Goal: Task Accomplishment & Management: Use online tool/utility

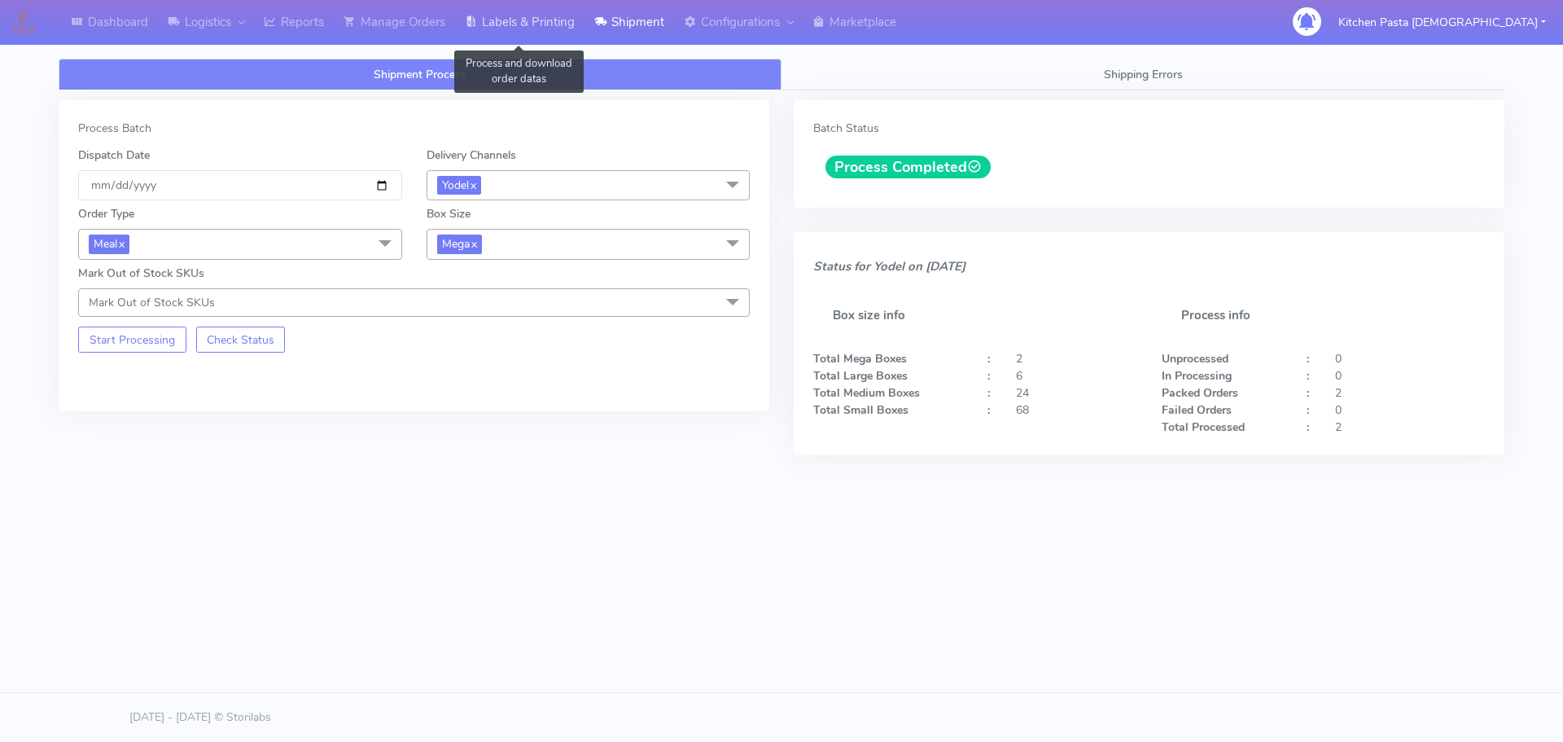
click at [513, 24] on link "Labels & Printing" at bounding box center [519, 22] width 129 height 45
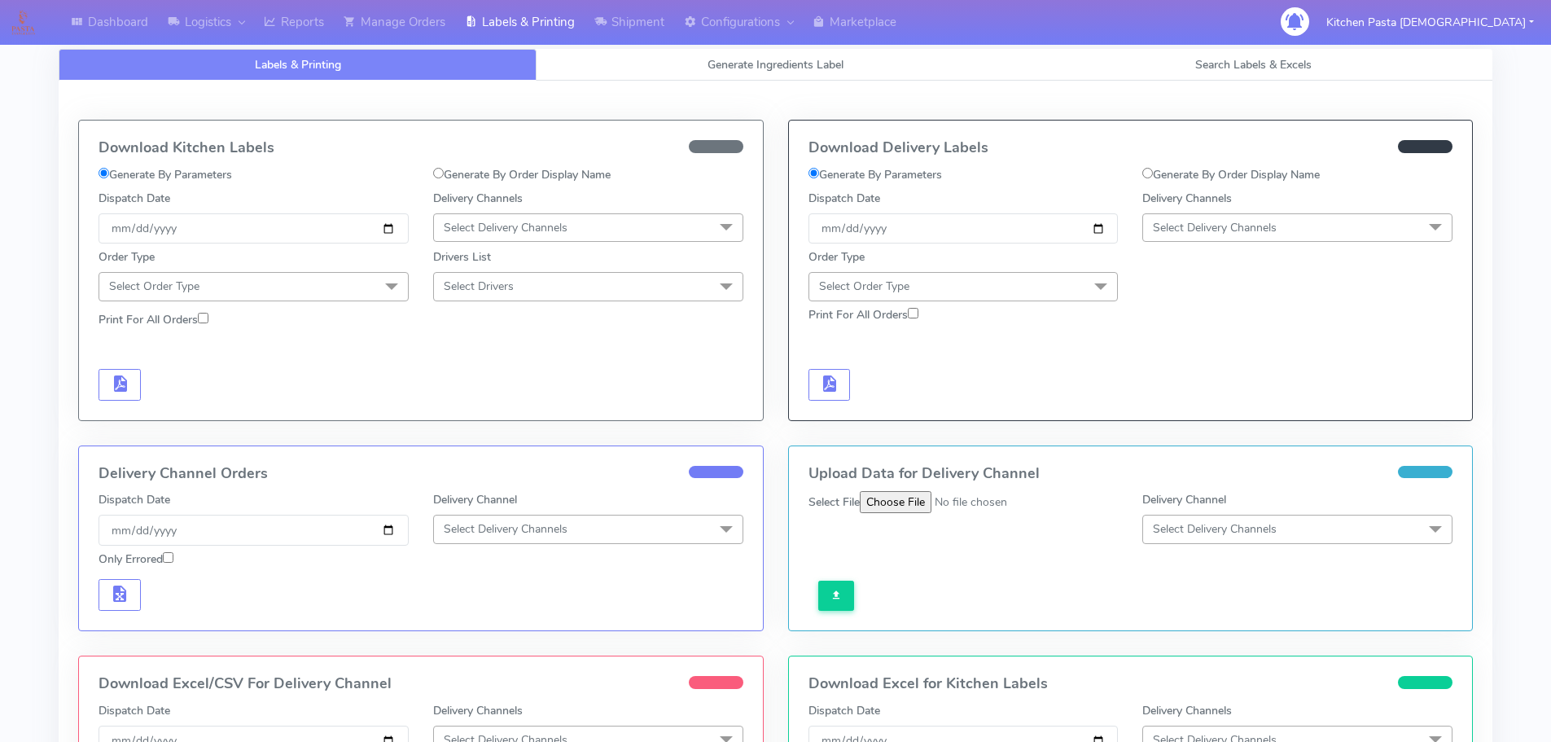
select select
click at [605, 74] on link "Generate Ingredients Label" at bounding box center [775, 65] width 478 height 32
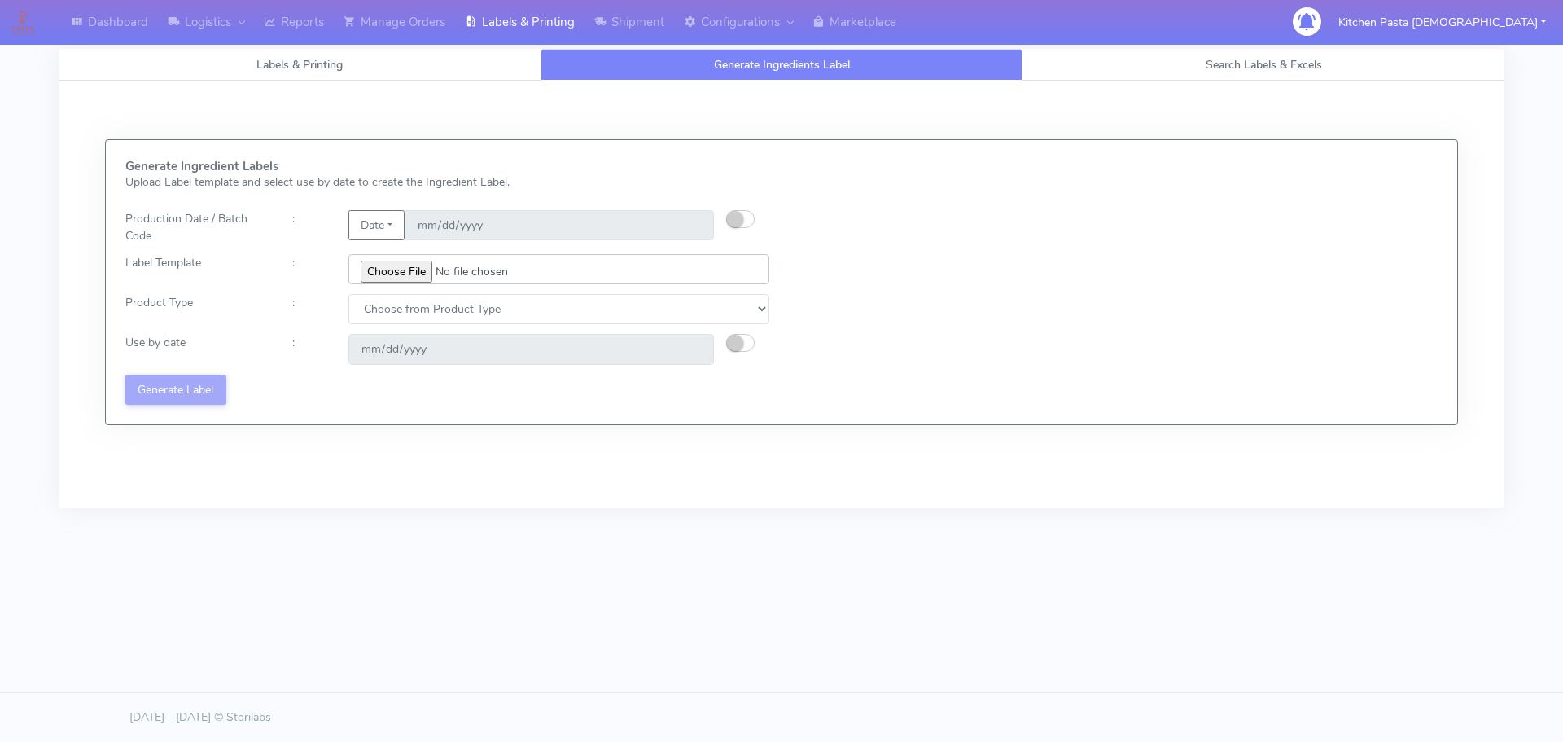
click at [390, 261] on input "file" at bounding box center [558, 269] width 421 height 30
type input "C:\fakepath\Ecom_220_V8.jpg"
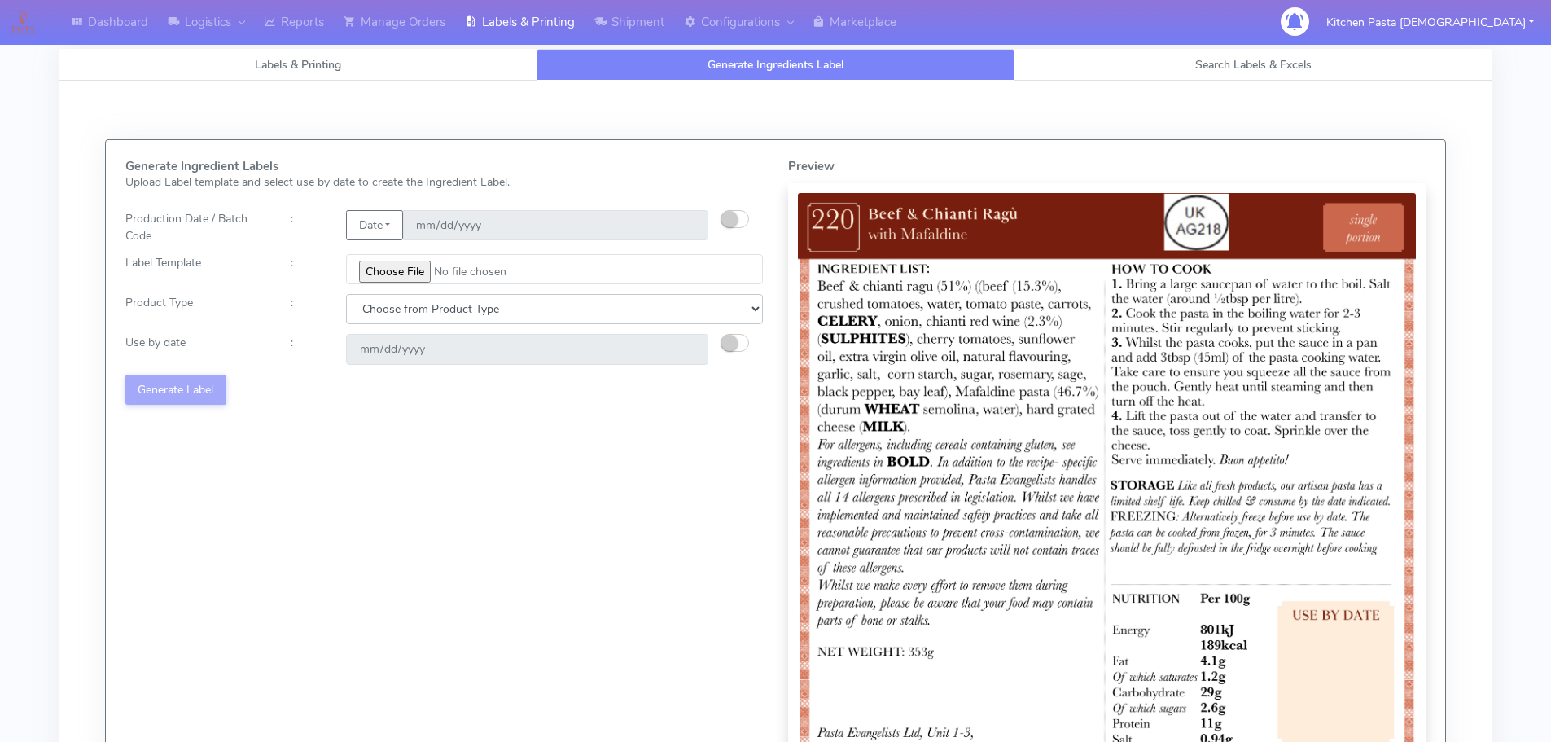
drag, startPoint x: 431, startPoint y: 303, endPoint x: 416, endPoint y: 319, distance: 21.9
click at [429, 304] on select "Choose from Product Type ECOM ERETAIL CIRCULAR CIRC_DESERTS LASAGNE" at bounding box center [554, 309] width 417 height 30
select select "0"
click at [346, 294] on select "Choose from Product Type ECOM ERETAIL CIRCULAR CIRC_DESERTS LASAGNE" at bounding box center [554, 309] width 417 height 30
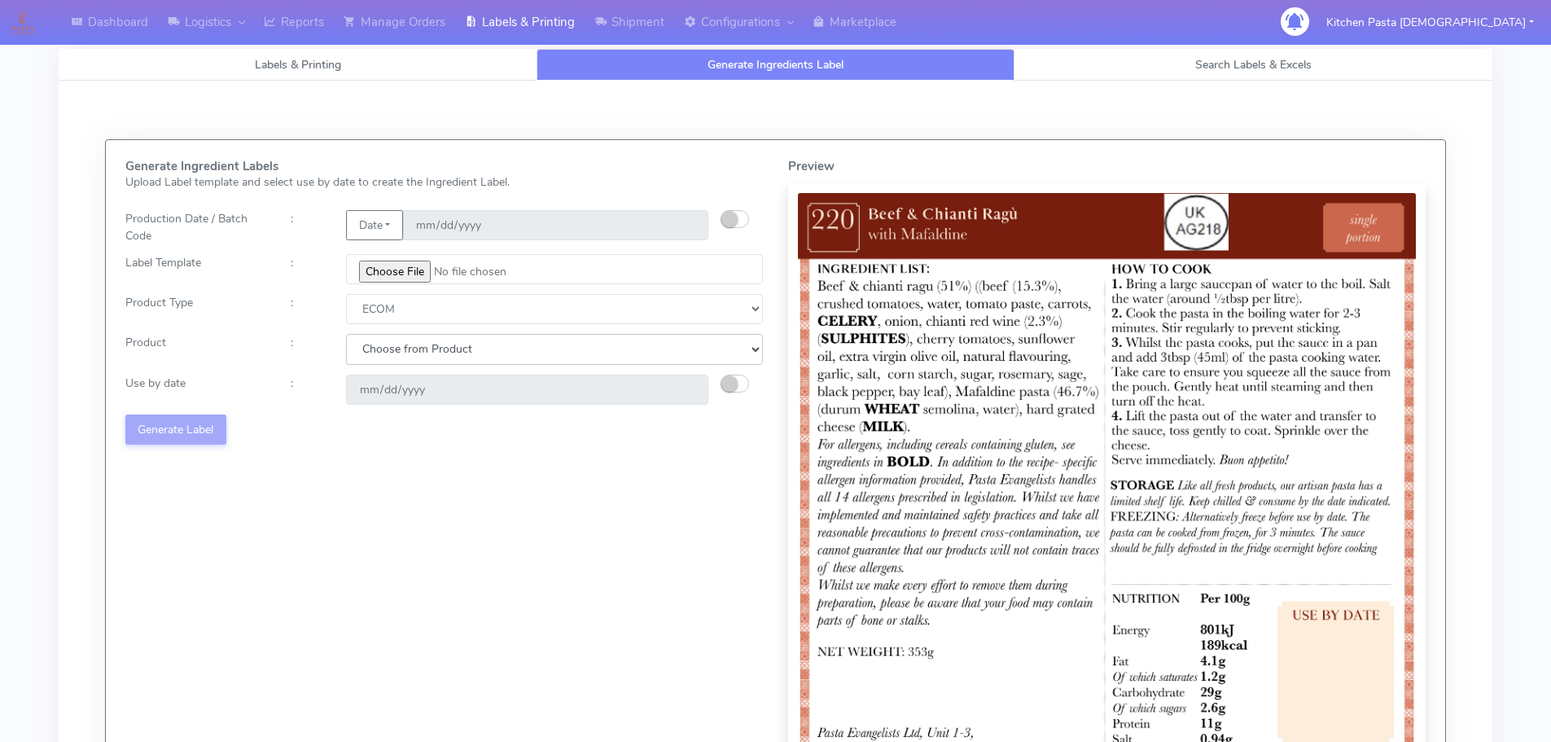
drag, startPoint x: 416, startPoint y: 319, endPoint x: 387, endPoint y: 363, distance: 52.8
click at [390, 348] on select "Choose from Product PLAIN PASTA (EXCEPT HURRA) HURRA FILLED PASTA BUTTER (INTER…" at bounding box center [554, 349] width 417 height 30
select select "0"
click at [346, 334] on select "Choose from Product PLAIN PASTA (EXCEPT HURRA) HURRA FILLED PASTA BUTTER (INTER…" at bounding box center [554, 349] width 417 height 30
click at [731, 387] on small "button" at bounding box center [729, 383] width 16 height 16
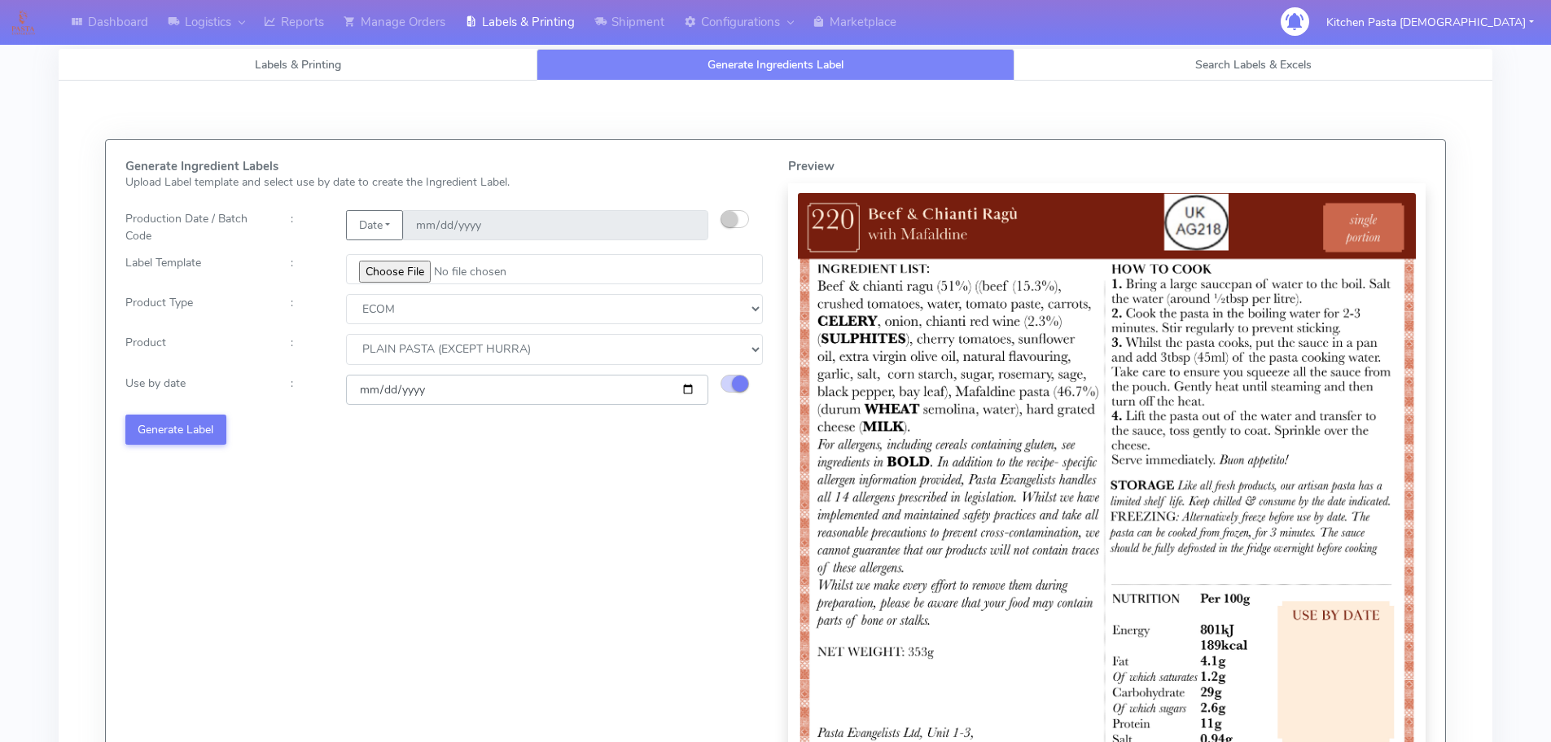
click at [685, 391] on input "2025-10-06" at bounding box center [527, 389] width 362 height 30
type input "2025-10-13"
click at [190, 430] on button "Generate Label" at bounding box center [175, 429] width 101 height 30
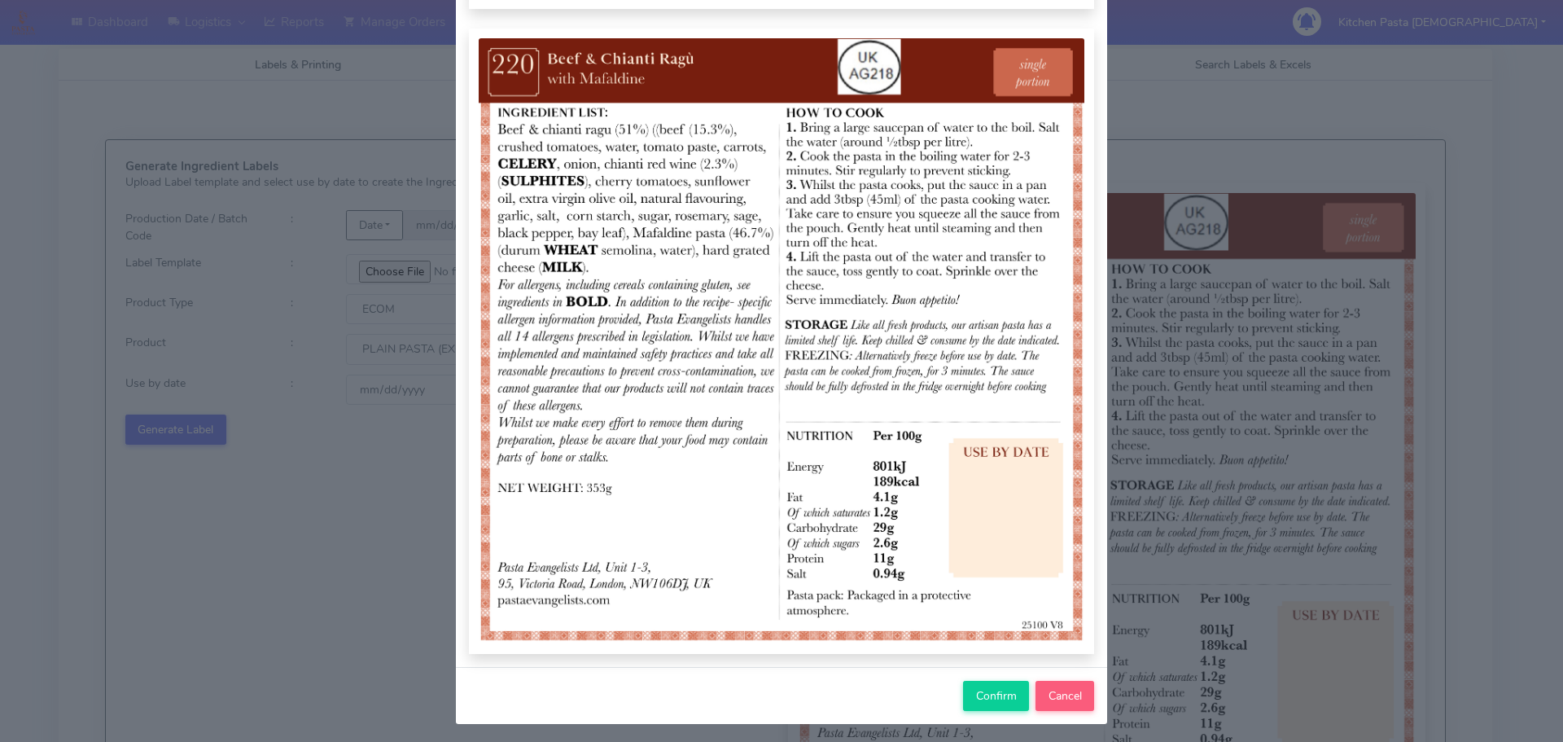
scroll to position [169, 0]
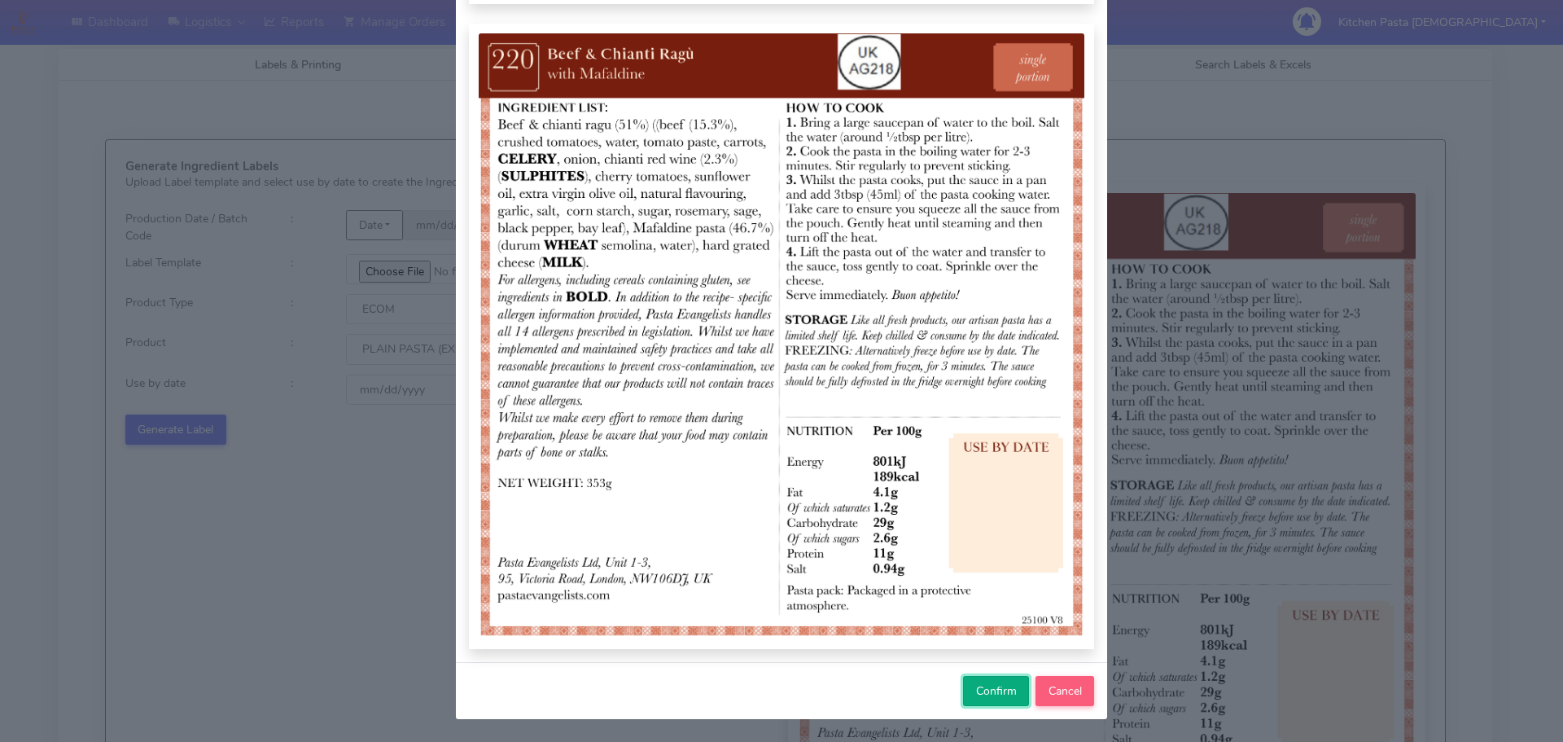
click at [972, 701] on button "Confirm" at bounding box center [996, 691] width 66 height 30
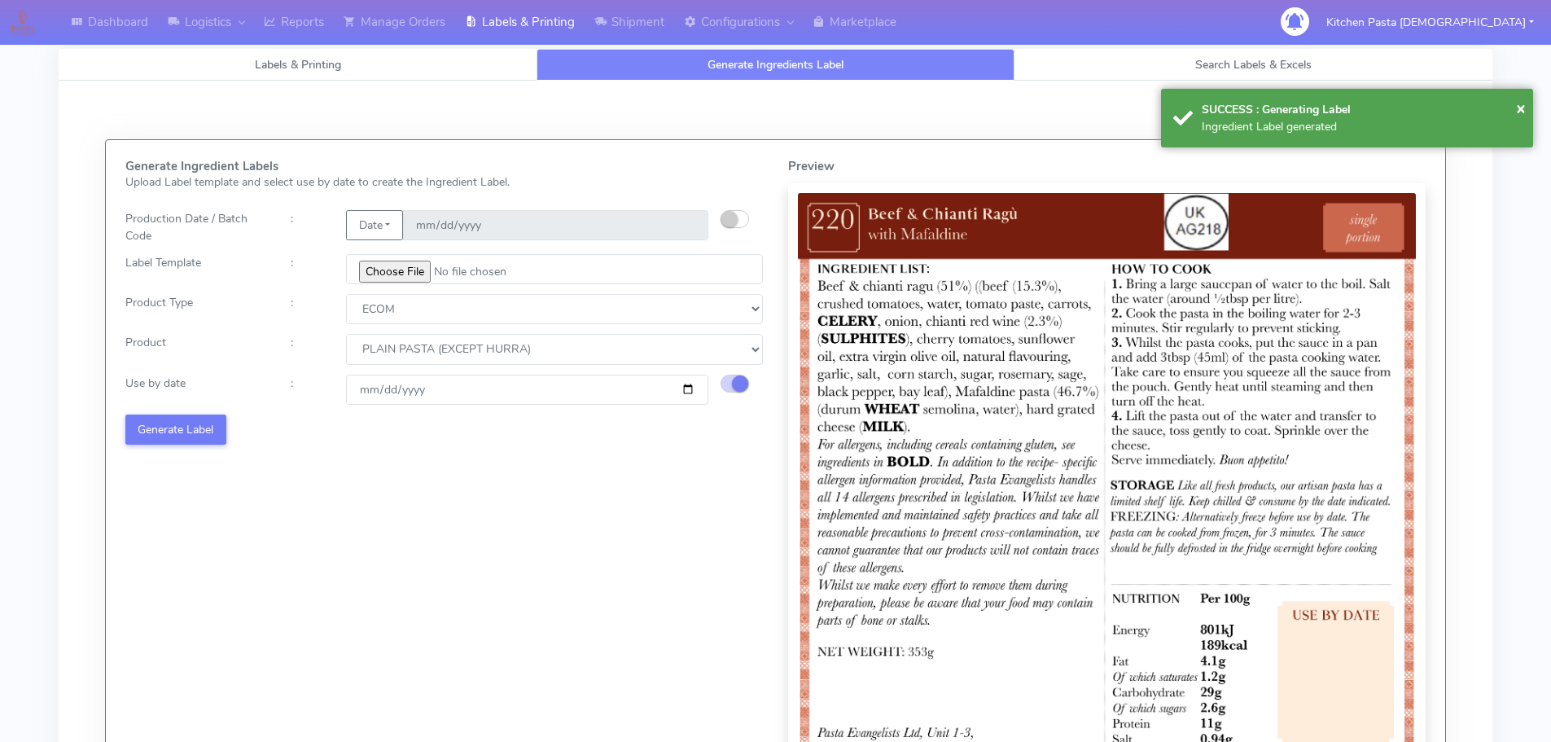
select select
click at [383, 273] on input "file" at bounding box center [558, 269] width 421 height 30
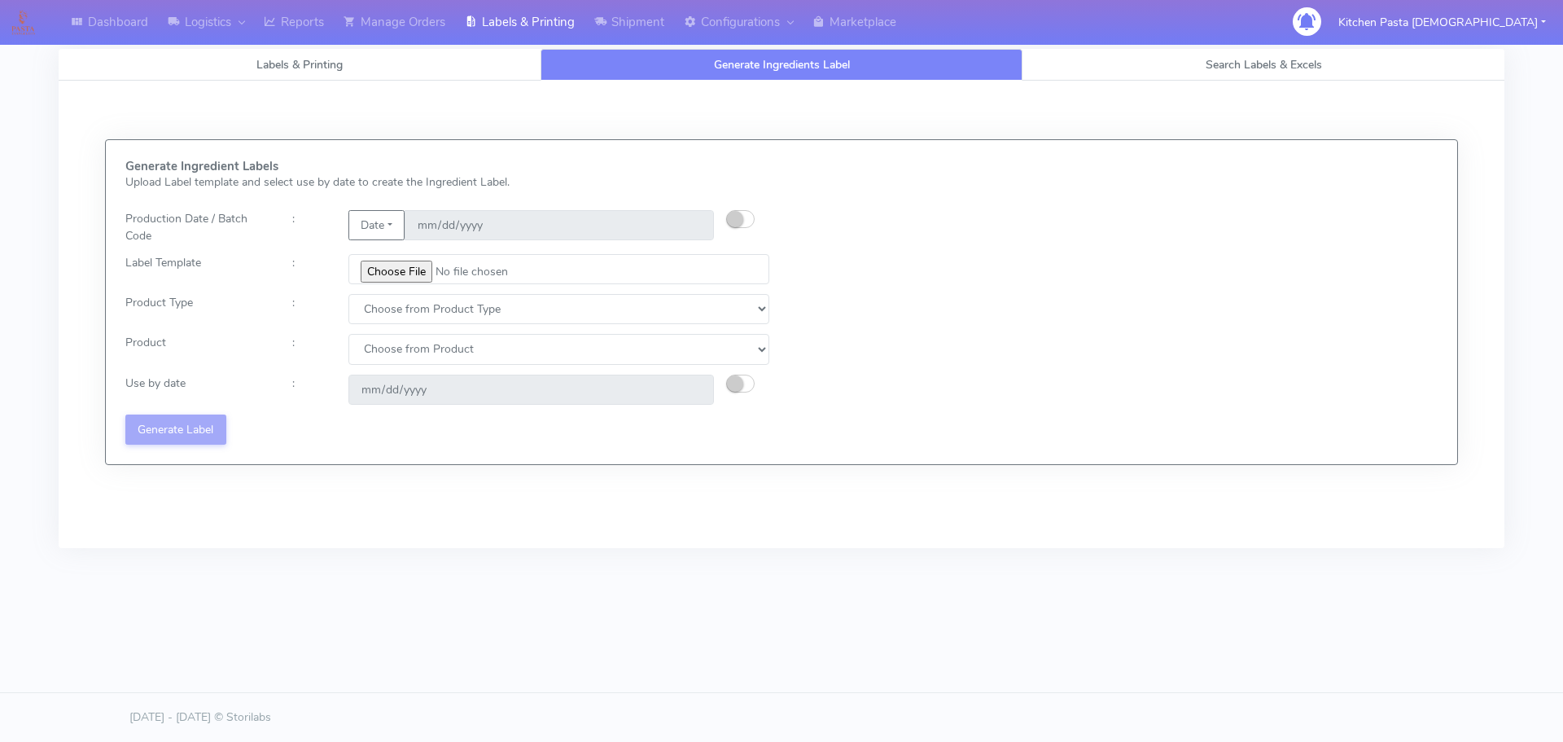
type input "C:\fakepath\Ecom_221_V8.jpg"
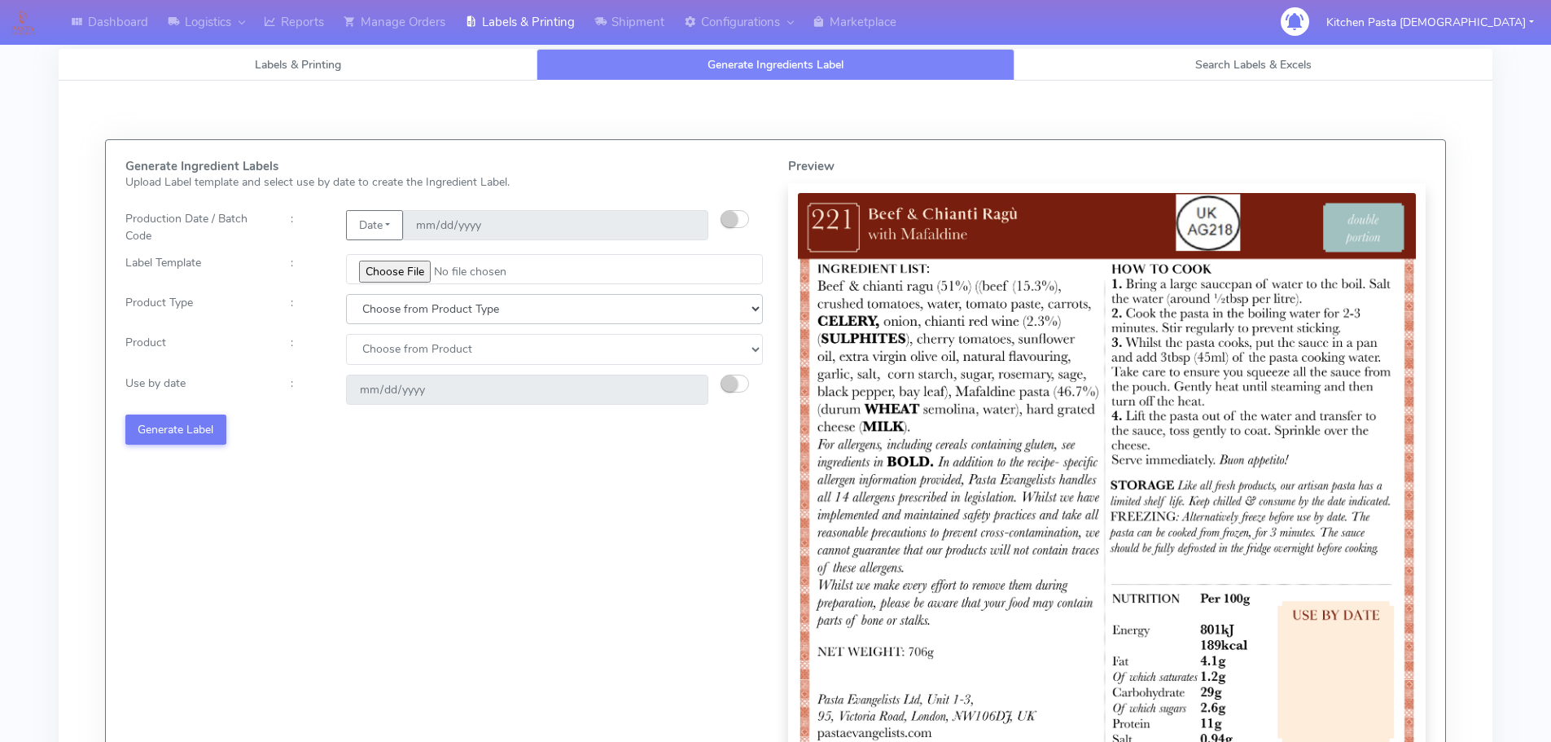
drag, startPoint x: 425, startPoint y: 304, endPoint x: 406, endPoint y: 322, distance: 25.9
click at [423, 307] on select "Choose from Product Type ECOM ERETAIL CIRCULAR CIRC_DESERTS LASAGNE" at bounding box center [554, 309] width 417 height 30
select select "0"
click at [346, 294] on select "Choose from Product Type ECOM ERETAIL CIRCULAR CIRC_DESERTS LASAGNE" at bounding box center [554, 309] width 417 height 30
click at [388, 356] on select "Choose from Product PLAIN PASTA (EXCEPT HURRA) HURRA FILLED PASTA BUTTER (INTER…" at bounding box center [554, 349] width 417 height 30
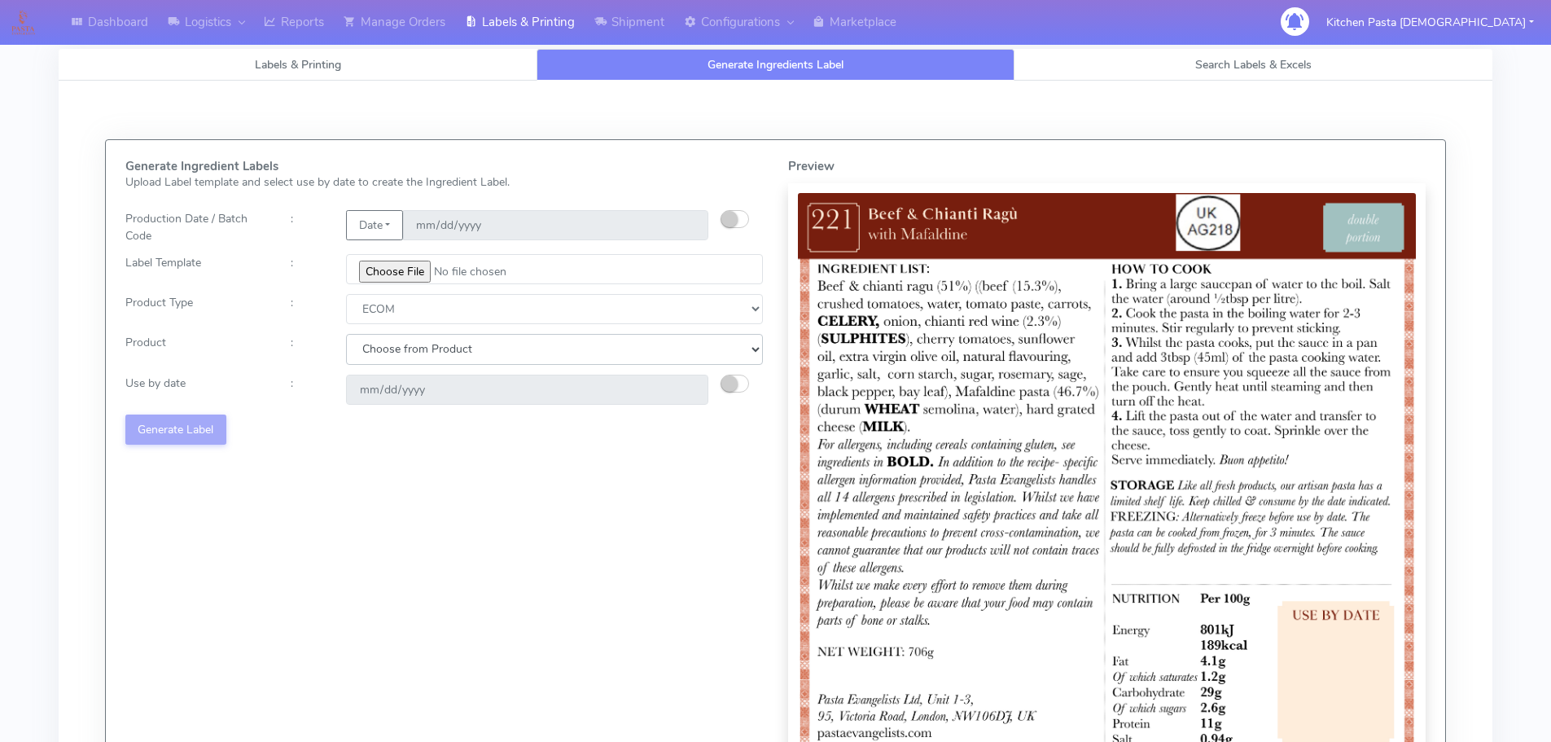
select select "0"
click at [346, 334] on select "Choose from Product PLAIN PASTA (EXCEPT HURRA) HURRA FILLED PASTA BUTTER (INTER…" at bounding box center [554, 349] width 417 height 30
click at [734, 382] on small "button" at bounding box center [729, 383] width 16 height 16
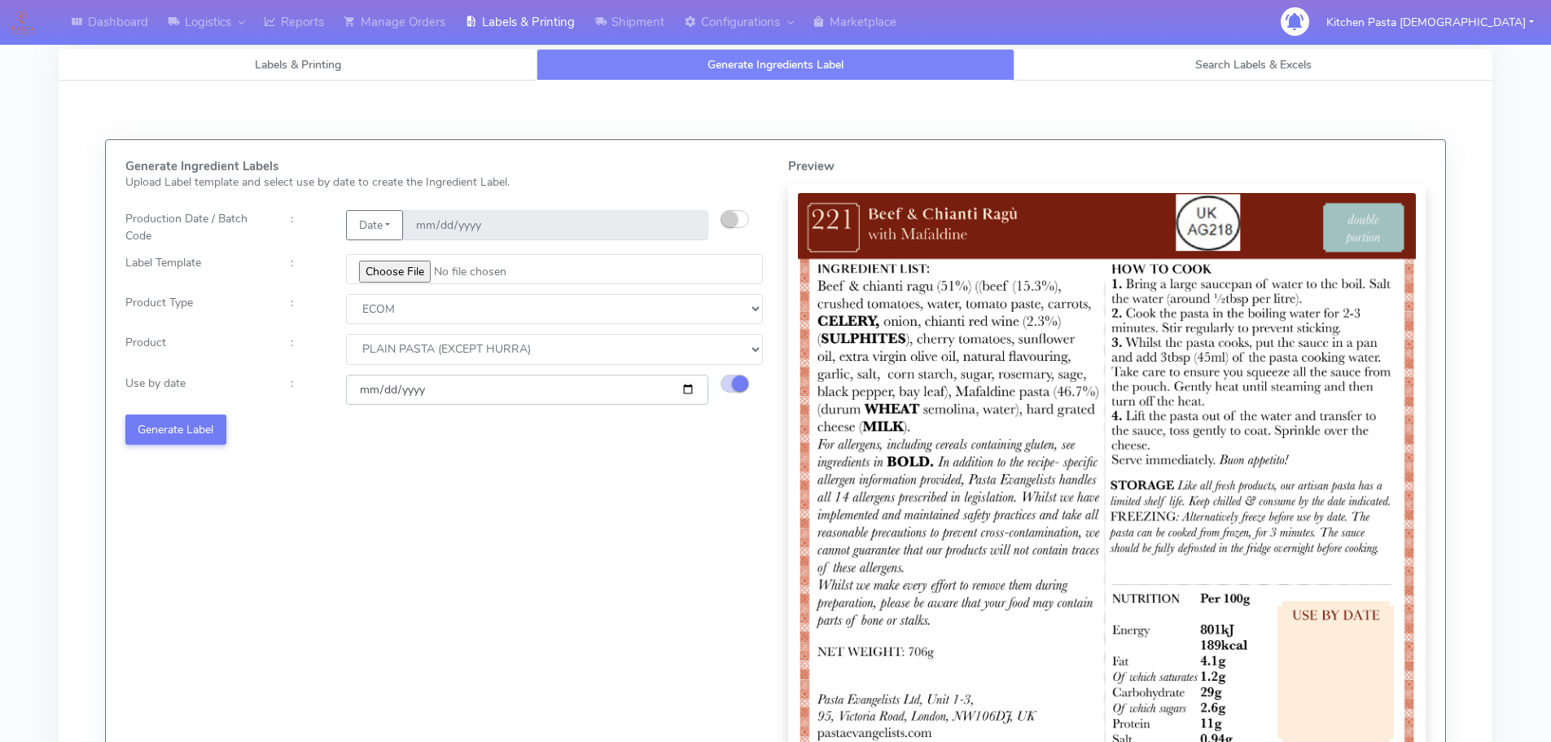
click at [689, 389] on input "2025-10-06" at bounding box center [527, 389] width 362 height 30
type input "2025-10-13"
click at [198, 441] on button "Generate Label" at bounding box center [175, 429] width 101 height 30
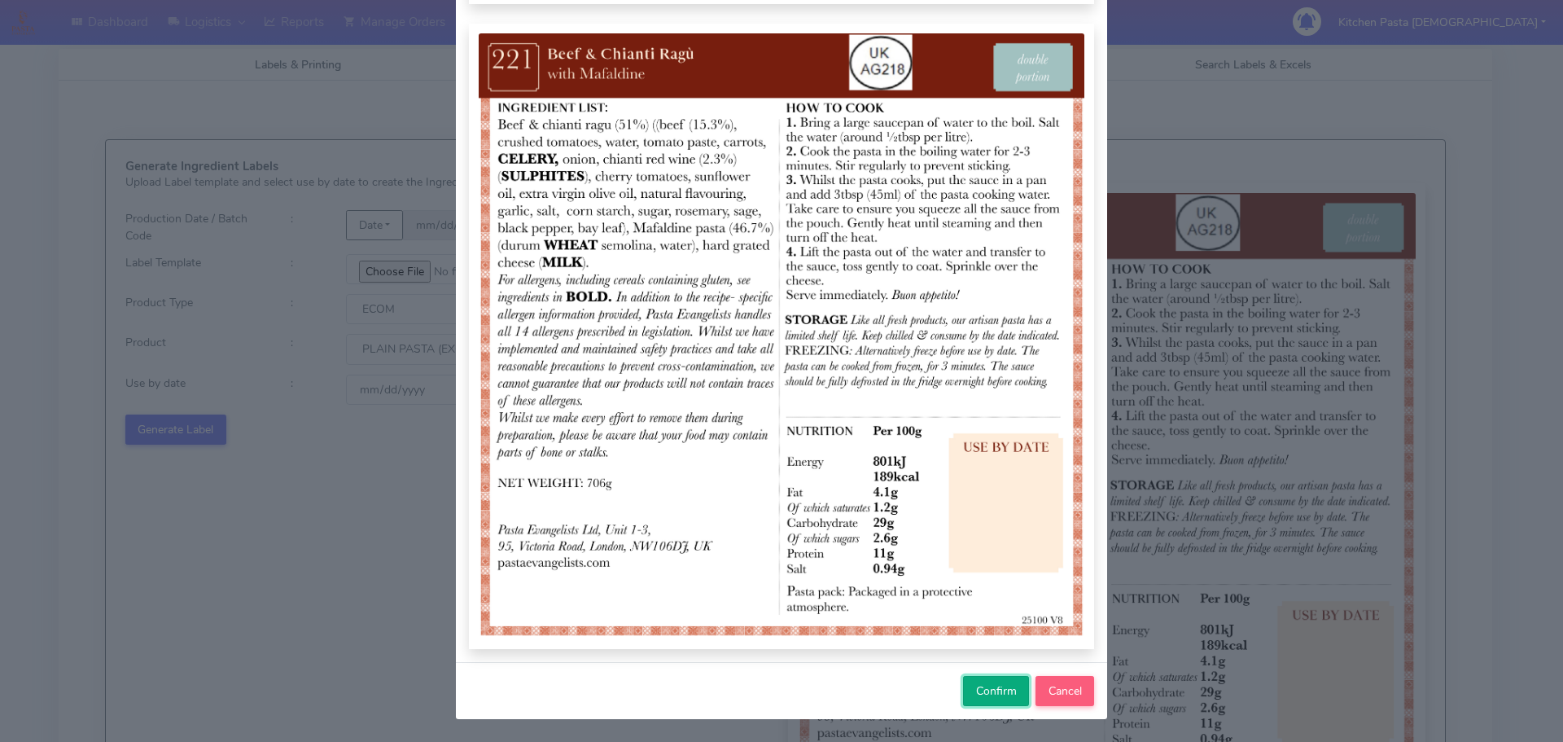
click at [981, 681] on button "Confirm" at bounding box center [996, 691] width 66 height 30
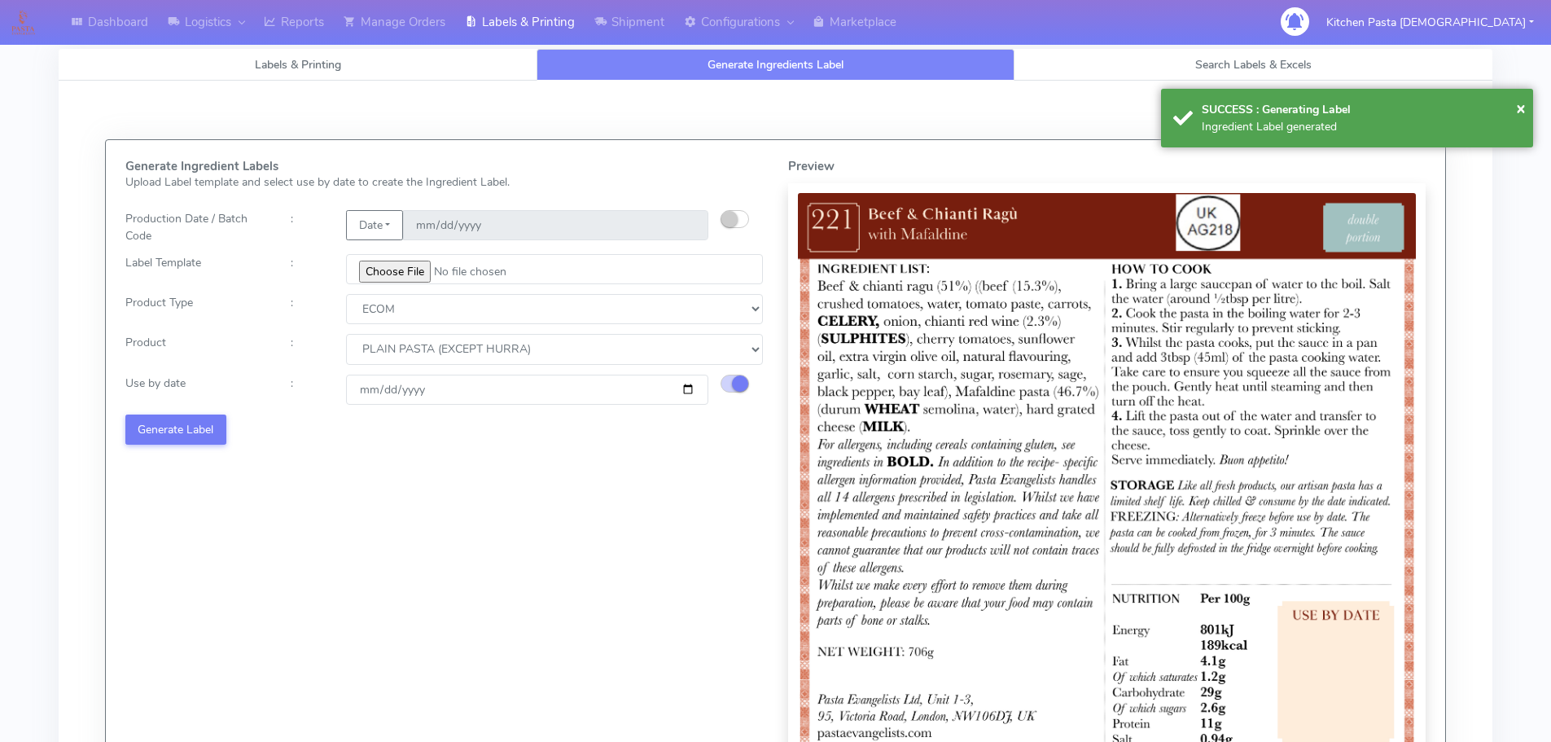
select select
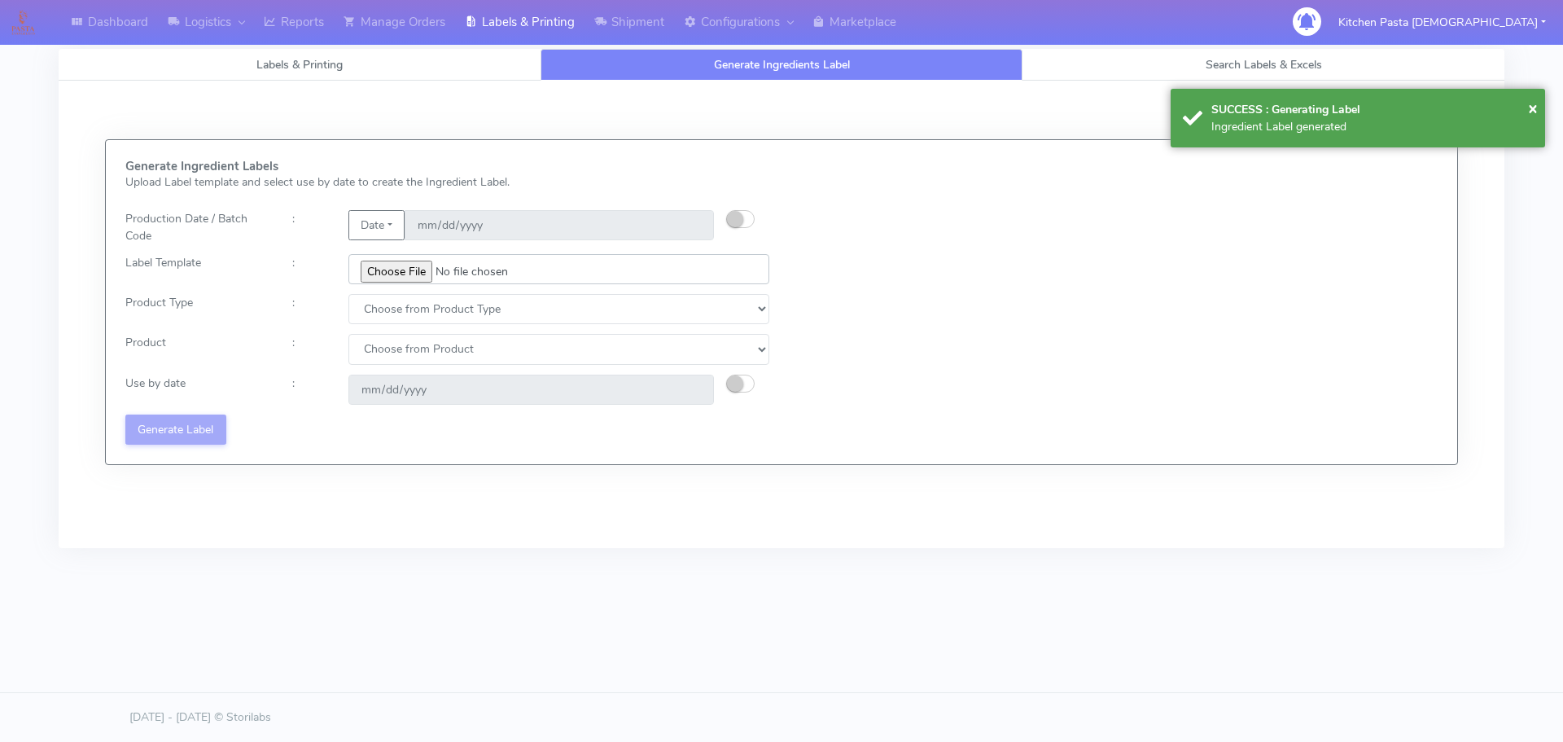
click at [407, 267] on input "file" at bounding box center [558, 269] width 421 height 30
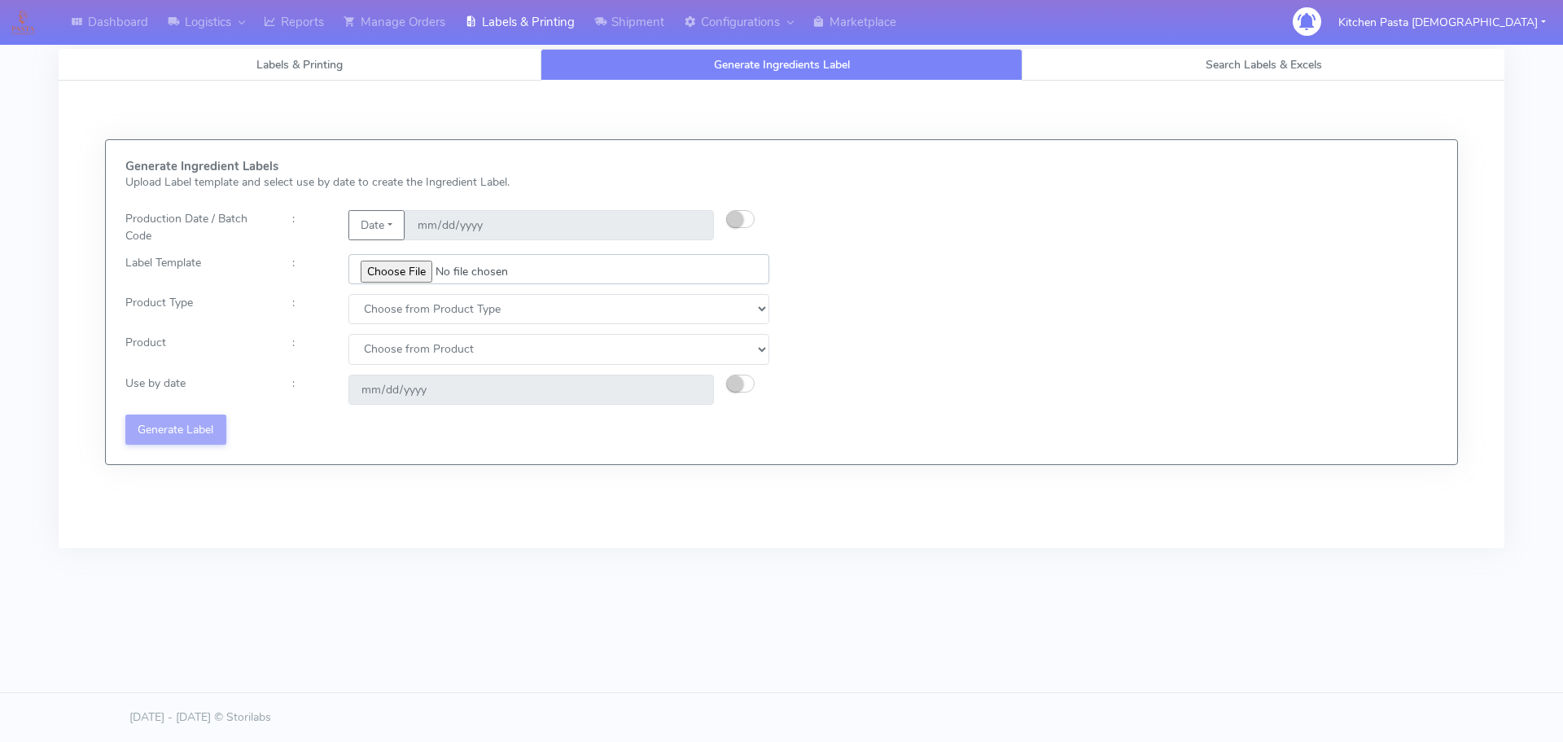
type input "C:\fakepath\Ecom_192 V8.jpg"
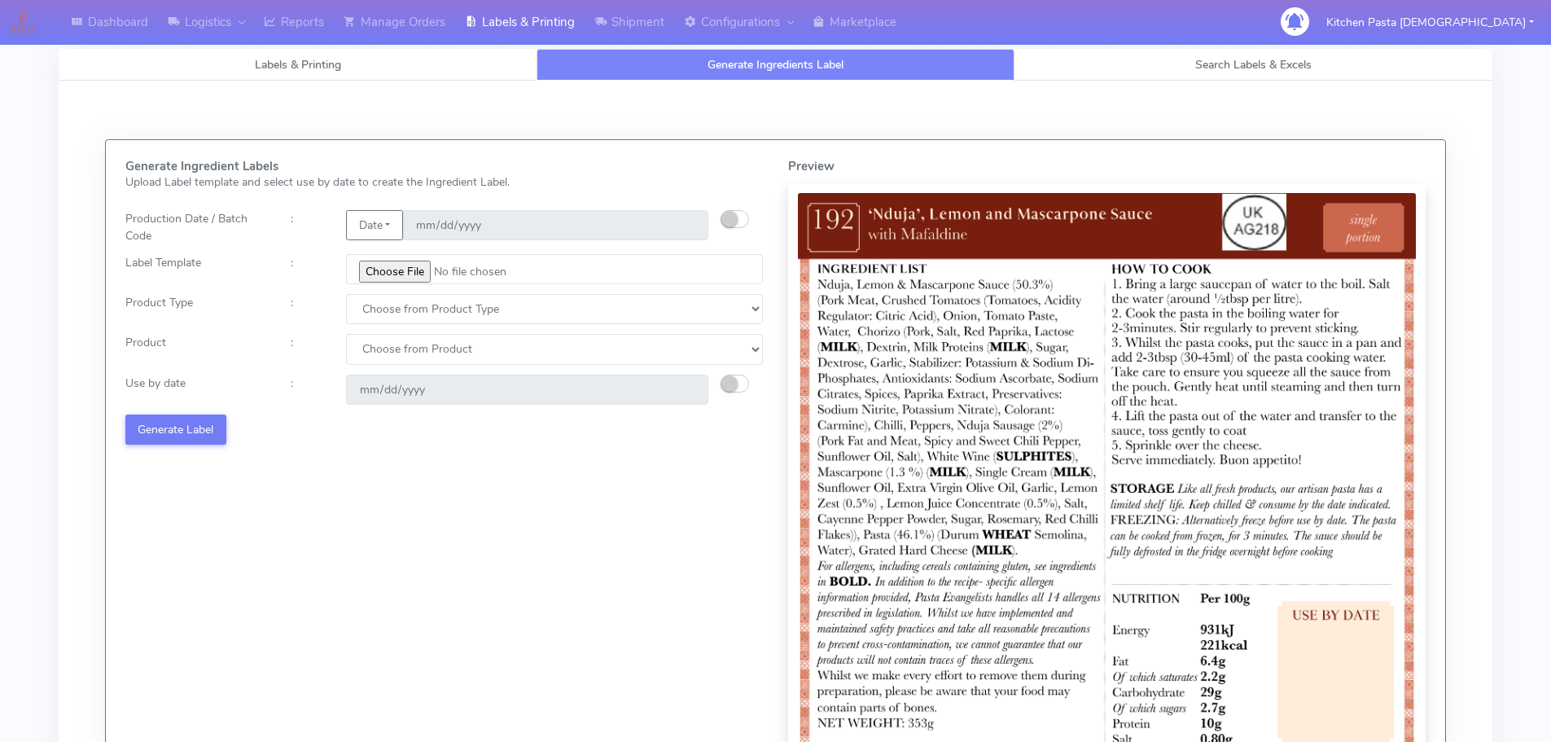
click at [411, 326] on div "Generate Ingredient Labels Upload Label template and select use by date to crea…" at bounding box center [444, 490] width 663 height 661
click at [368, 313] on select "Choose from Product Type ECOM ERETAIL CIRCULAR CIRC_DESERTS LASAGNE" at bounding box center [554, 309] width 417 height 30
select select "0"
click at [346, 294] on select "Choose from Product Type ECOM ERETAIL CIRCULAR CIRC_DESERTS LASAGNE" at bounding box center [554, 309] width 417 height 30
drag, startPoint x: 371, startPoint y: 352, endPoint x: 372, endPoint y: 362, distance: 10.6
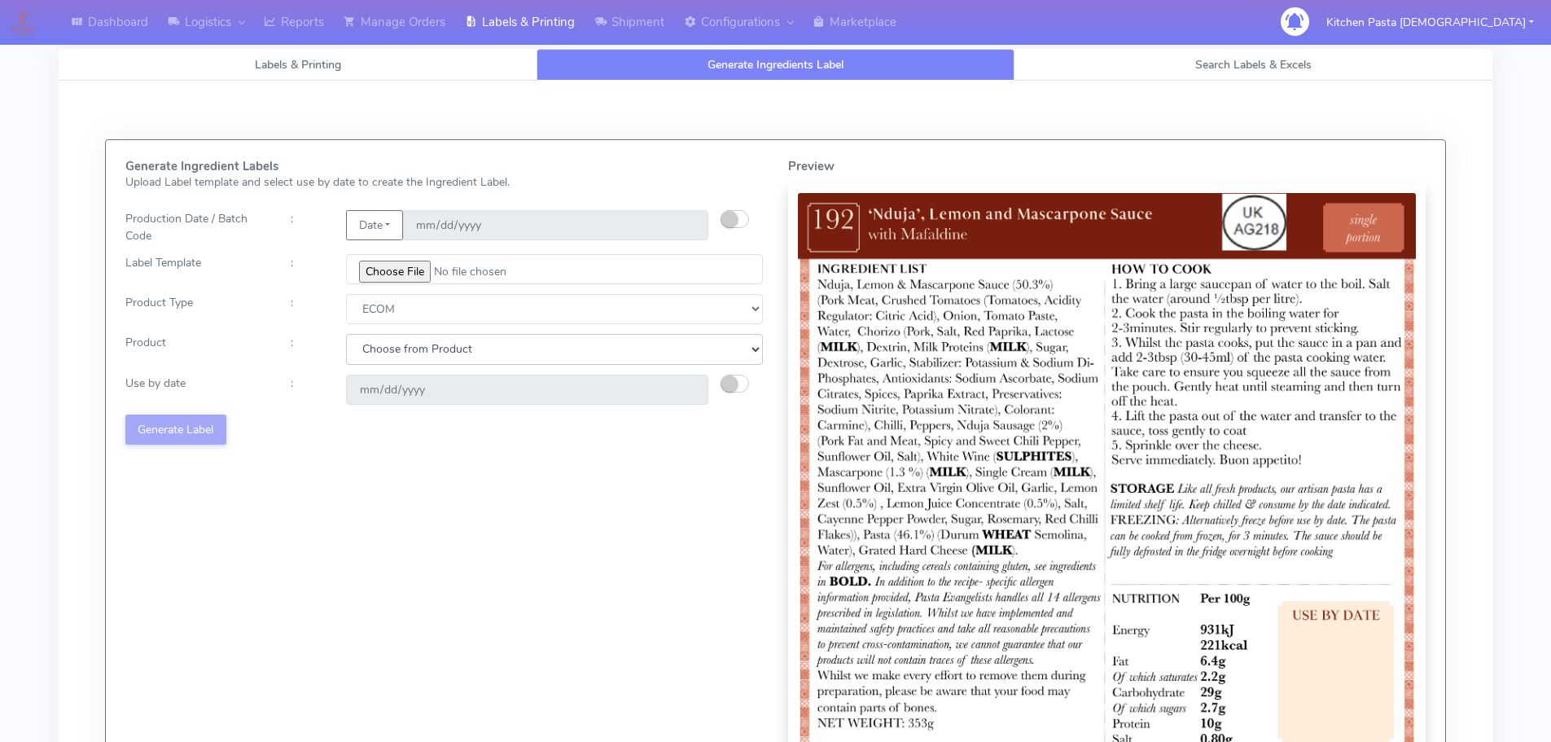
click at [371, 352] on select "Choose from Product PLAIN PASTA (EXCEPT HURRA) HURRA FILLED PASTA BUTTER (INTER…" at bounding box center [554, 349] width 417 height 30
select select "0"
click at [346, 334] on select "Choose from Product PLAIN PASTA (EXCEPT HURRA) HURRA FILLED PASTA BUTTER (INTER…" at bounding box center [554, 349] width 417 height 30
click at [723, 382] on small "button" at bounding box center [729, 383] width 16 height 16
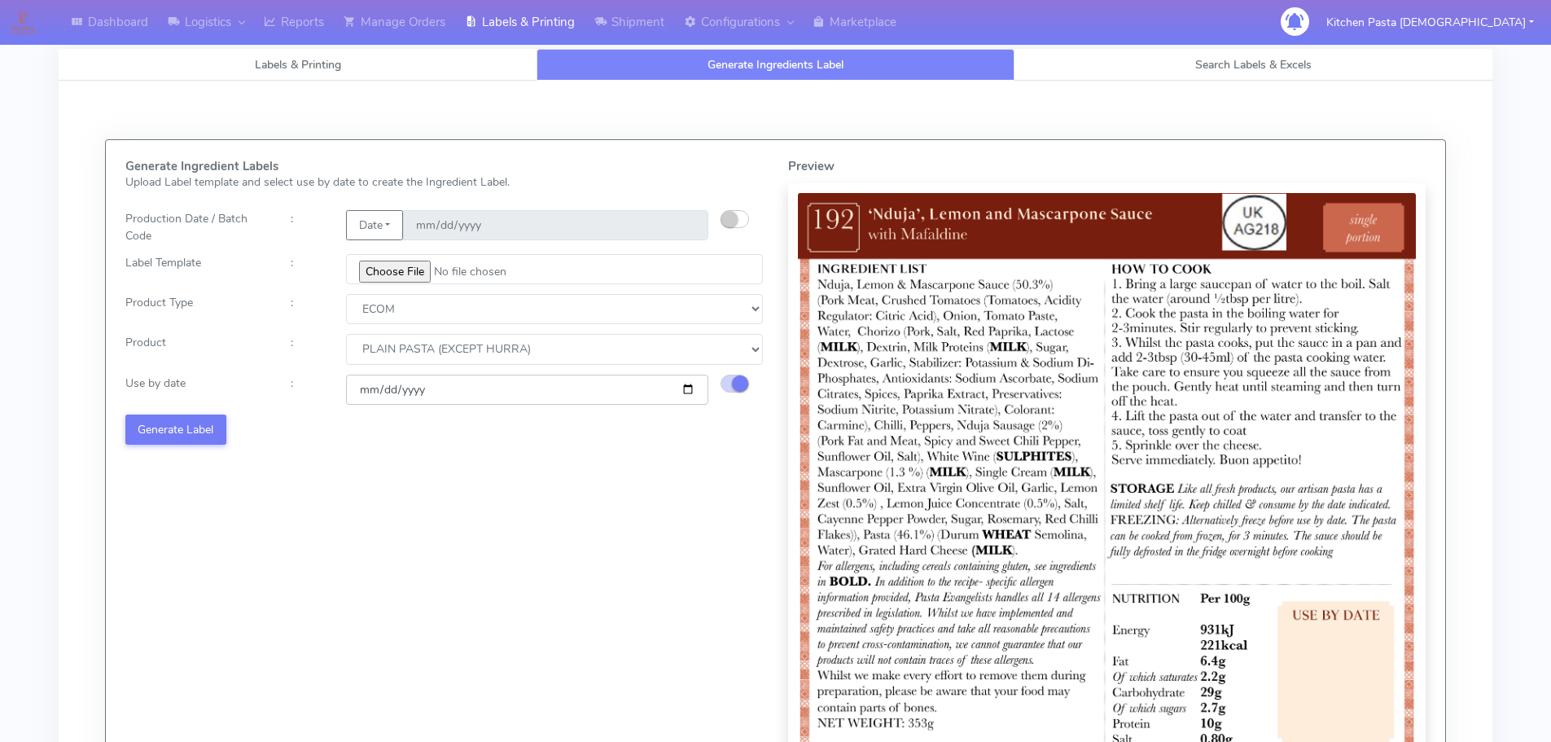
click at [682, 392] on input "2025-10-06" at bounding box center [527, 389] width 362 height 30
type input "2025-10-13"
click at [204, 429] on button "Generate Label" at bounding box center [175, 429] width 101 height 30
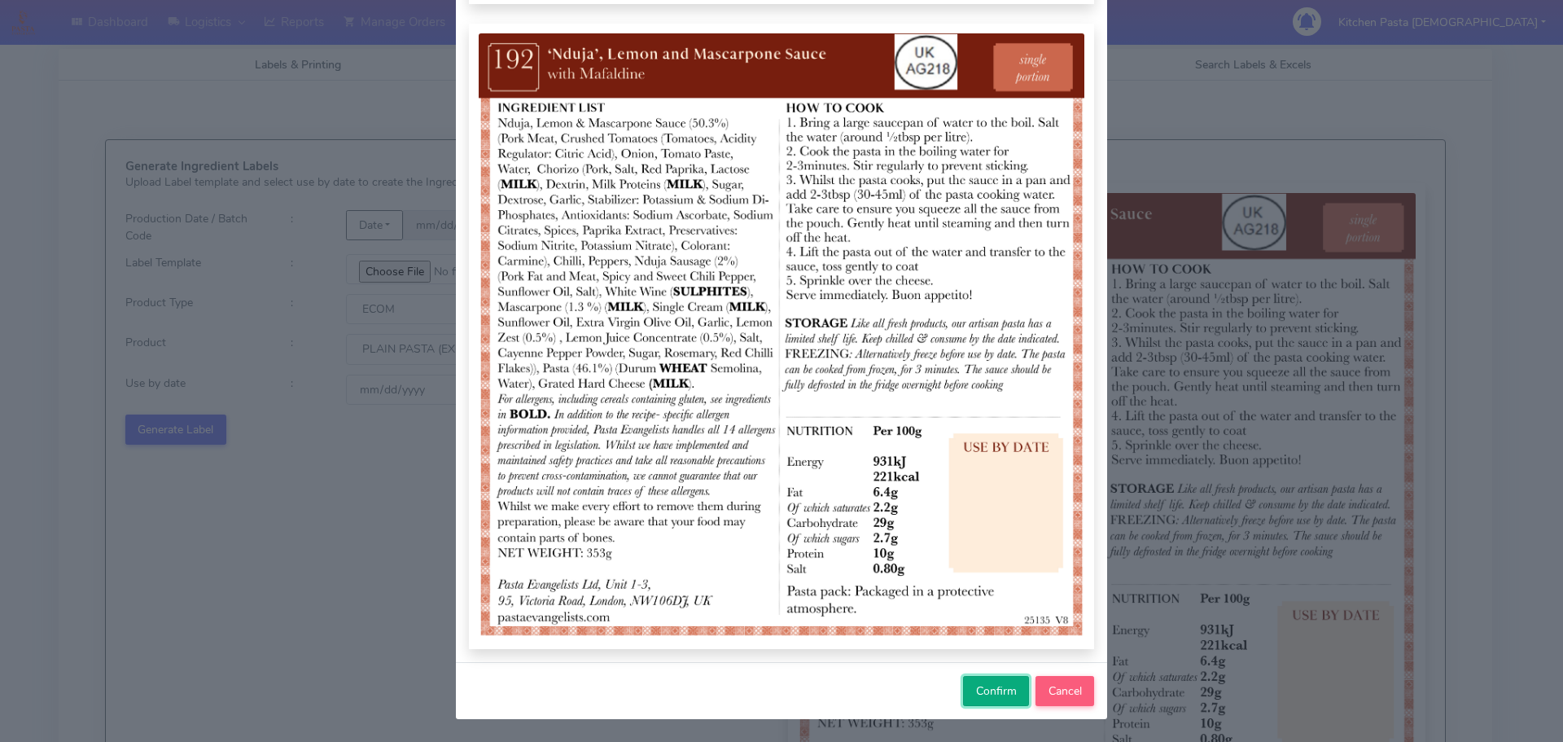
click at [984, 691] on span "Confirm" at bounding box center [996, 690] width 41 height 15
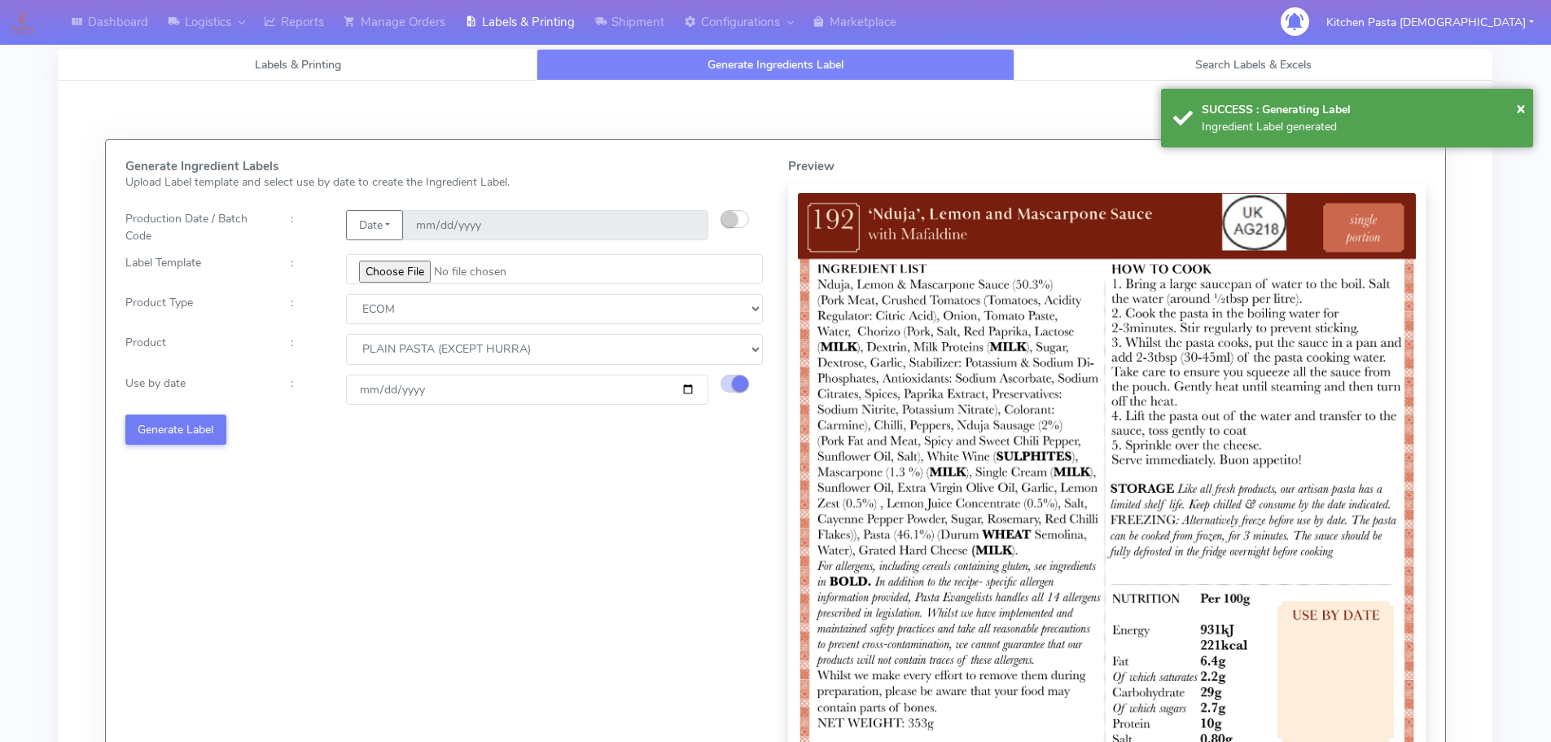
select select
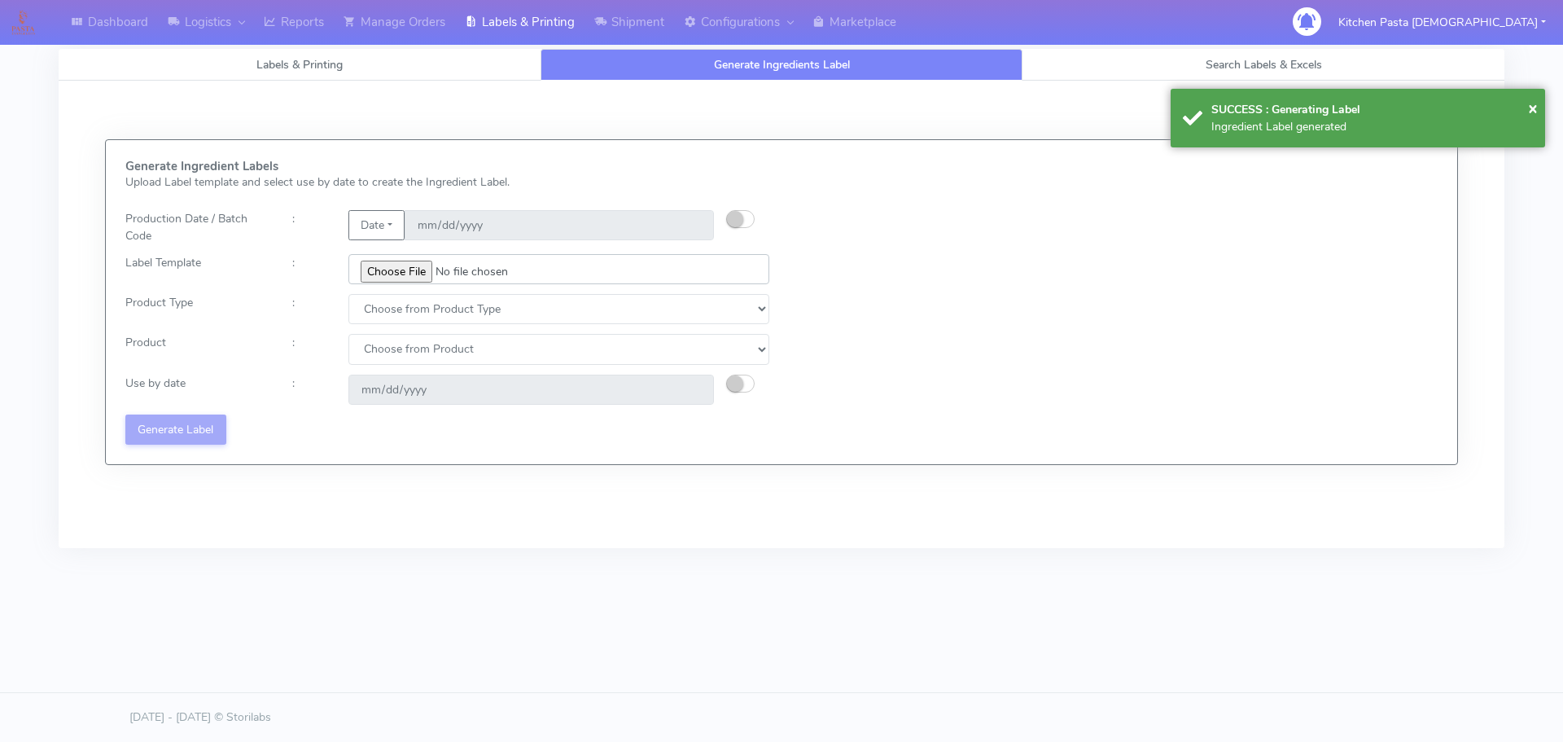
click at [415, 275] on input "file" at bounding box center [558, 269] width 421 height 30
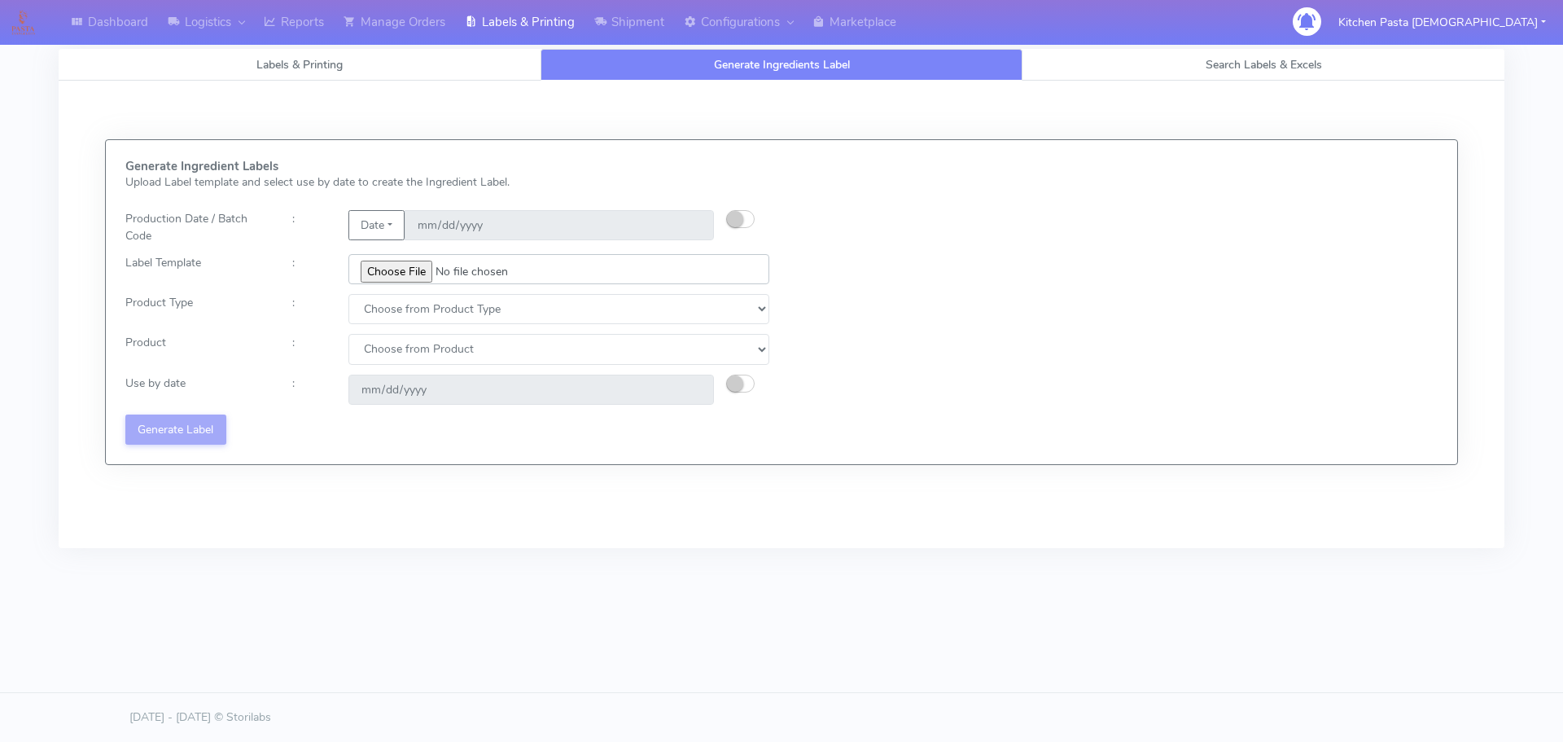
type input "C:\fakepath\Ecom_193 V8.jpg"
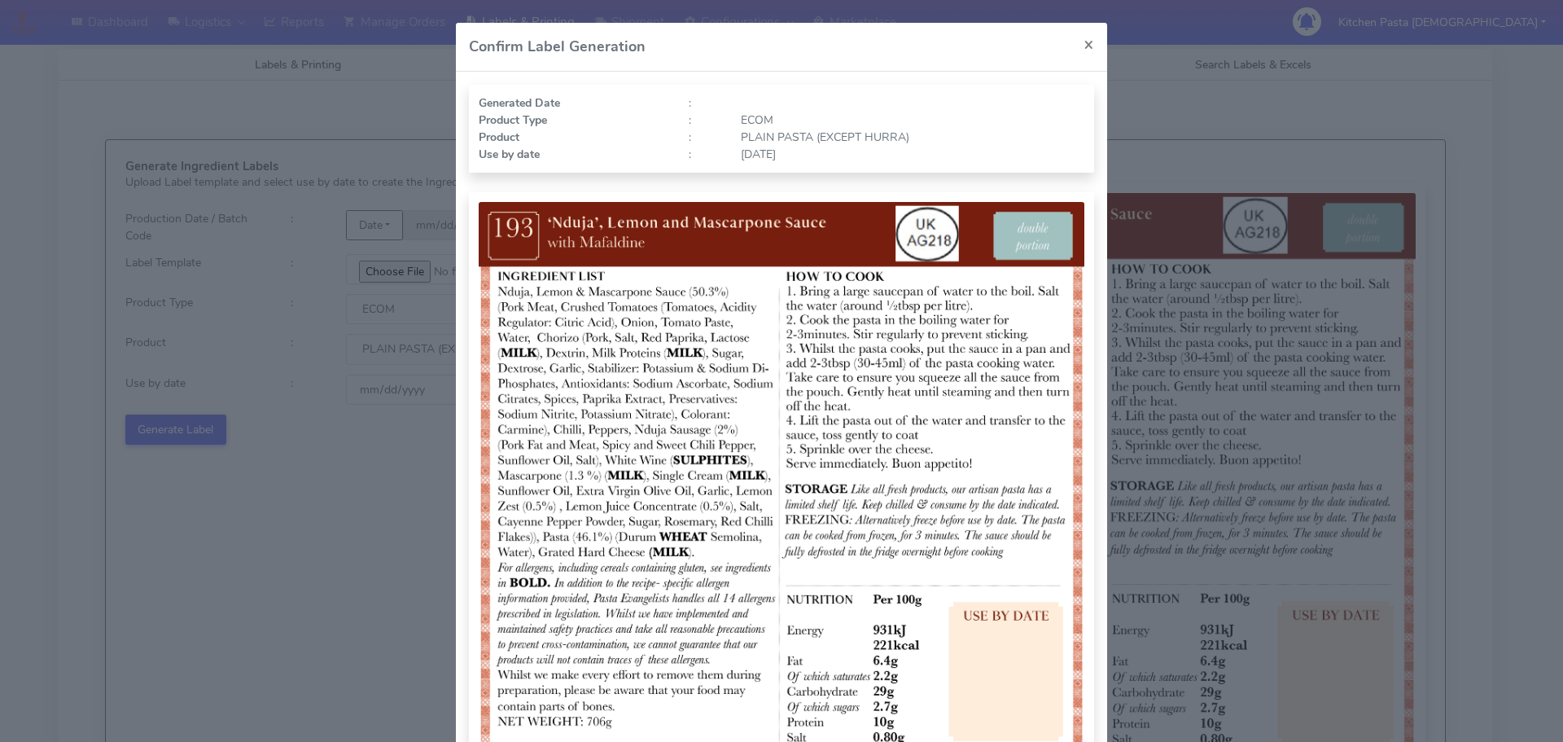
select select "0"
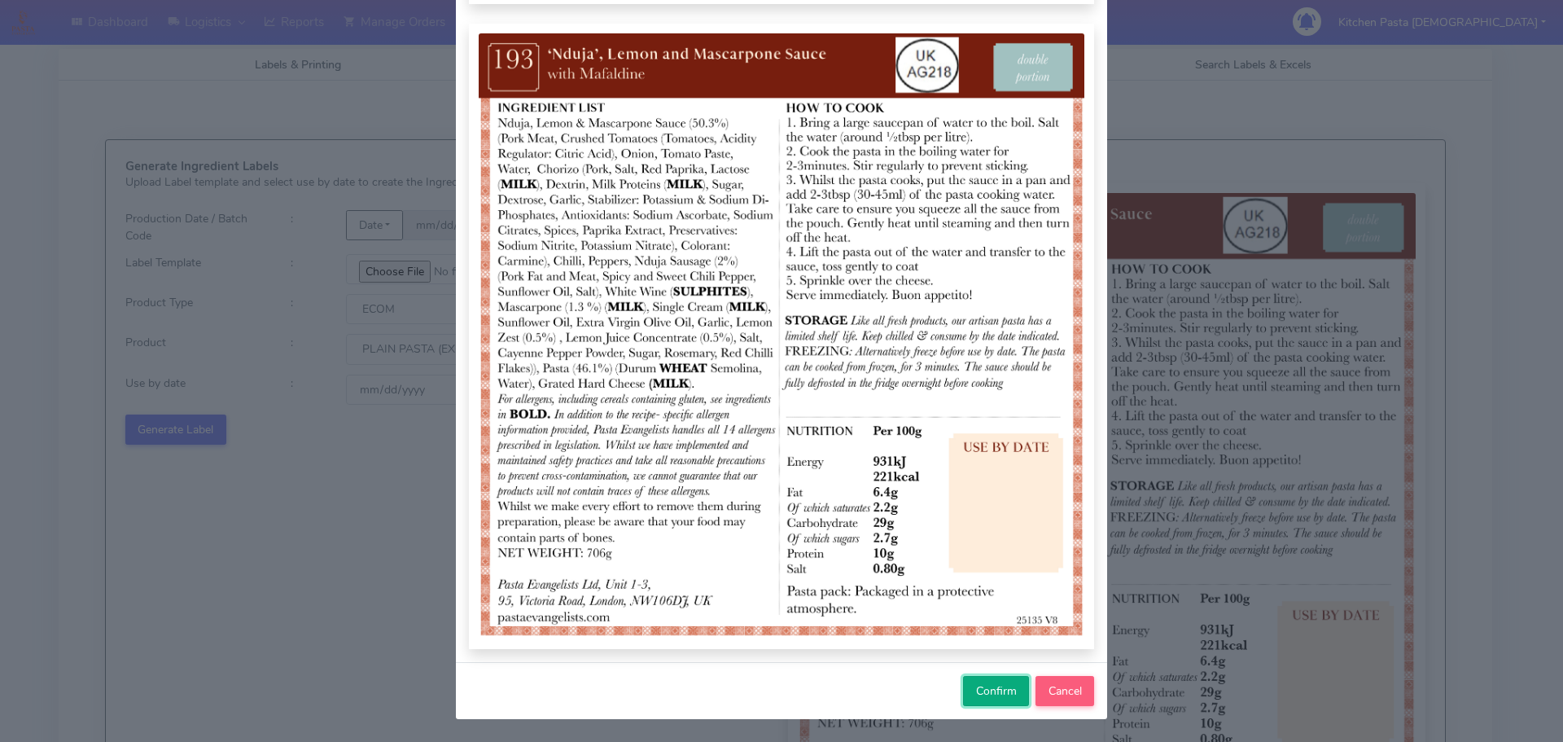
click at [990, 698] on span "Confirm" at bounding box center [996, 690] width 41 height 15
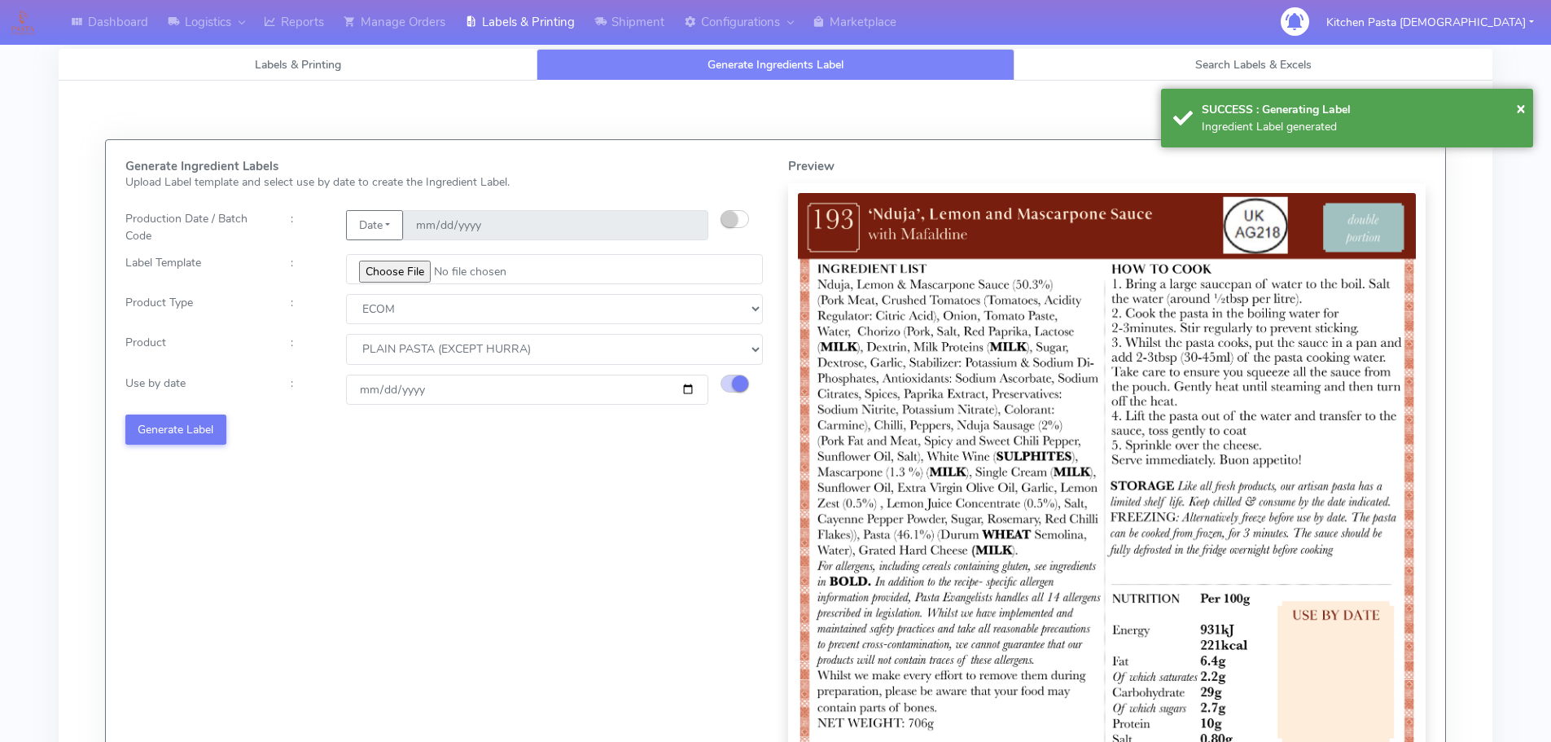
select select
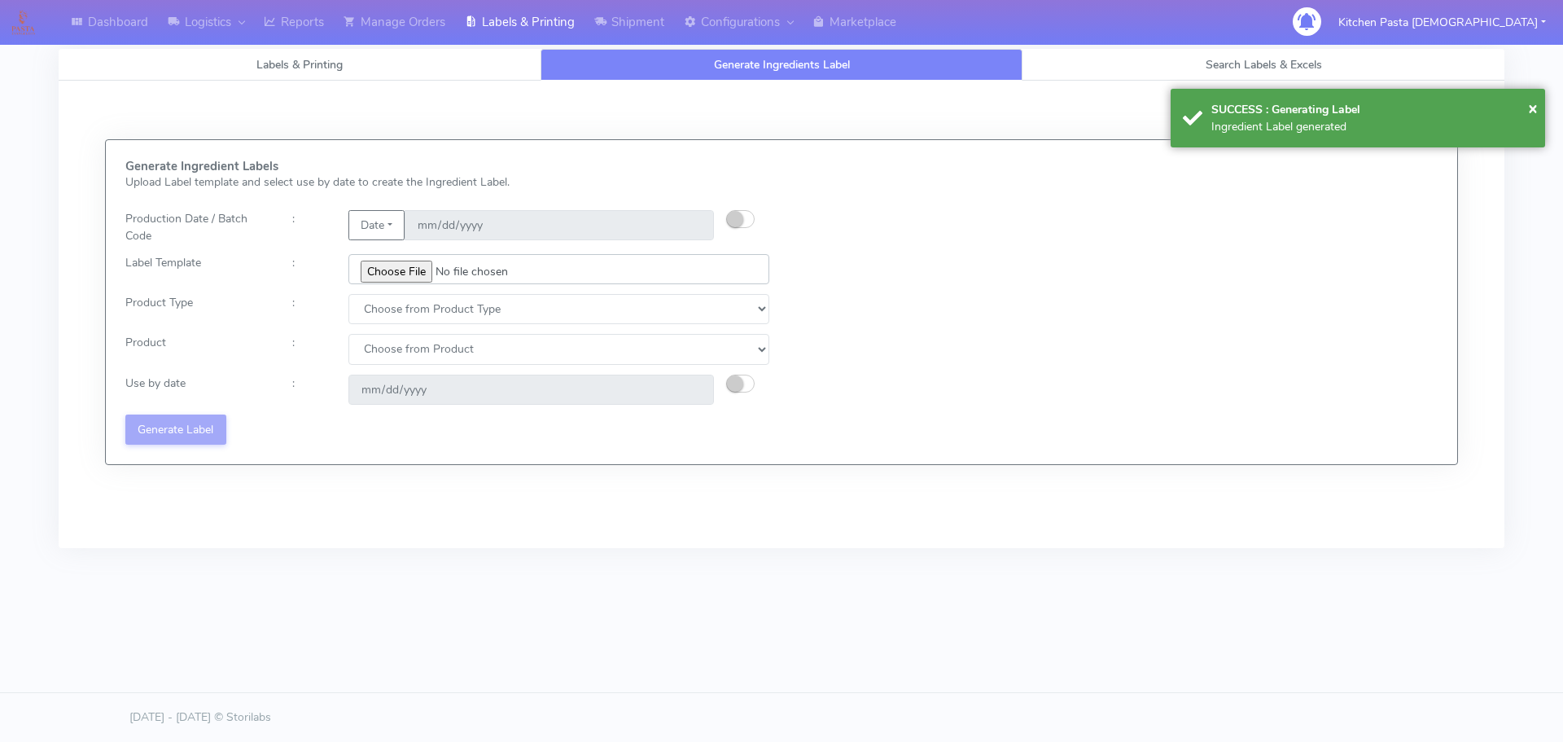
click at [414, 268] on input "file" at bounding box center [558, 269] width 421 height 30
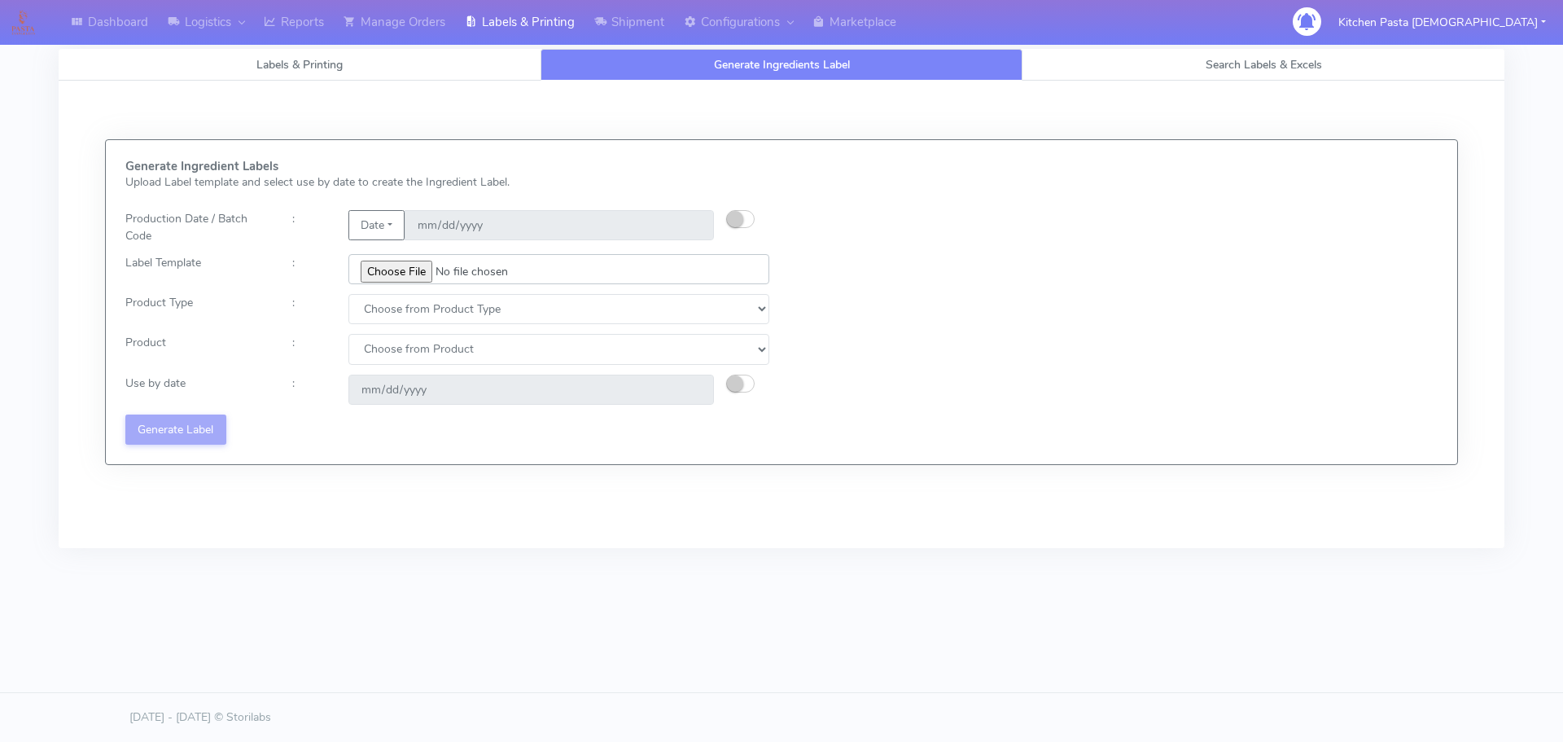
type input "C:\fakepath\Ecom_240_V3.jpg"
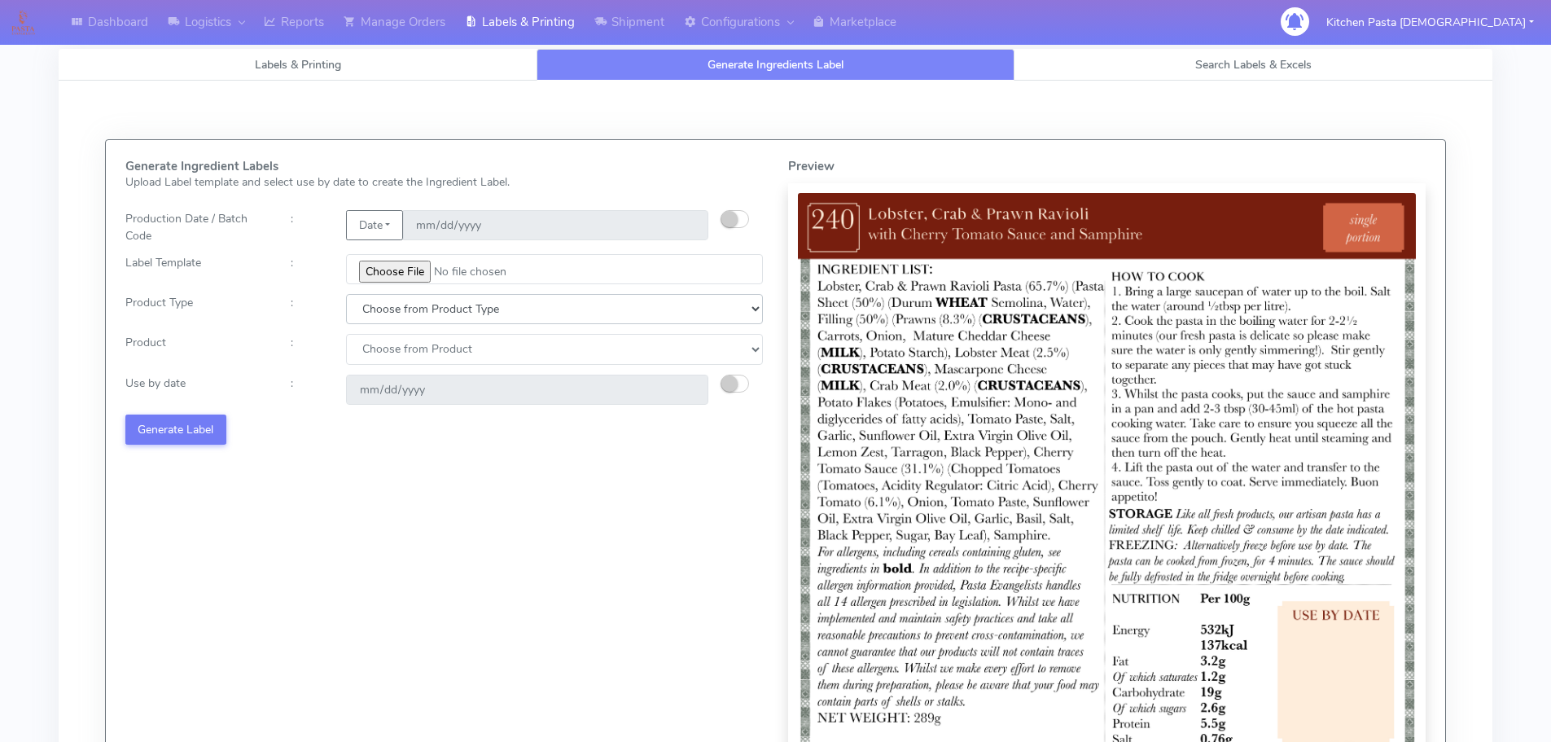
click at [385, 323] on select "Choose from Product Type ECOM ERETAIL CIRCULAR CIRC_DESERTS LASAGNE" at bounding box center [554, 309] width 417 height 30
select select "0"
click at [346, 294] on select "Choose from Product Type ECOM ERETAIL CIRCULAR CIRC_DESERTS LASAGNE" at bounding box center [554, 309] width 417 height 30
drag, startPoint x: 383, startPoint y: 343, endPoint x: 382, endPoint y: 359, distance: 16.3
click at [383, 344] on select "Choose from Product PLAIN PASTA (EXCEPT HURRA) HURRA FILLED PASTA BUTTER (INTER…" at bounding box center [554, 349] width 417 height 30
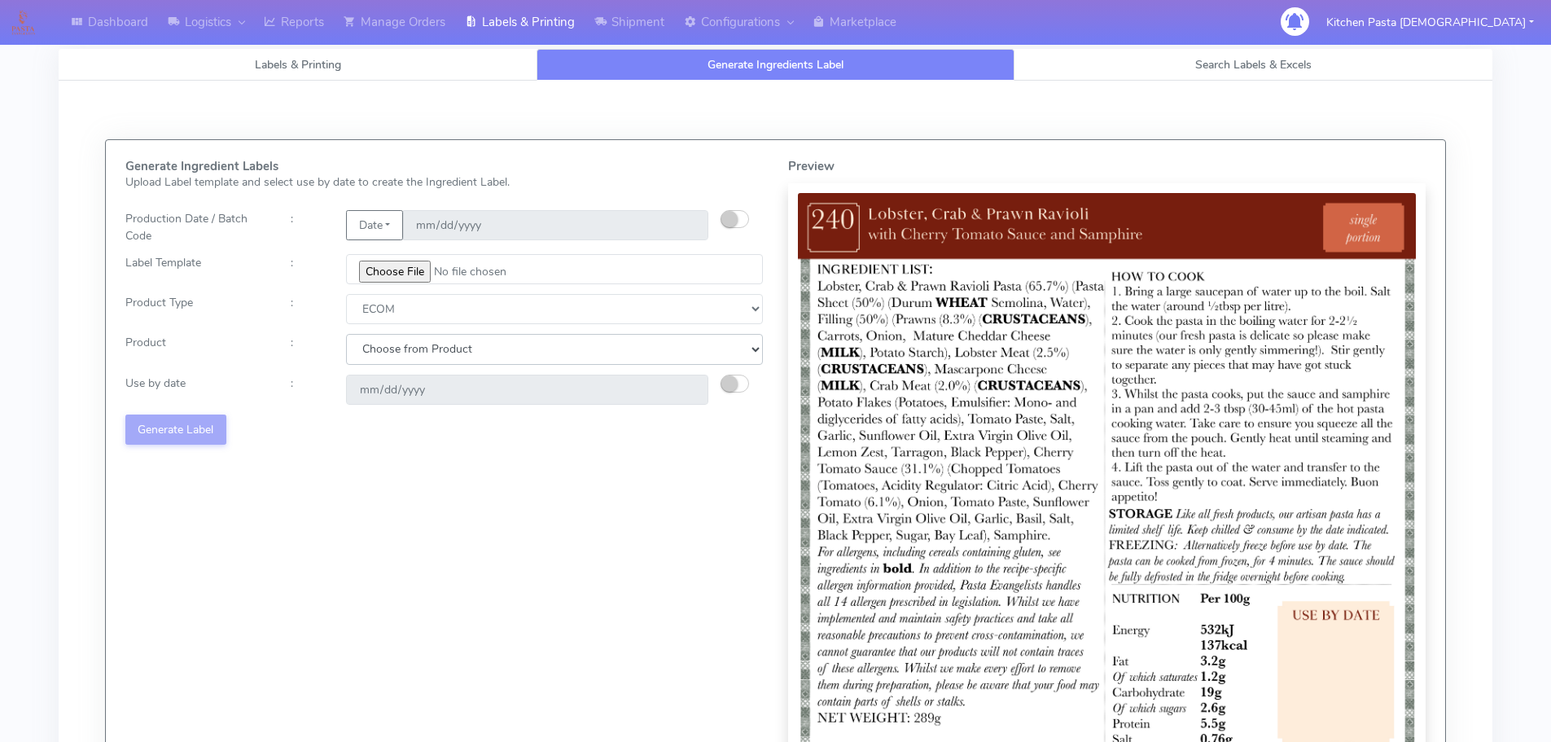
click at [382, 359] on select "Choose from Product PLAIN PASTA (EXCEPT HURRA) HURRA FILLED PASTA BUTTER (INTER…" at bounding box center [554, 349] width 417 height 30
click at [382, 369] on div "Generate Ingredient Labels Upload Label template and select use by date to crea…" at bounding box center [444, 490] width 663 height 661
click at [383, 346] on select "Choose from Product PLAIN PASTA (EXCEPT HURRA) HURRA FILLED PASTA BUTTER (INTER…" at bounding box center [554, 349] width 417 height 30
select select "0"
click at [346, 334] on select "Choose from Product PLAIN PASTA (EXCEPT HURRA) HURRA FILLED PASTA BUTTER (INTER…" at bounding box center [554, 349] width 417 height 30
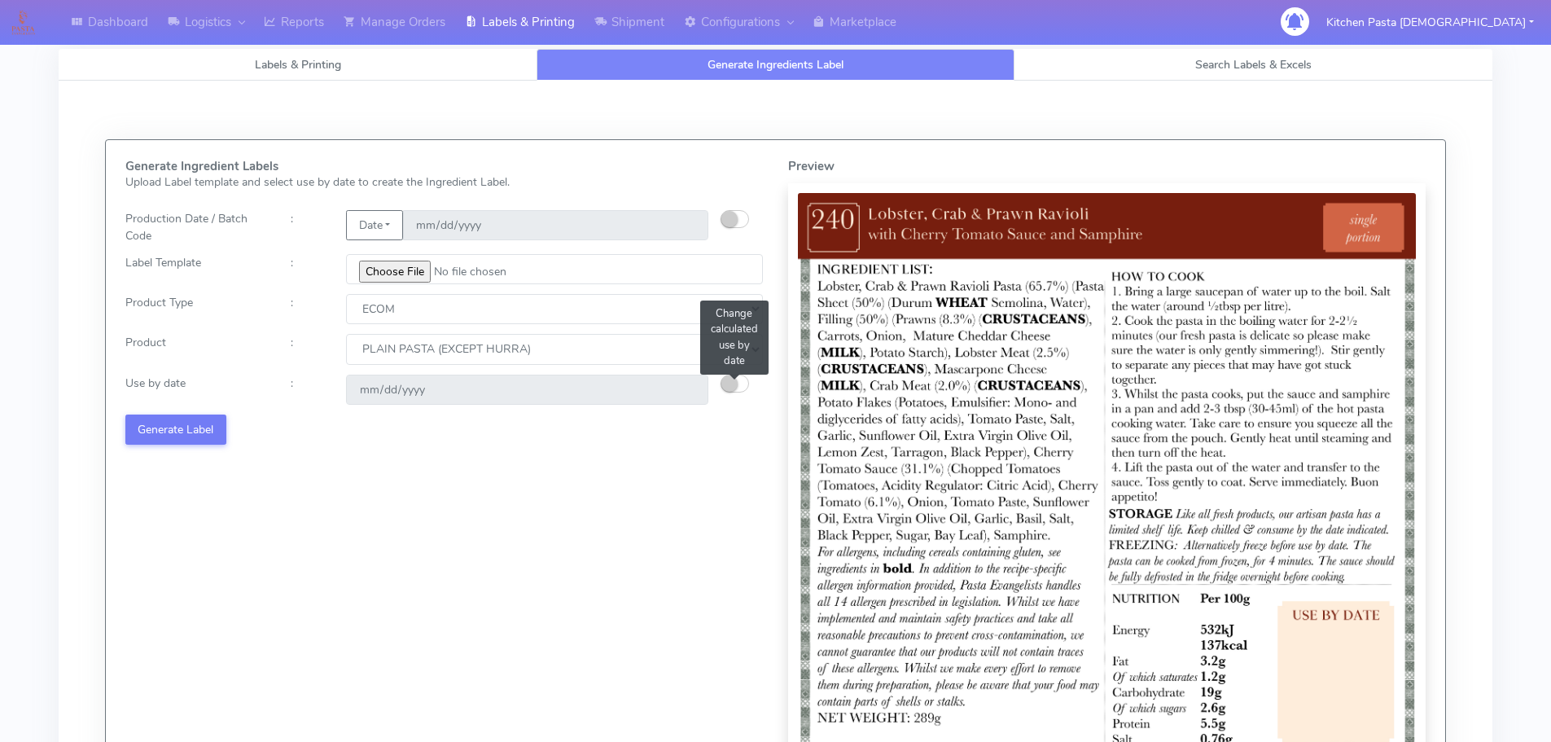
click at [733, 388] on small "button" at bounding box center [729, 383] width 16 height 16
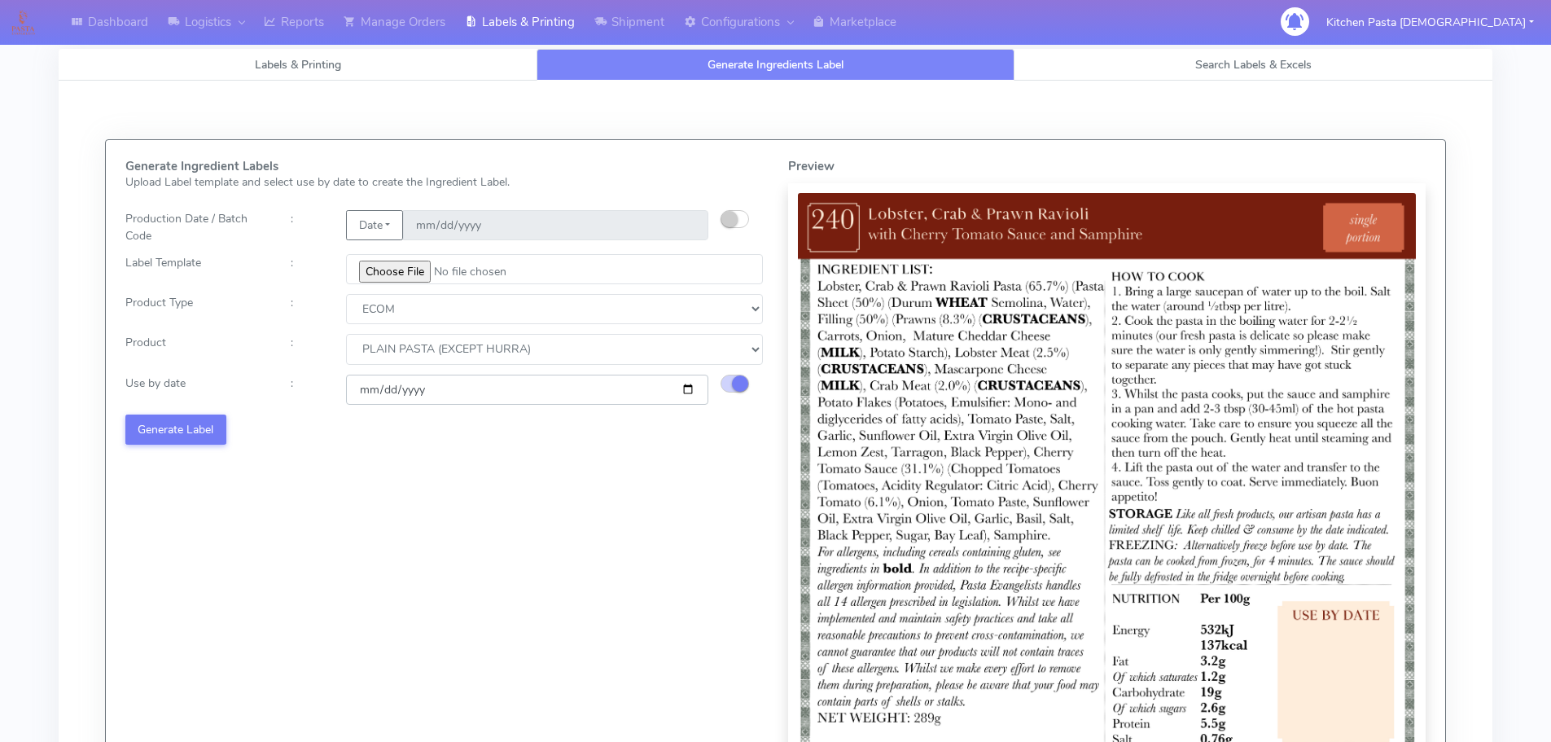
click at [689, 388] on input "[DATE]" at bounding box center [527, 389] width 362 height 30
type input "2025-10-09"
click at [200, 423] on button "Generate Label" at bounding box center [175, 429] width 101 height 30
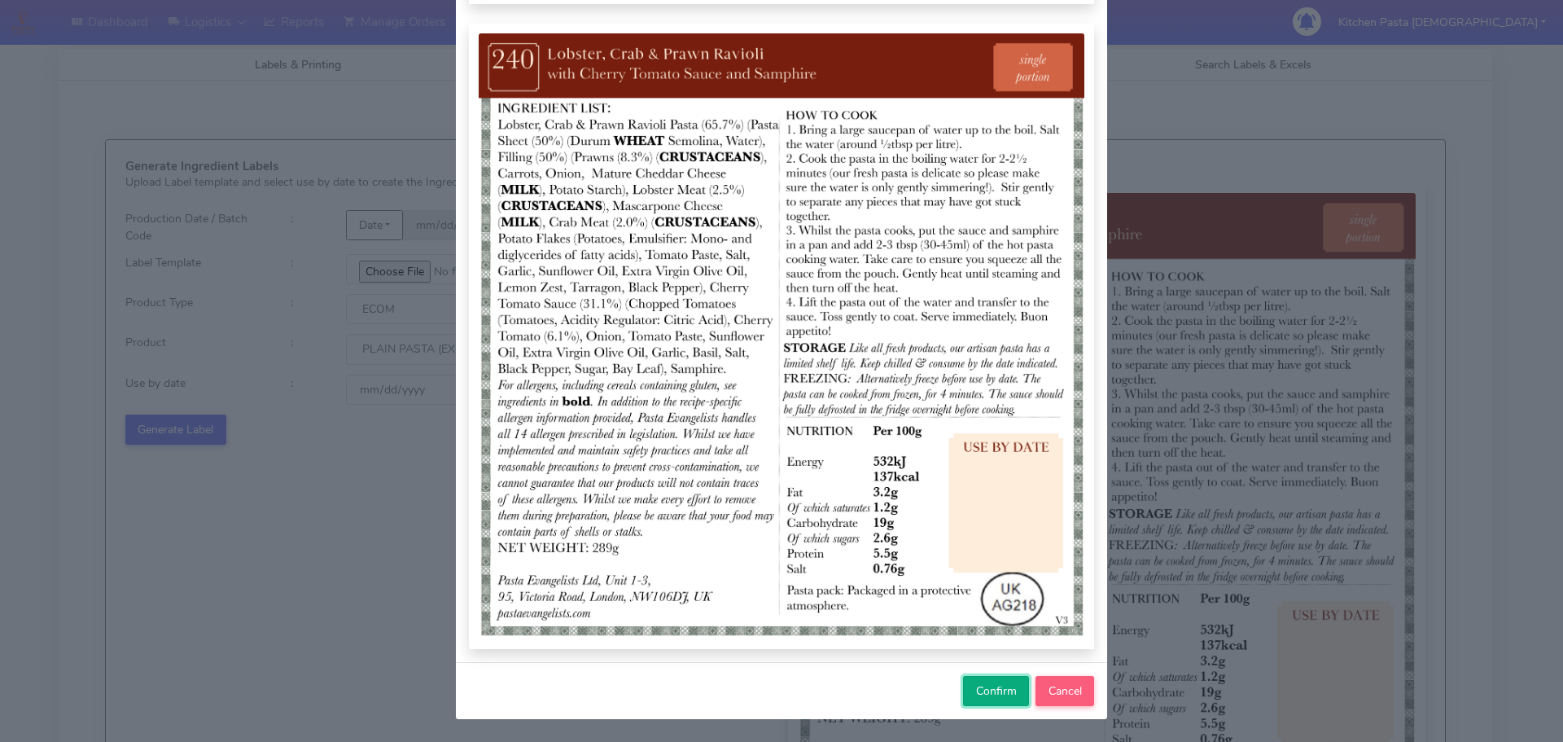
click at [976, 683] on span "Confirm" at bounding box center [996, 690] width 41 height 15
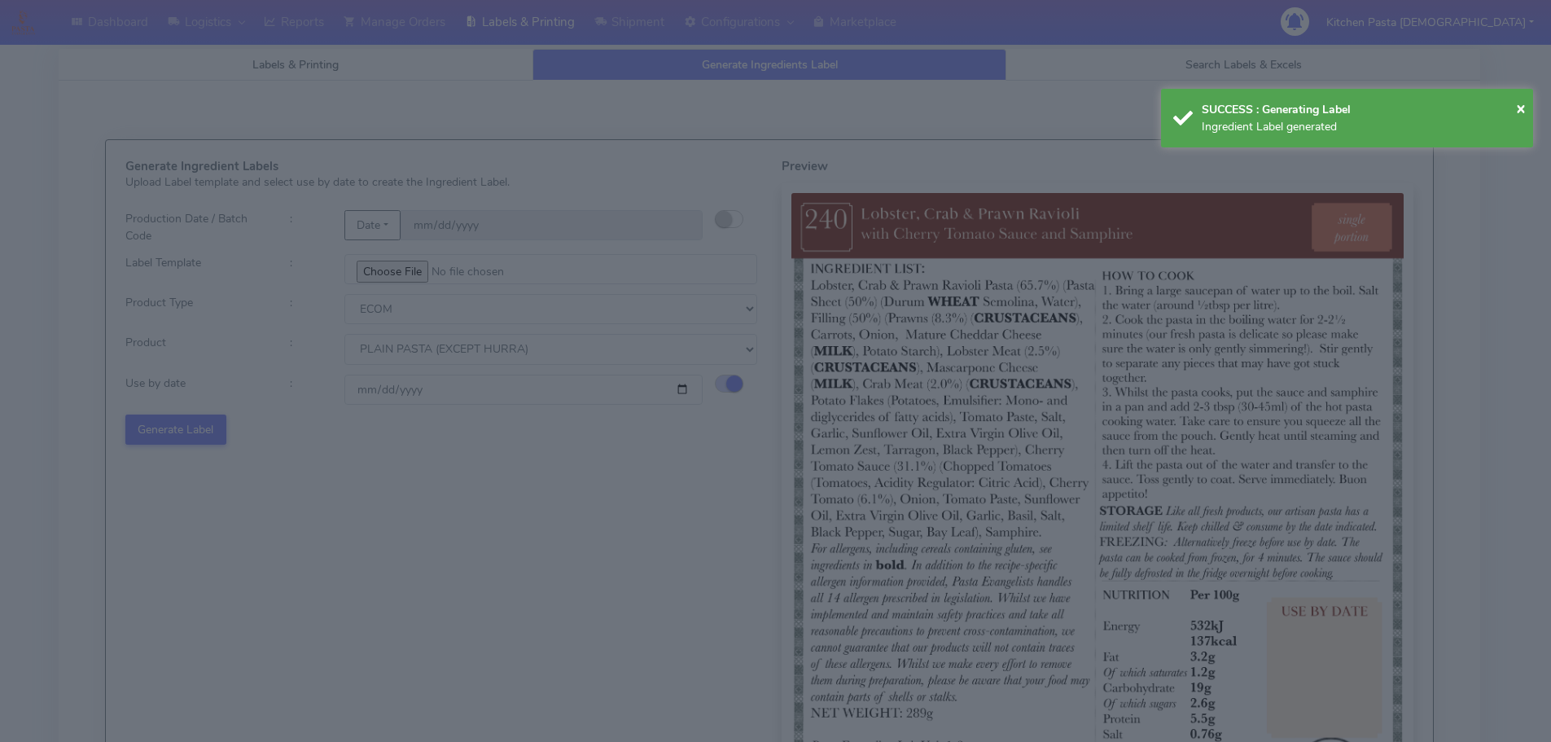
select select
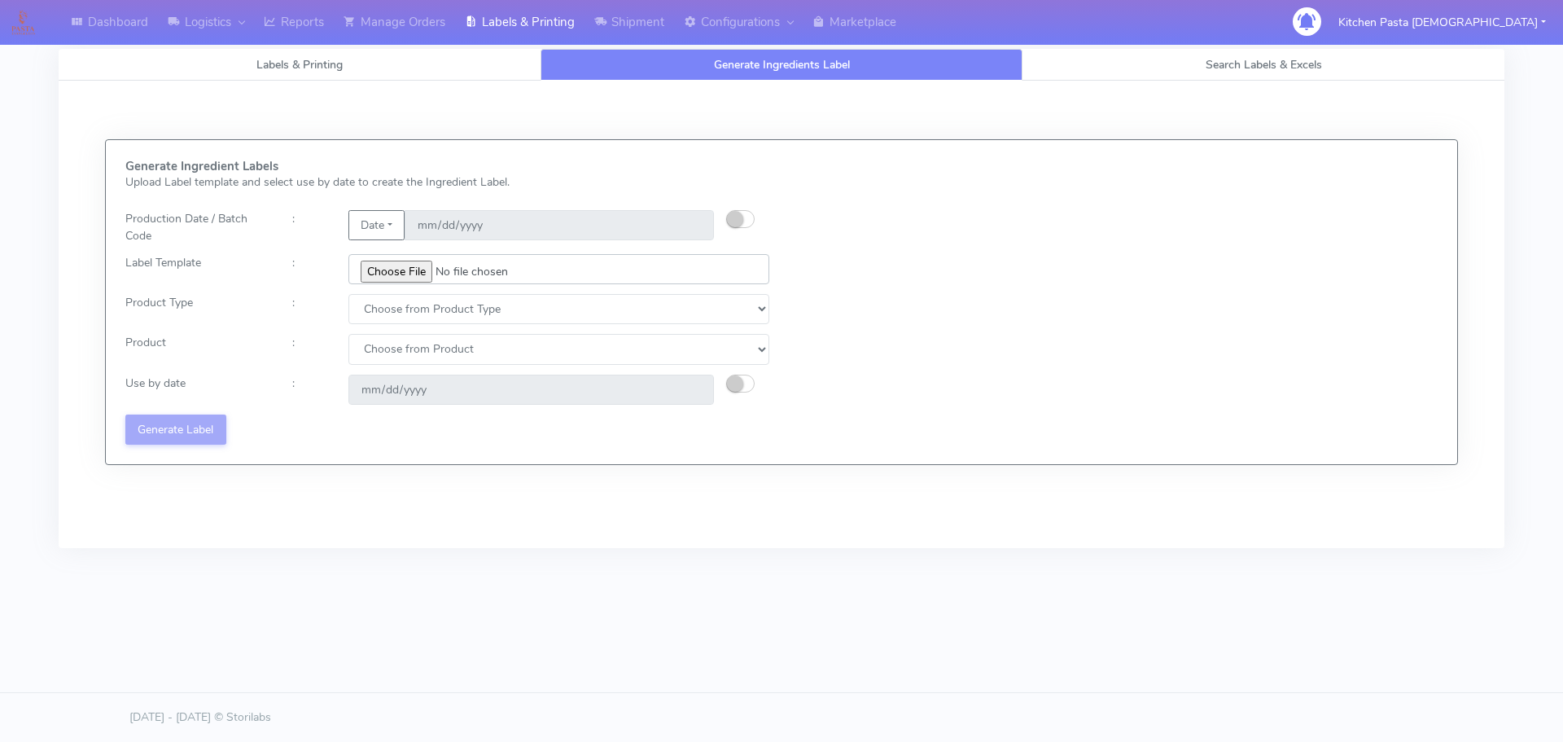
click at [400, 266] on input "file" at bounding box center [558, 269] width 421 height 30
drag, startPoint x: 827, startPoint y: 304, endPoint x: 835, endPoint y: 305, distance: 8.2
click at [827, 304] on div "Generate Ingredient Labels Upload Label template and select use by date to crea…" at bounding box center [781, 302] width 1337 height 285
click at [414, 267] on input "file" at bounding box center [558, 269] width 421 height 30
type input "C:\fakepath\Ecom_256_V4.jpg"
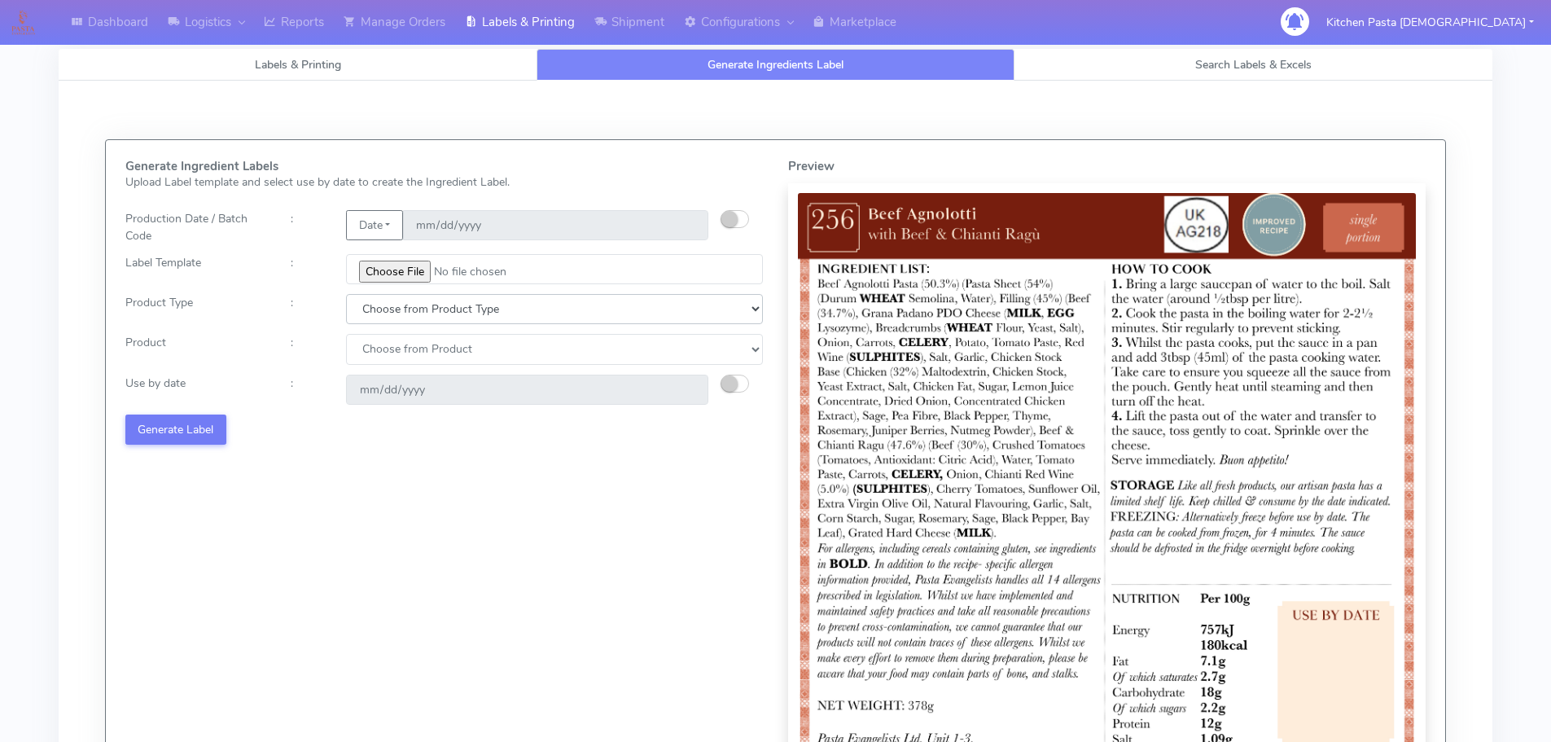
drag, startPoint x: 397, startPoint y: 294, endPoint x: 388, endPoint y: 309, distance: 18.3
click at [396, 294] on select "Choose from Product Type ECOM ERETAIL CIRCULAR CIRC_DESERTS LASAGNE" at bounding box center [554, 309] width 417 height 30
select select "0"
click at [346, 294] on select "Choose from Product Type ECOM ERETAIL CIRCULAR CIRC_DESERTS LASAGNE" at bounding box center [554, 309] width 417 height 30
click at [382, 352] on select "Choose from Product PLAIN PASTA (EXCEPT HURRA) HURRA FILLED PASTA BUTTER (INTER…" at bounding box center [554, 349] width 417 height 30
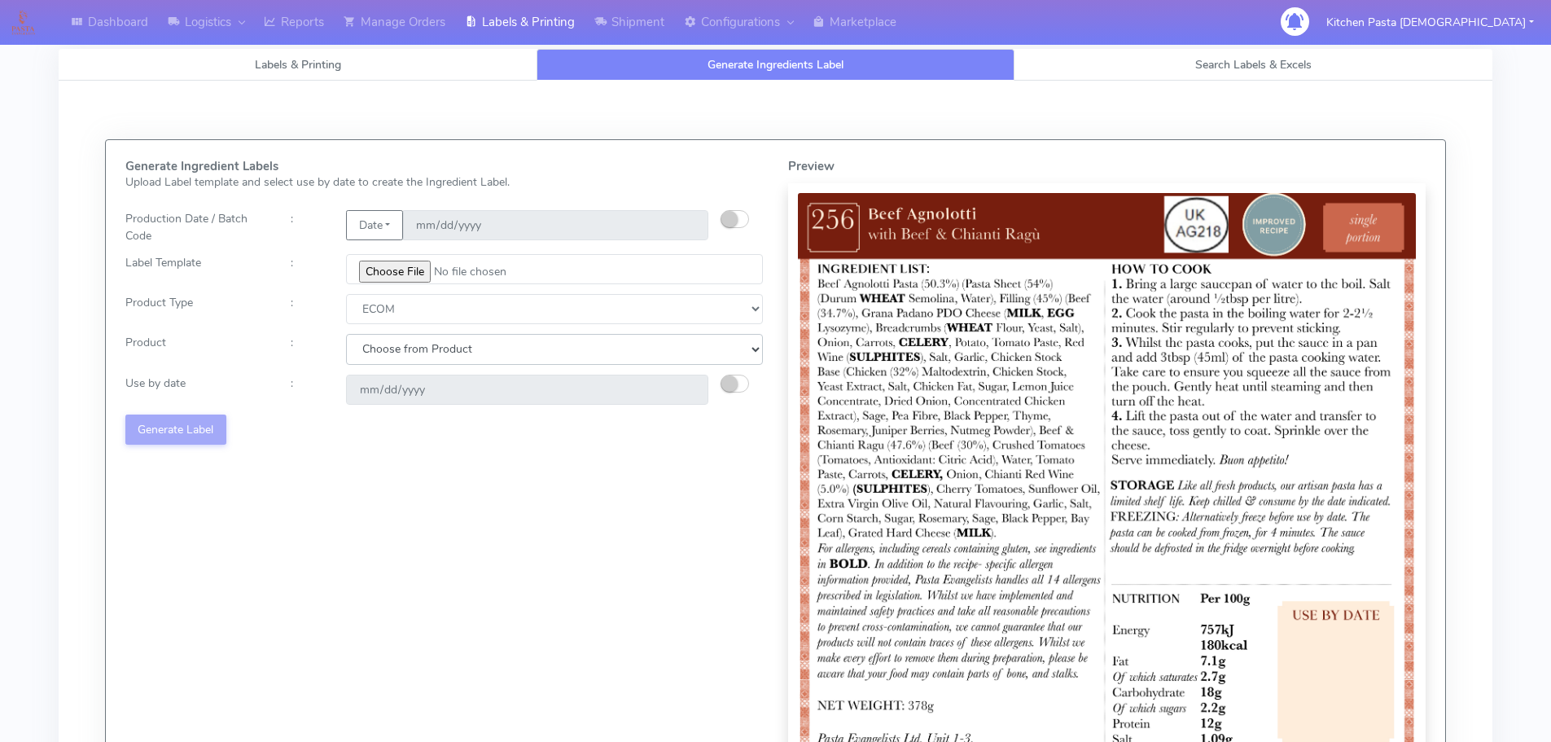
select select "0"
click at [346, 334] on select "Choose from Product PLAIN PASTA (EXCEPT HURRA) HURRA FILLED PASTA BUTTER (INTER…" at bounding box center [554, 349] width 417 height 30
click at [717, 382] on div "[DATE]" at bounding box center [527, 389] width 387 height 30
click at [728, 387] on small "button" at bounding box center [729, 383] width 16 height 16
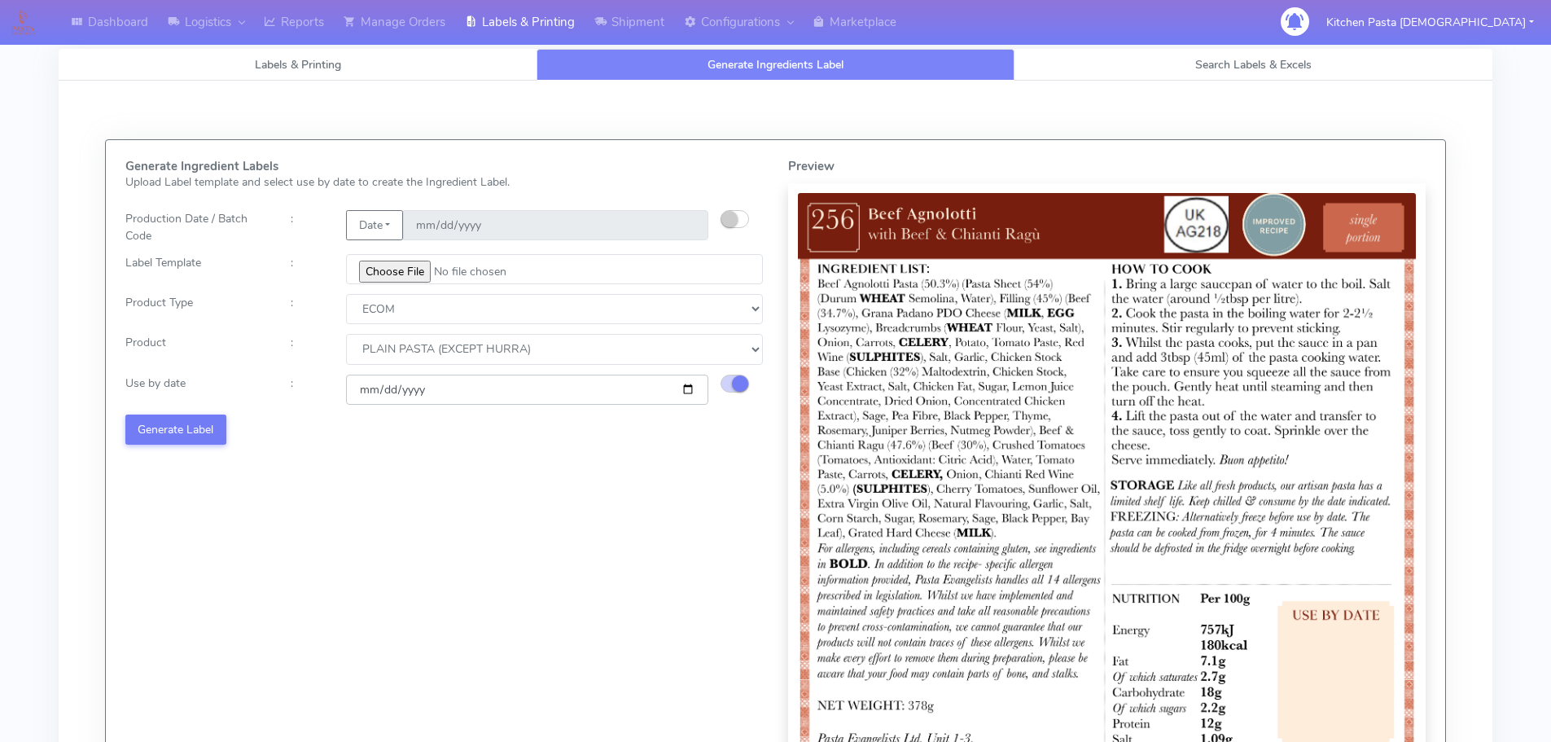
click at [678, 391] on input "[DATE]" at bounding box center [527, 389] width 362 height 30
click at [690, 390] on input "[DATE]" at bounding box center [527, 389] width 362 height 30
type input "[DATE]"
click at [217, 426] on button "Generate Label" at bounding box center [175, 429] width 101 height 30
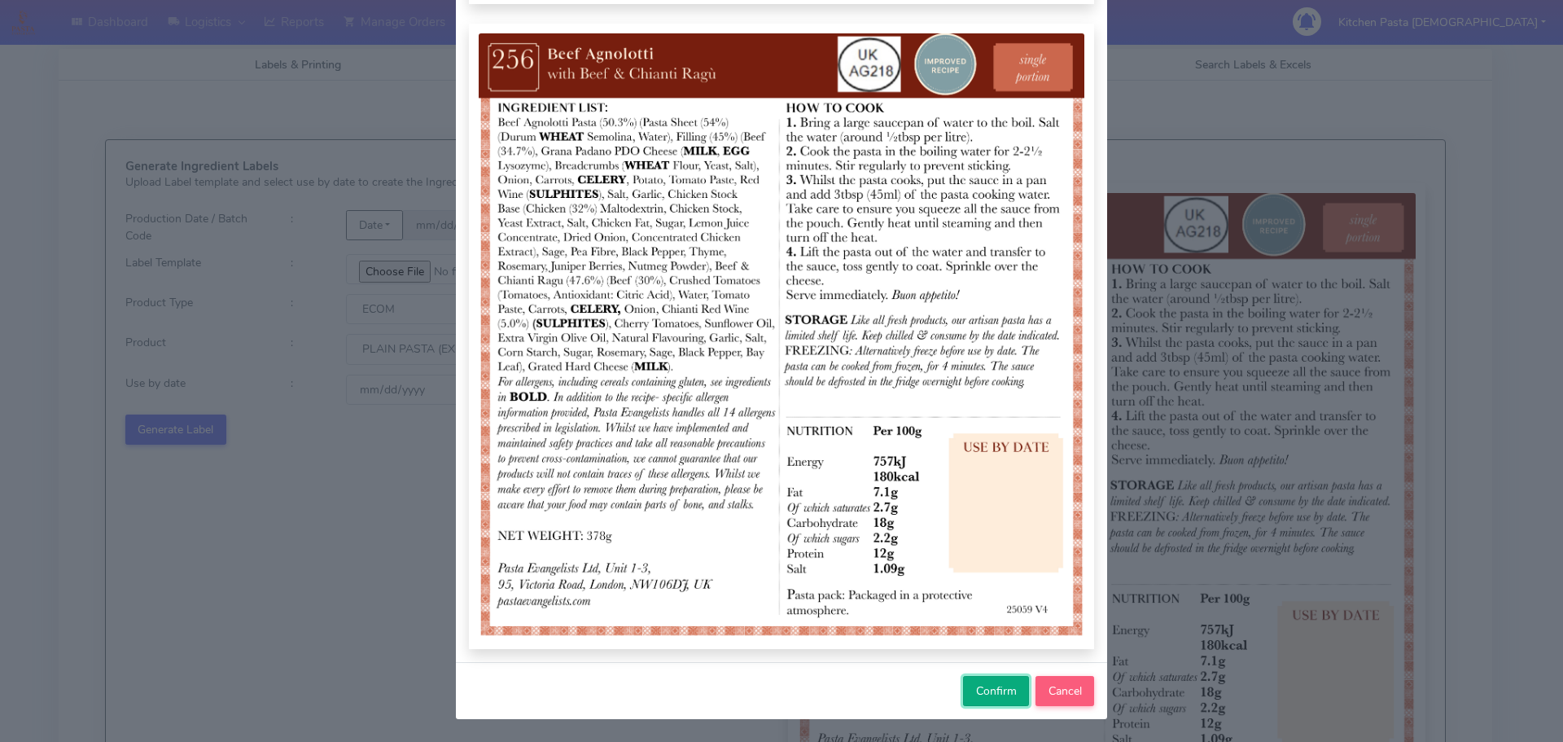
click at [973, 679] on button "Confirm" at bounding box center [996, 691] width 66 height 30
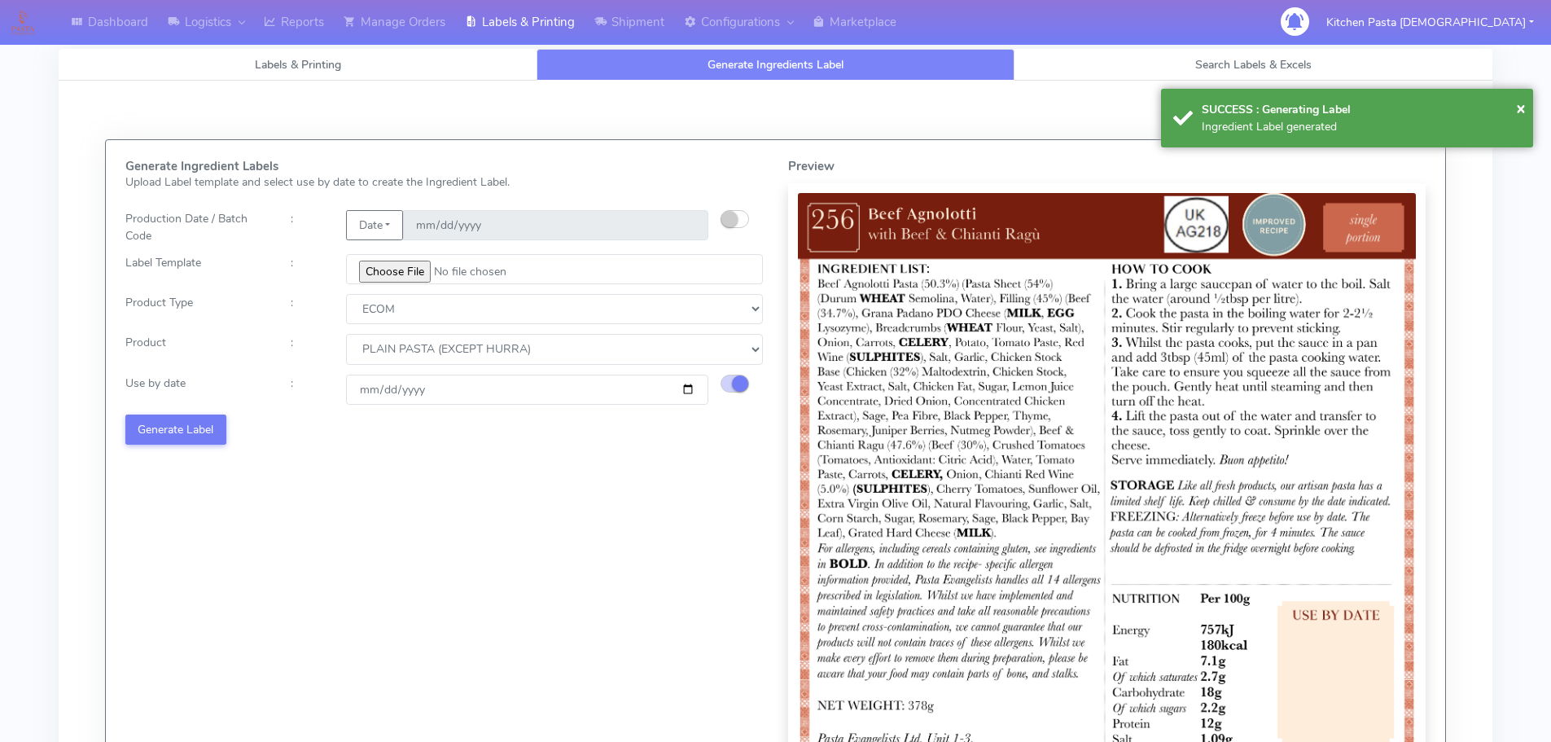
select select
click at [413, 276] on input "file" at bounding box center [558, 269] width 421 height 30
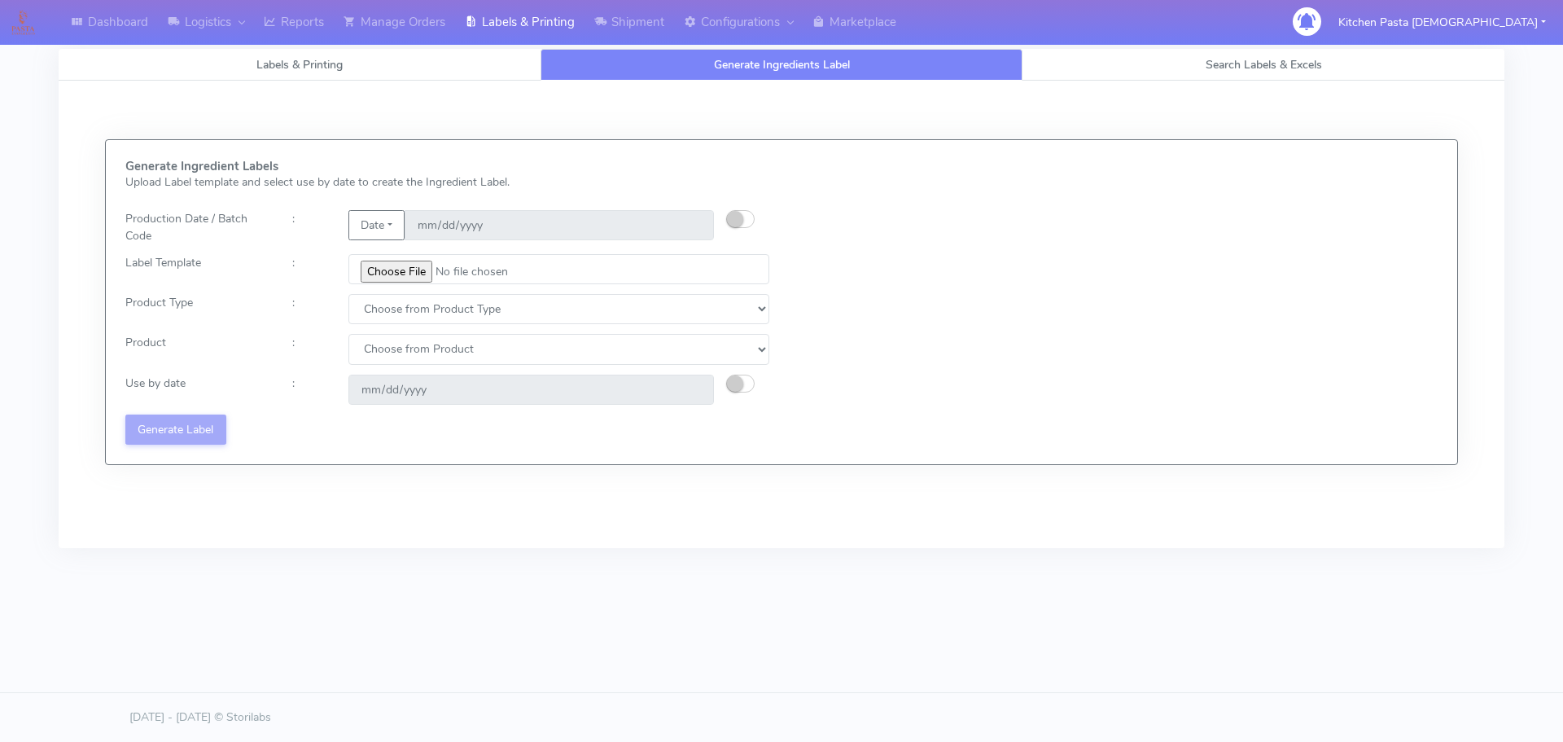
type input "C:\fakepath\Ecom_257_V4.jpg"
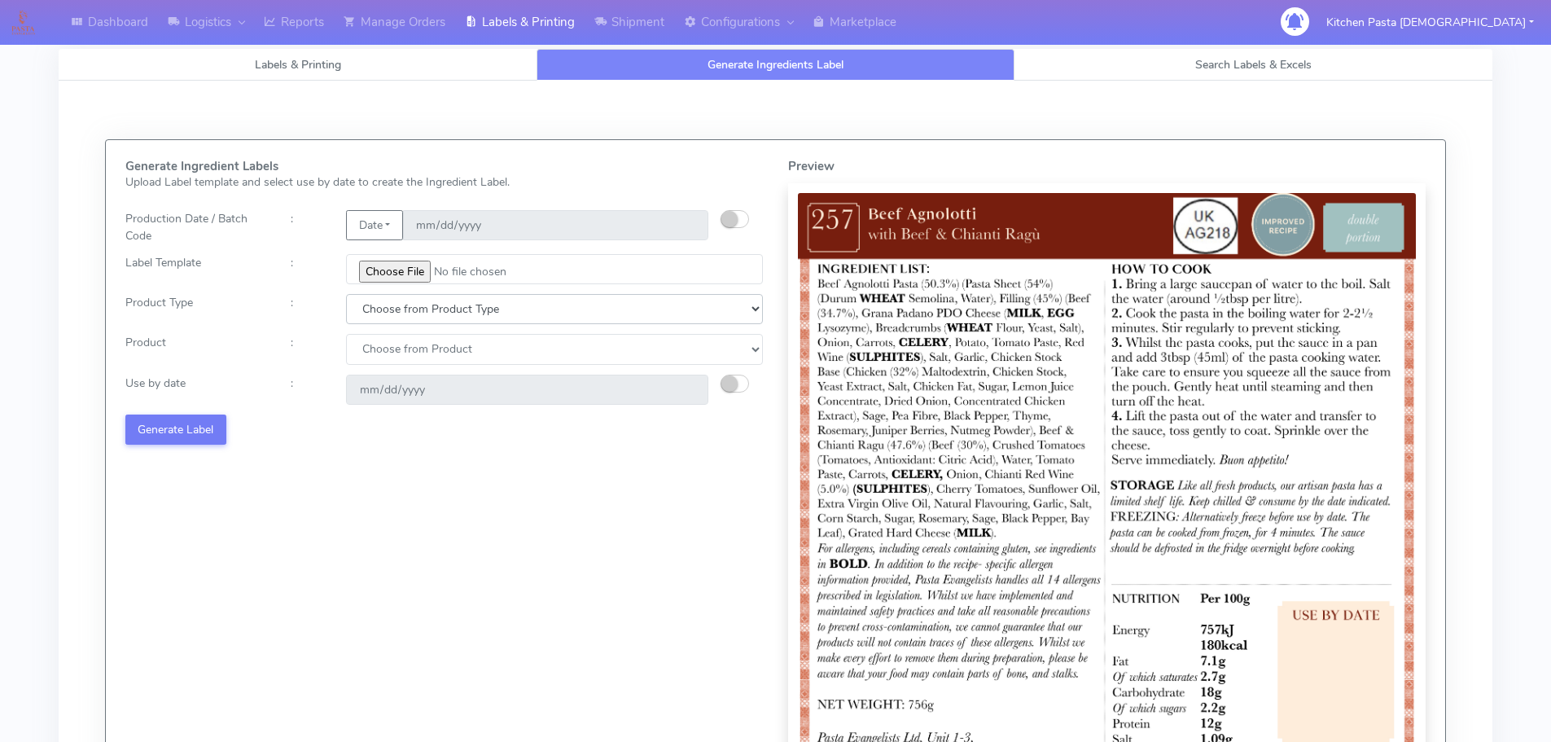
drag, startPoint x: 396, startPoint y: 307, endPoint x: 396, endPoint y: 322, distance: 15.5
click at [396, 307] on select "Choose from Product Type ECOM ERETAIL CIRCULAR CIRC_DESERTS LASAGNE" at bounding box center [554, 309] width 417 height 30
select select "0"
click at [346, 294] on select "Choose from Product Type ECOM ERETAIL CIRCULAR CIRC_DESERTS LASAGNE" at bounding box center [554, 309] width 417 height 30
drag, startPoint x: 397, startPoint y: 348, endPoint x: 397, endPoint y: 364, distance: 16.3
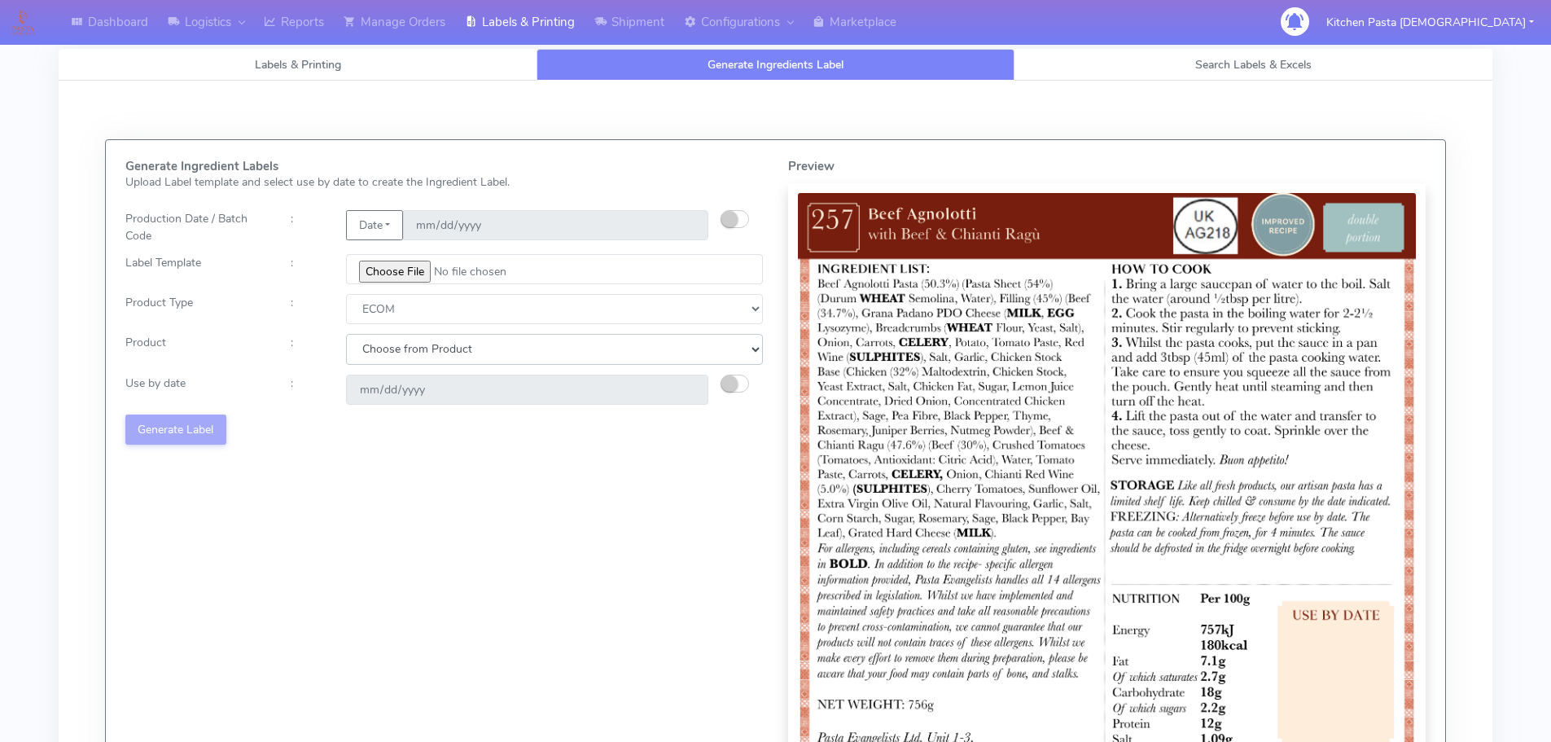
click at [397, 348] on select "Choose from Product PLAIN PASTA (EXCEPT HURRA) HURRA FILLED PASTA BUTTER (INTER…" at bounding box center [554, 349] width 417 height 30
select select "0"
click at [346, 334] on select "Choose from Product PLAIN PASTA (EXCEPT HURRA) HURRA FILLED PASTA BUTTER (INTER…" at bounding box center [554, 349] width 417 height 30
click at [730, 379] on small "button" at bounding box center [729, 383] width 16 height 16
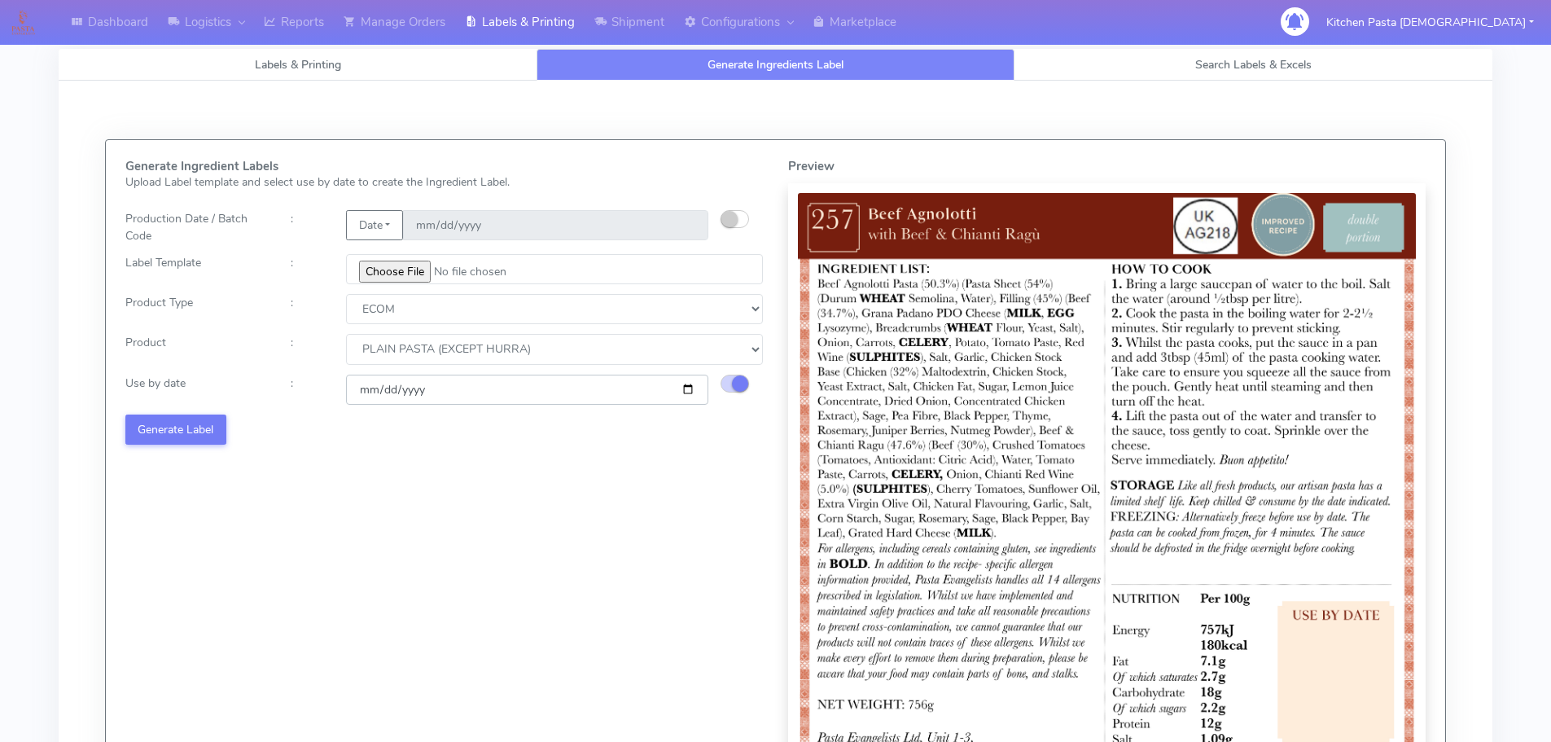
click at [683, 391] on input "2025-10-06" at bounding box center [527, 389] width 362 height 30
type input "2025-10-13"
click at [173, 433] on button "Generate Label" at bounding box center [175, 429] width 101 height 30
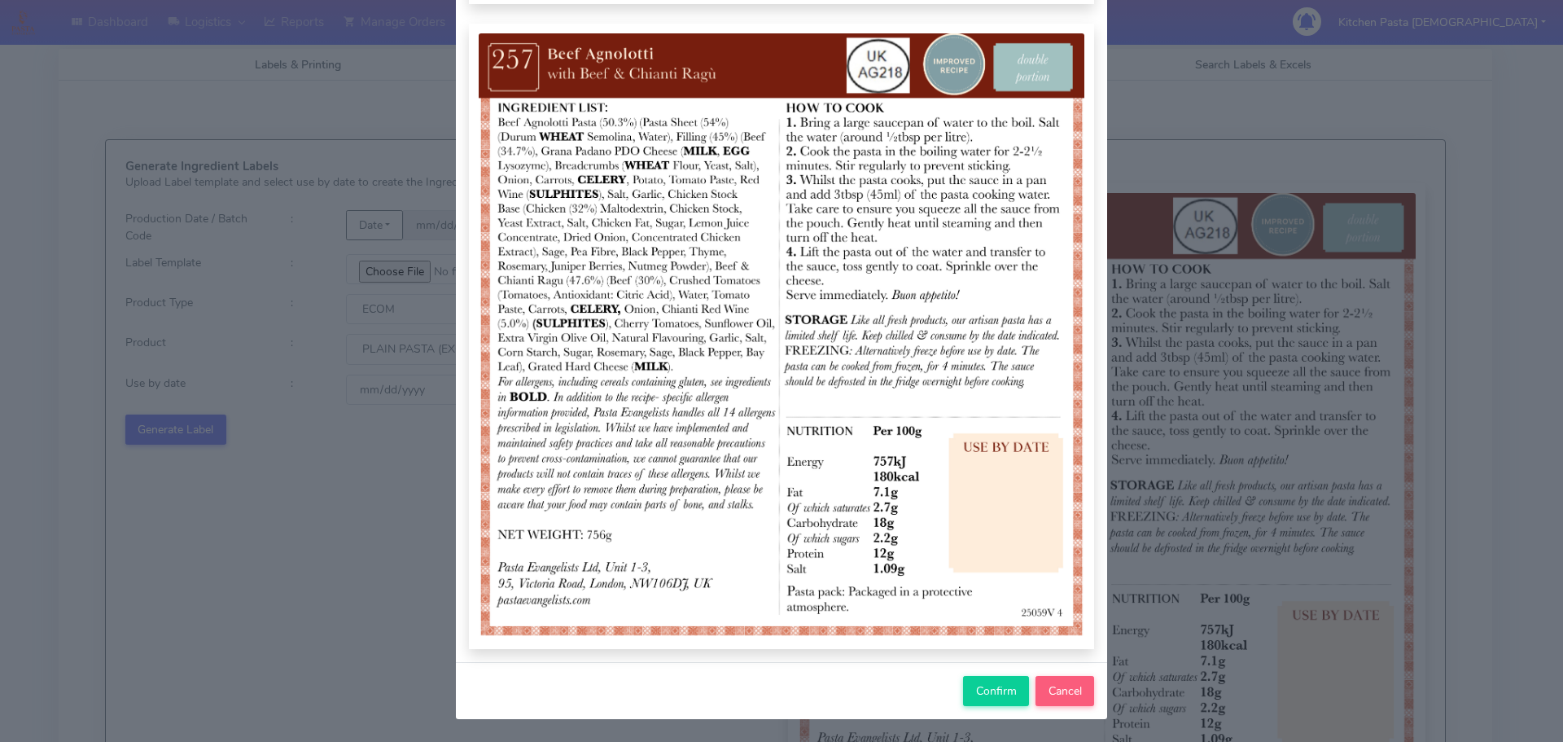
click at [959, 675] on div "Confirm Cancel" at bounding box center [781, 690] width 651 height 57
click at [990, 681] on button "Confirm" at bounding box center [996, 691] width 66 height 30
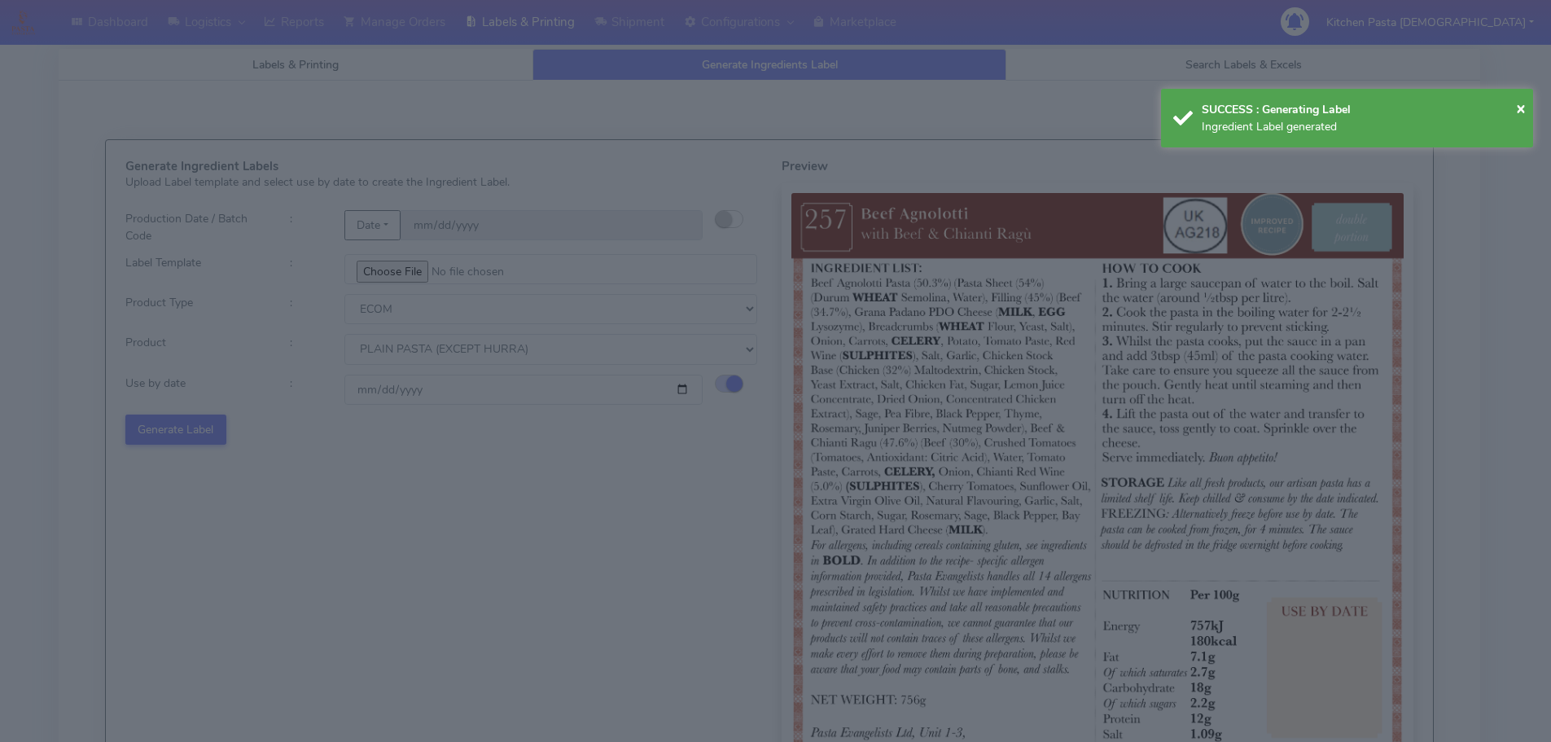
select select
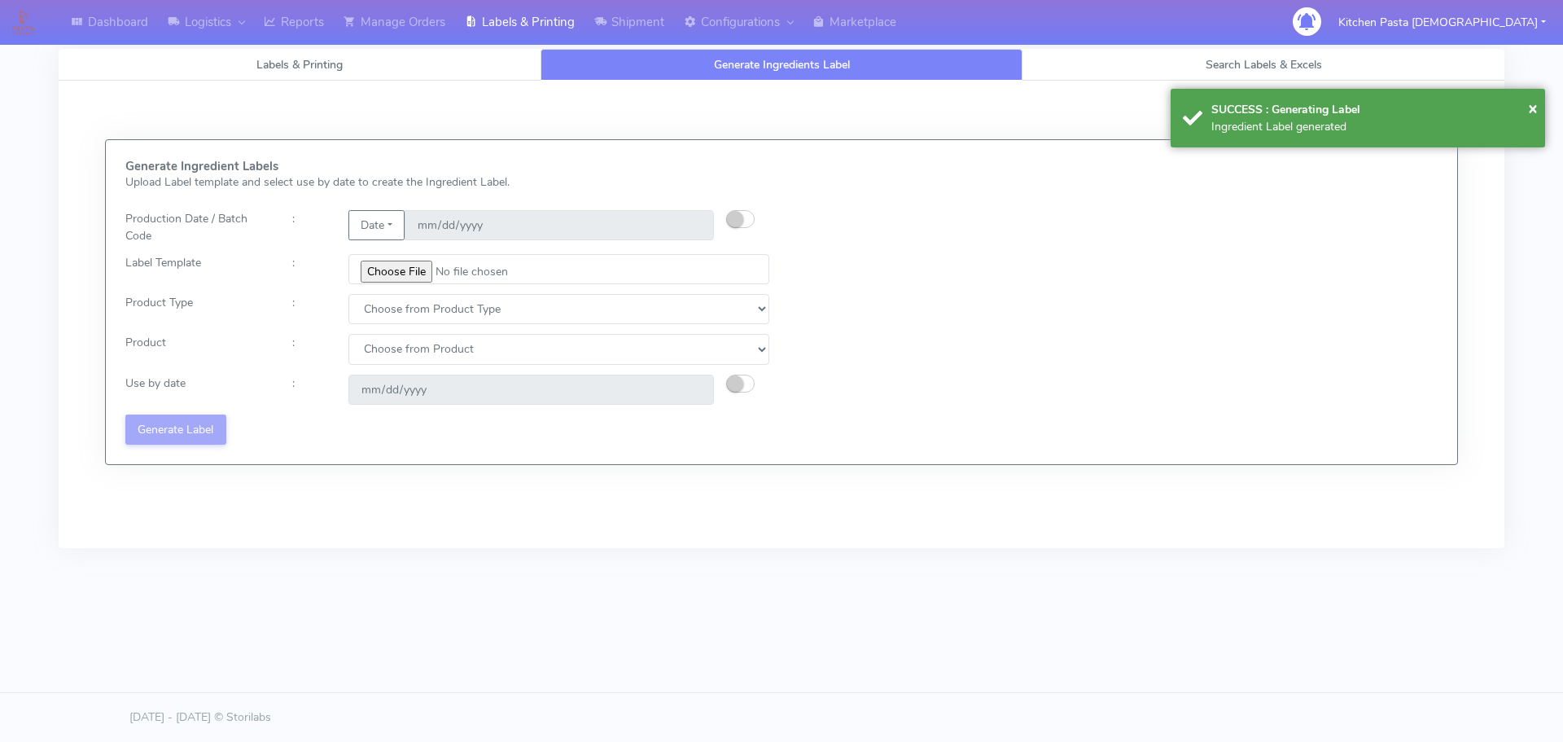
click at [407, 288] on div "Generate Ingredient Labels Upload Label template and select use by date to crea…" at bounding box center [447, 302] width 668 height 285
drag, startPoint x: 0, startPoint y: 0, endPoint x: 411, endPoint y: 270, distance: 492.0
click at [411, 270] on input "file" at bounding box center [558, 269] width 421 height 30
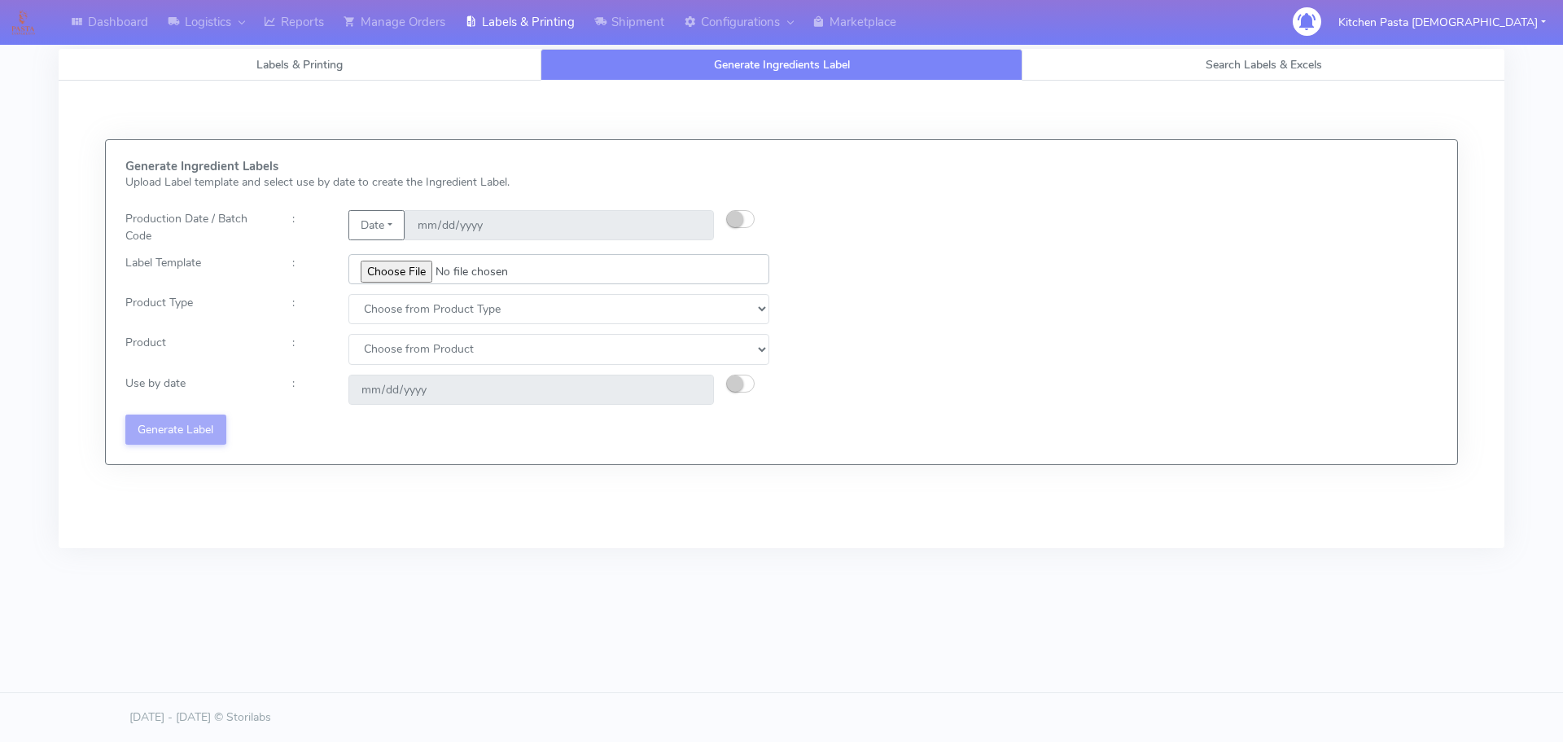
type input "C:\fakepath\Ecom_250_V3.jpg"
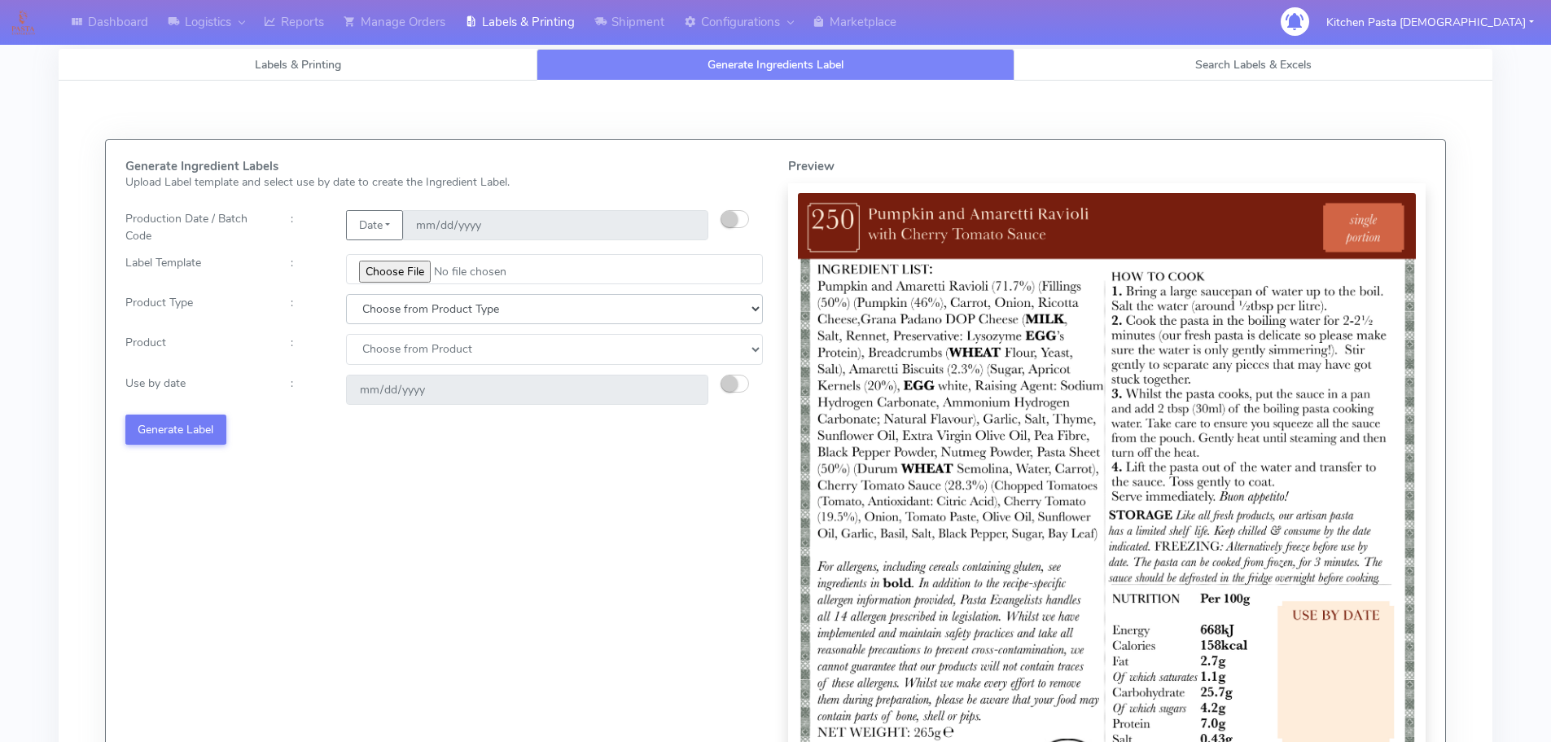
click at [421, 313] on select "Choose from Product Type ECOM ERETAIL CIRCULAR CIRC_DESERTS LASAGNE" at bounding box center [554, 309] width 417 height 30
select select "0"
click at [346, 294] on select "Choose from Product Type ECOM ERETAIL CIRCULAR CIRC_DESERTS LASAGNE" at bounding box center [554, 309] width 417 height 30
drag, startPoint x: 358, startPoint y: 350, endPoint x: 362, endPoint y: 363, distance: 13.6
click at [358, 350] on select "Choose from Product PLAIN PASTA (EXCEPT HURRA) HURRA FILLED PASTA BUTTER (INTER…" at bounding box center [554, 349] width 417 height 30
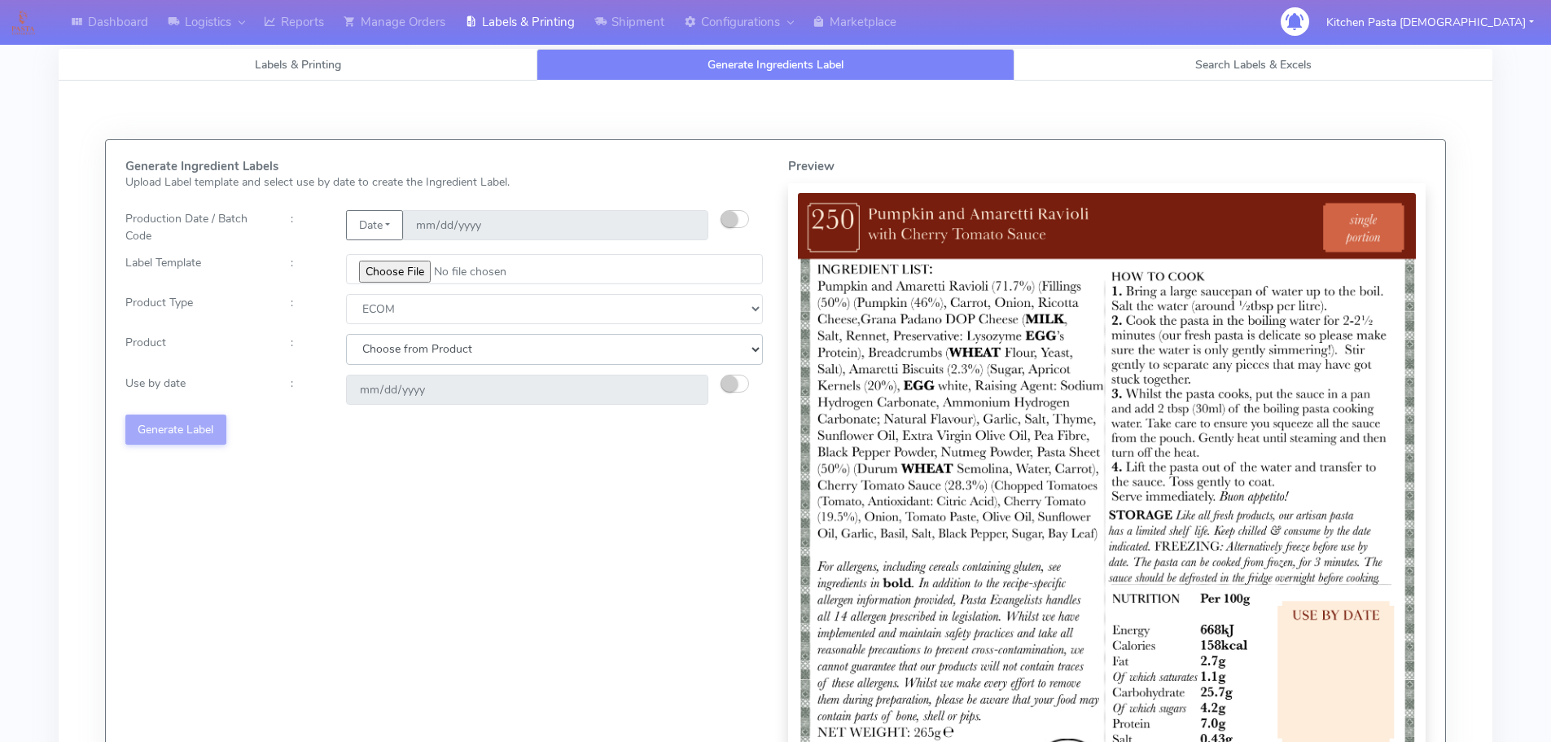
select select "0"
click at [346, 334] on select "Choose from Product PLAIN PASTA (EXCEPT HURRA) HURRA FILLED PASTA BUTTER (INTER…" at bounding box center [554, 349] width 417 height 30
click at [727, 384] on small "button" at bounding box center [729, 383] width 16 height 16
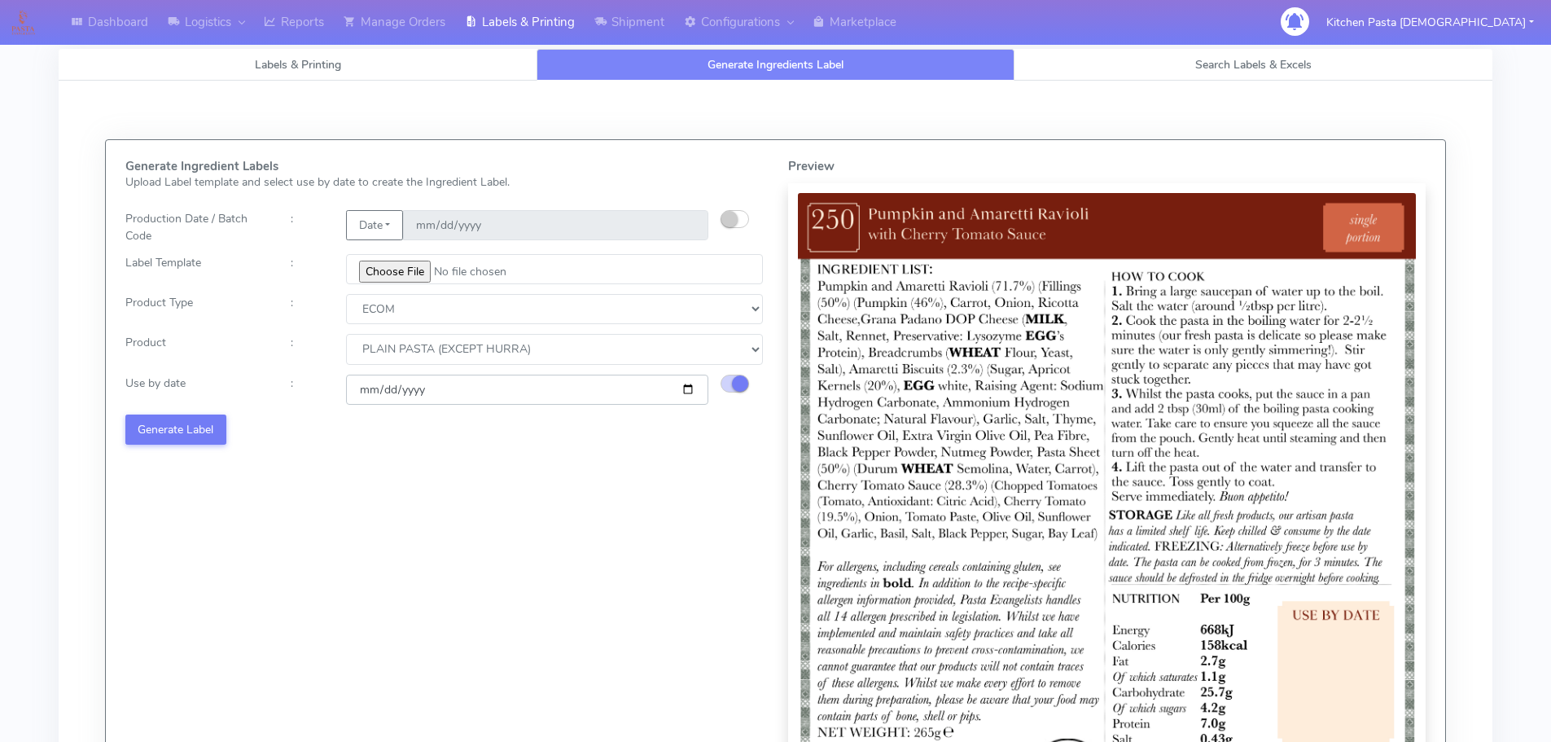
click at [688, 388] on input "[DATE]" at bounding box center [527, 389] width 362 height 30
click at [622, 506] on div "Generate Ingredient Labels Upload Label template and select use by date to crea…" at bounding box center [444, 490] width 663 height 661
click at [687, 391] on input "[DATE]" at bounding box center [527, 389] width 362 height 30
type input "2025-10-20"
click at [210, 435] on button "Generate Label" at bounding box center [175, 429] width 101 height 30
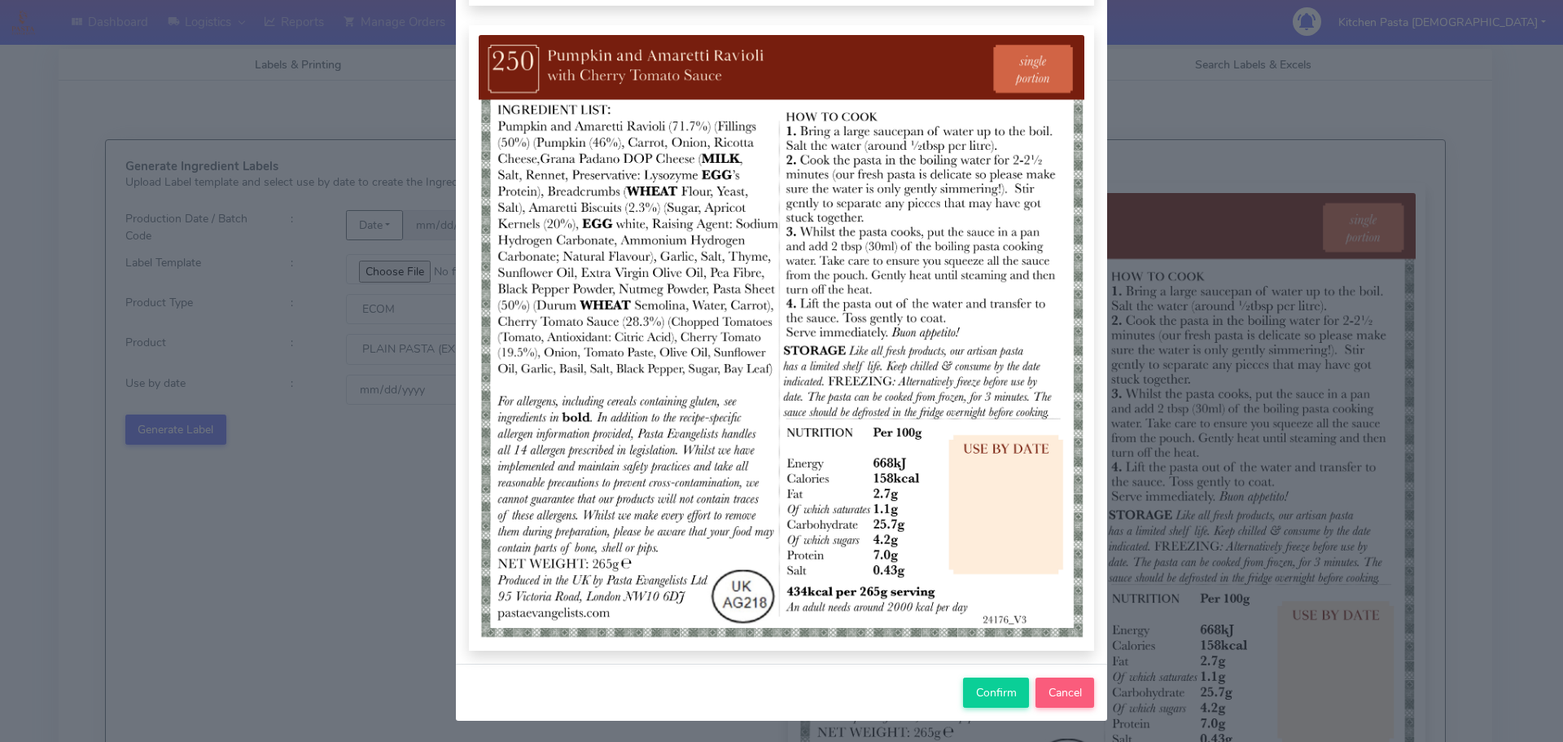
scroll to position [169, 0]
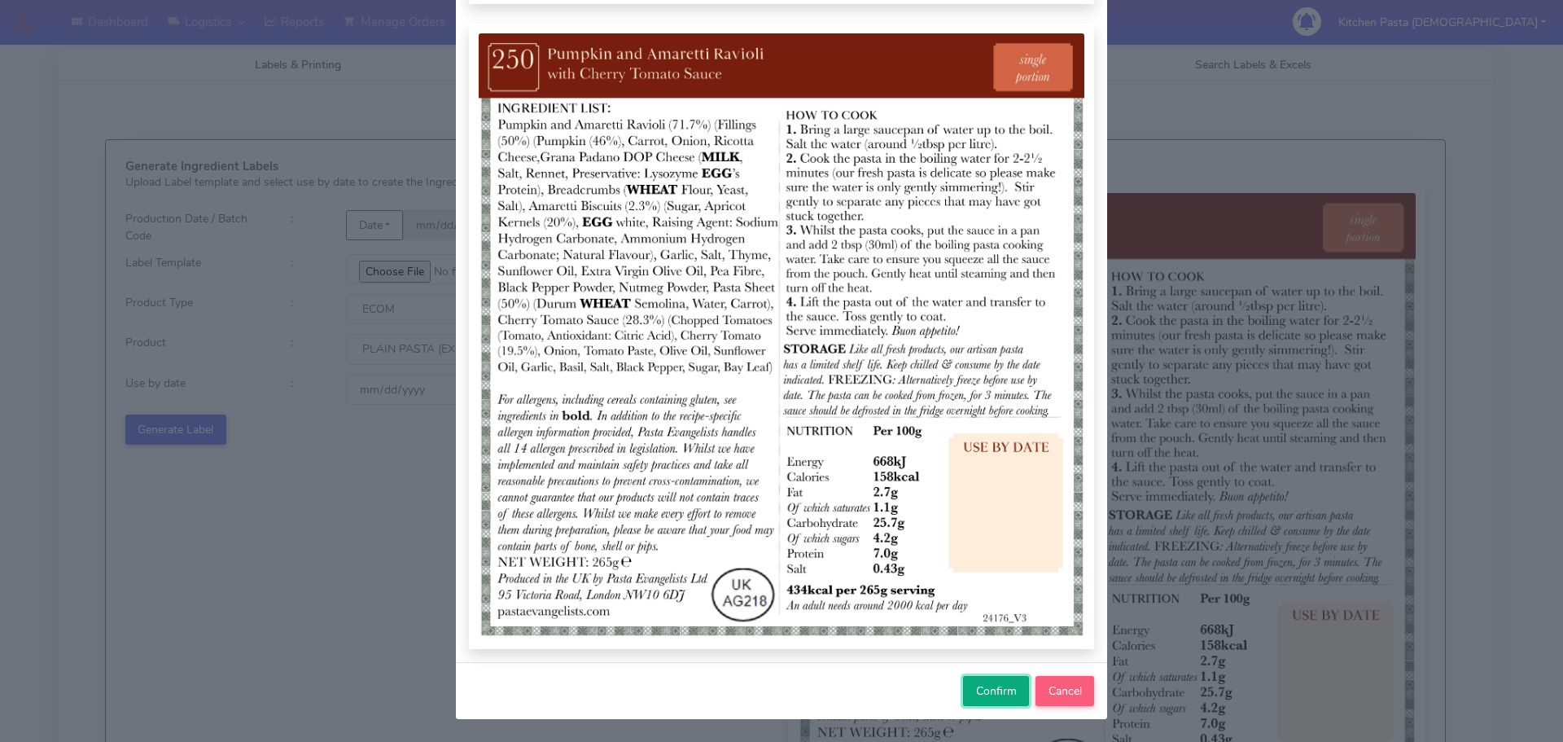
click at [964, 687] on button "Confirm" at bounding box center [996, 691] width 66 height 30
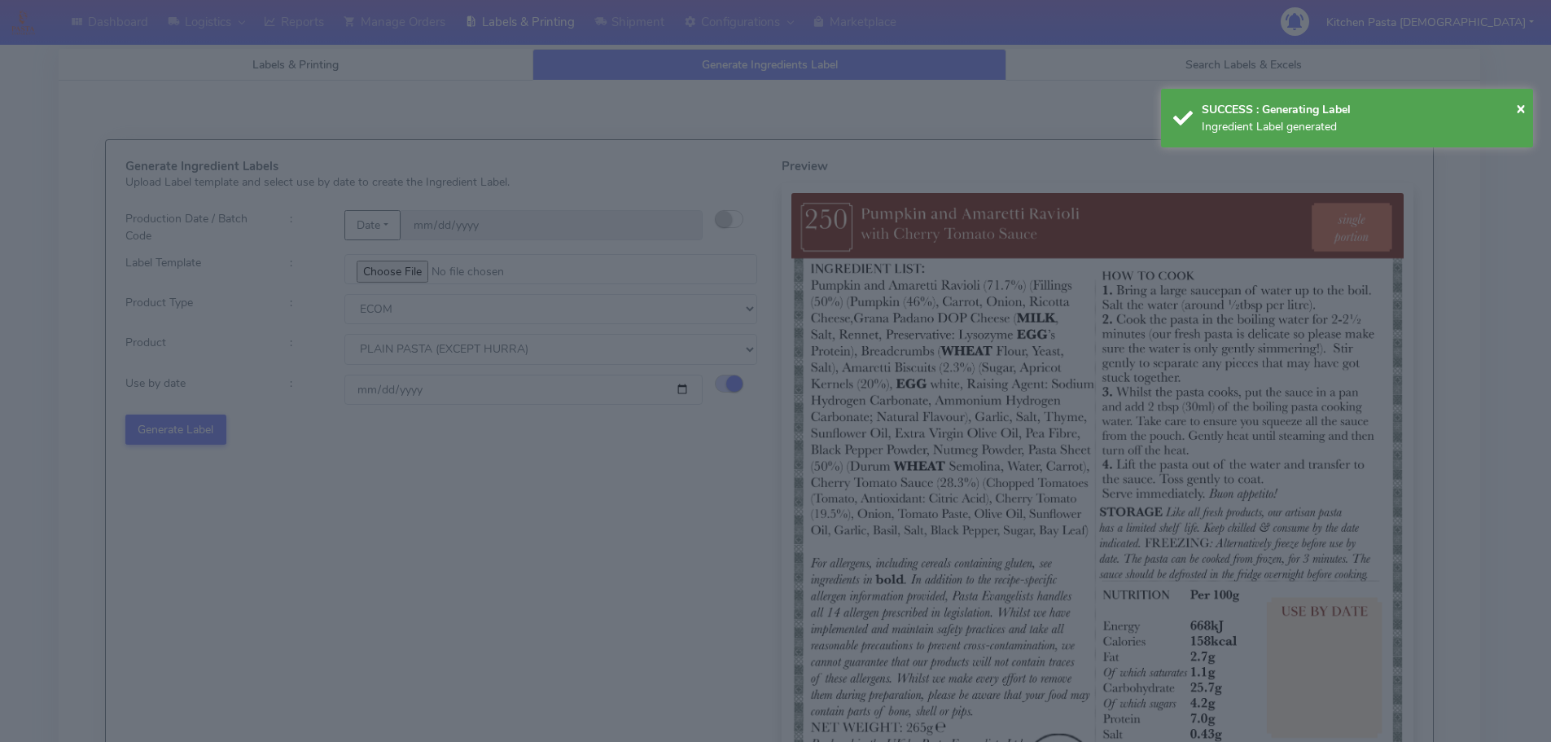
select select
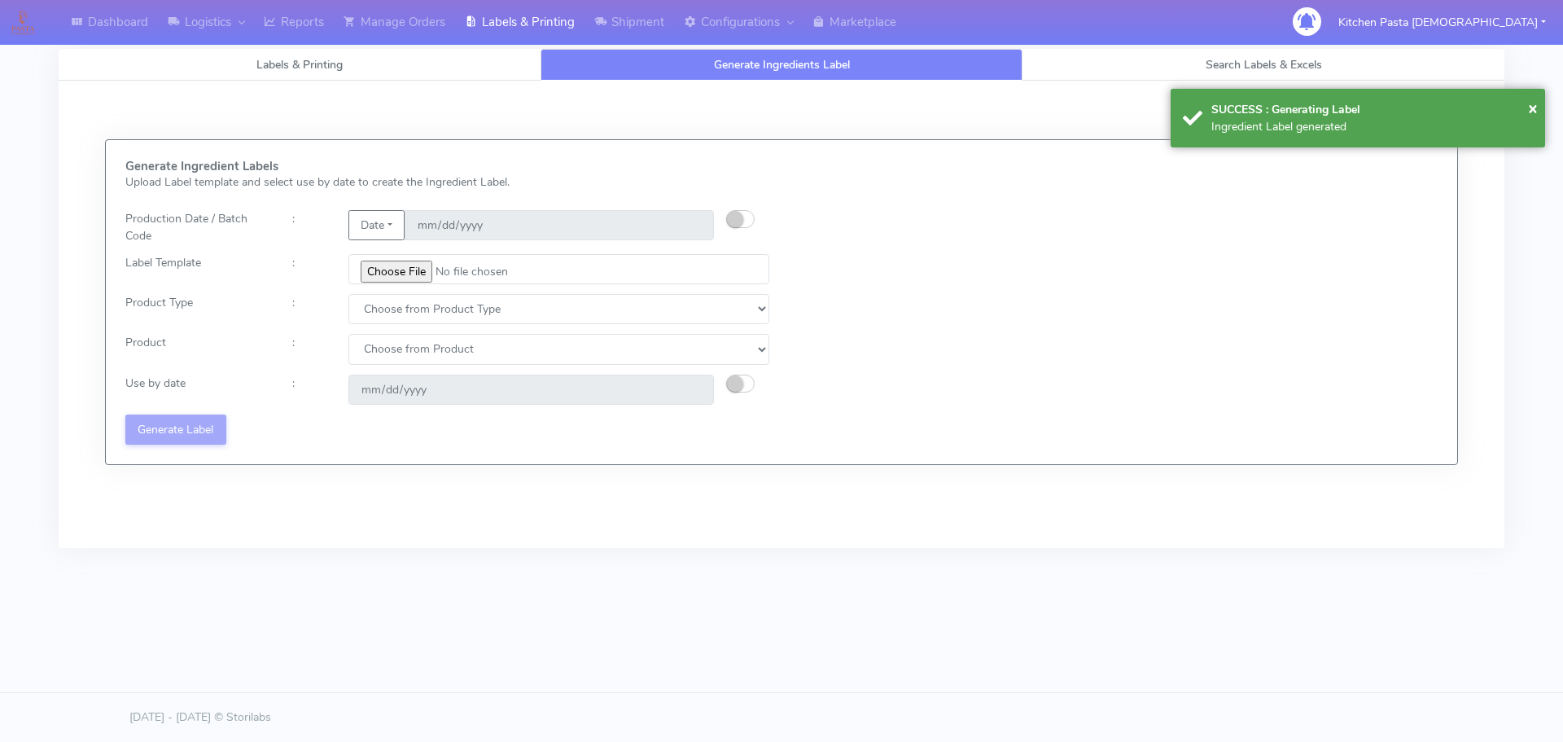
click at [408, 287] on div "Generate Ingredient Labels Upload Label template and select use by date to crea…" at bounding box center [447, 302] width 668 height 285
click at [410, 280] on input "file" at bounding box center [558, 269] width 421 height 30
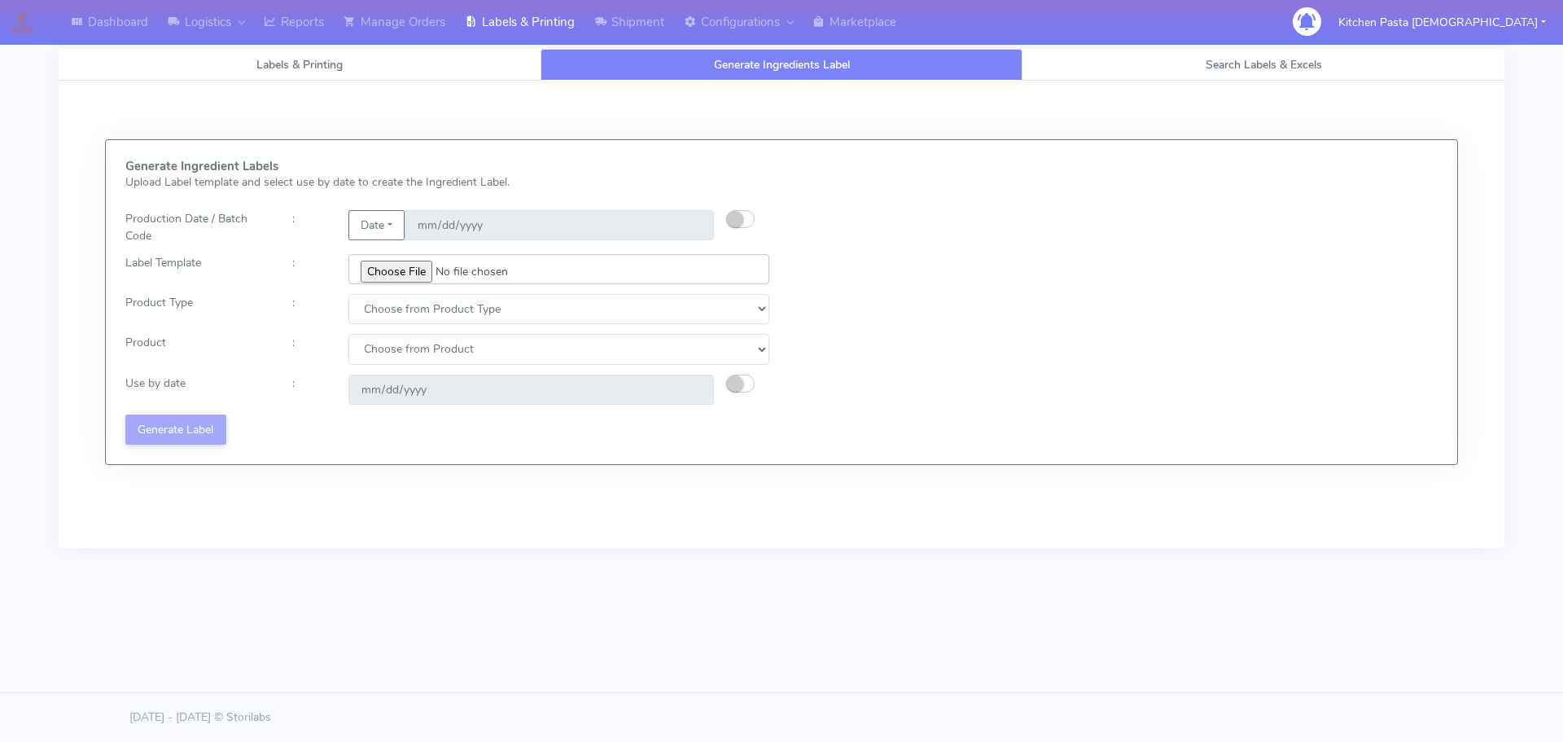
type input "C:\fakepath\Ecom_251_V3.jpg"
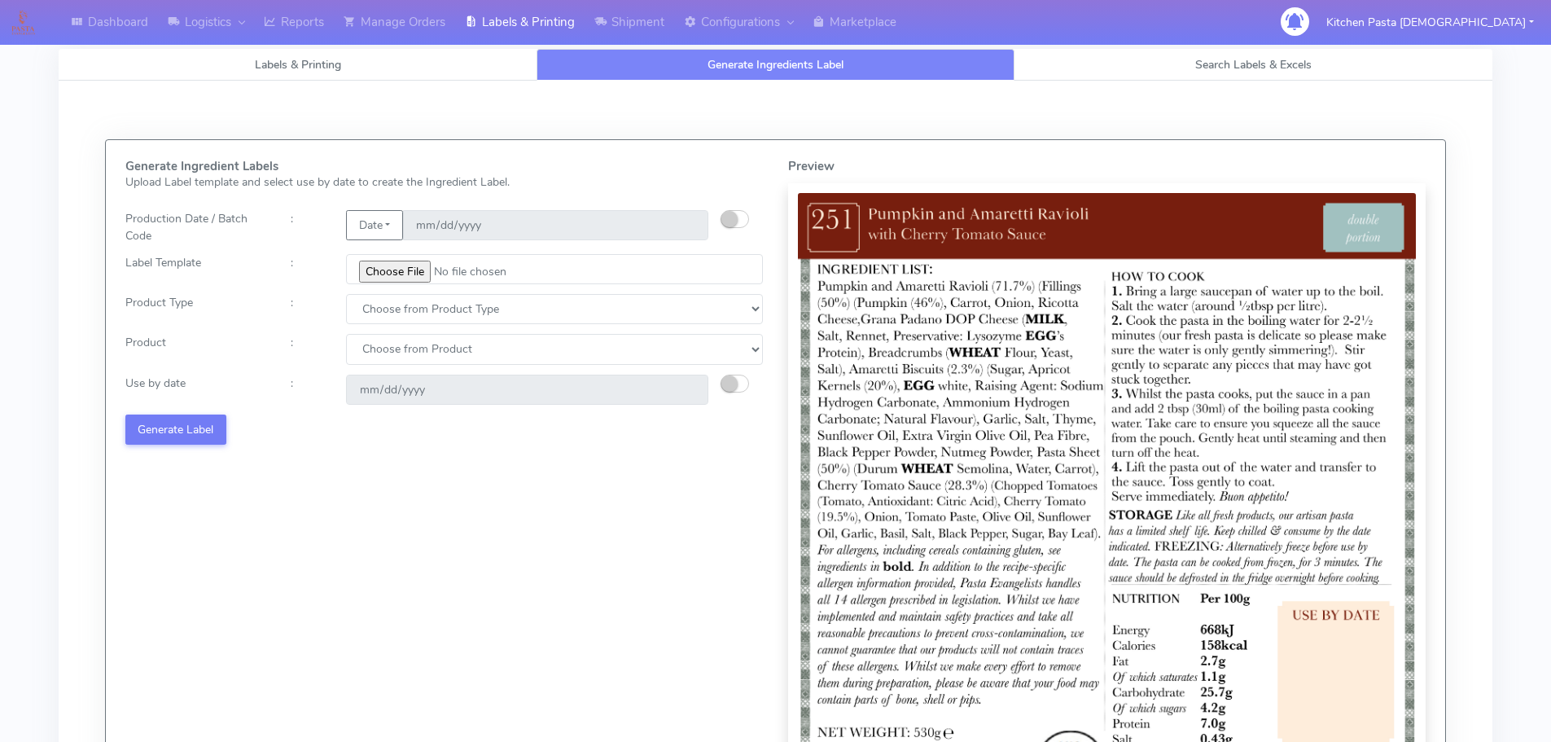
click at [426, 327] on div "Generate Ingredient Labels Upload Label template and select use by date to crea…" at bounding box center [444, 490] width 663 height 661
click at [357, 312] on select "Choose from Product Type ECOM ERETAIL CIRCULAR CIRC_DESERTS LASAGNE" at bounding box center [554, 309] width 417 height 30
select select "0"
click at [346, 294] on select "Choose from Product Type ECOM ERETAIL CIRCULAR CIRC_DESERTS LASAGNE" at bounding box center [554, 309] width 417 height 30
drag, startPoint x: 370, startPoint y: 350, endPoint x: 370, endPoint y: 362, distance: 12.2
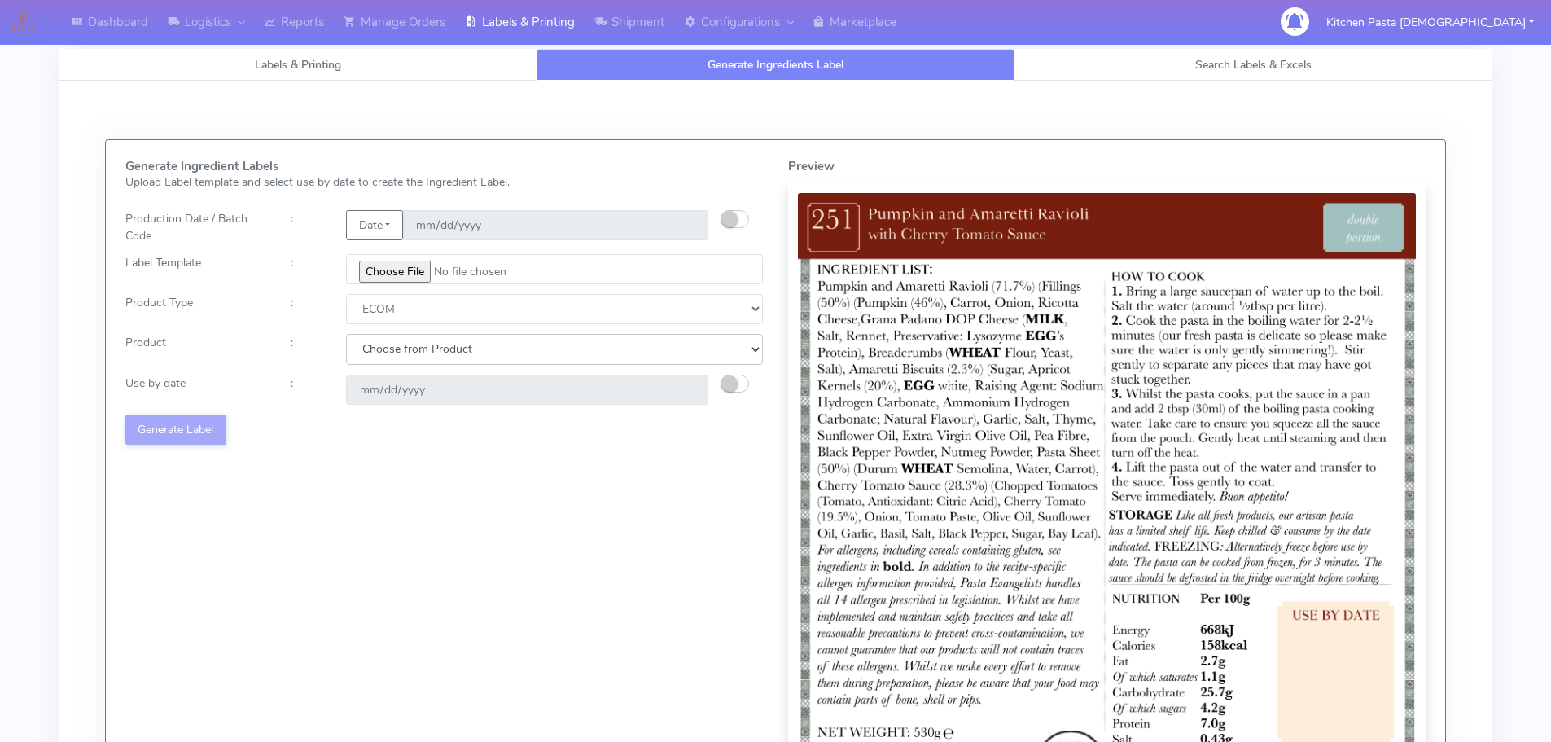
click at [370, 352] on select "Choose from Product PLAIN PASTA (EXCEPT HURRA) HURRA FILLED PASTA BUTTER (INTER…" at bounding box center [554, 349] width 417 height 30
select select "0"
click at [346, 334] on select "Choose from Product PLAIN PASTA (EXCEPT HURRA) HURRA FILLED PASTA BUTTER (INTER…" at bounding box center [554, 349] width 417 height 30
click at [729, 382] on small "button" at bounding box center [729, 383] width 16 height 16
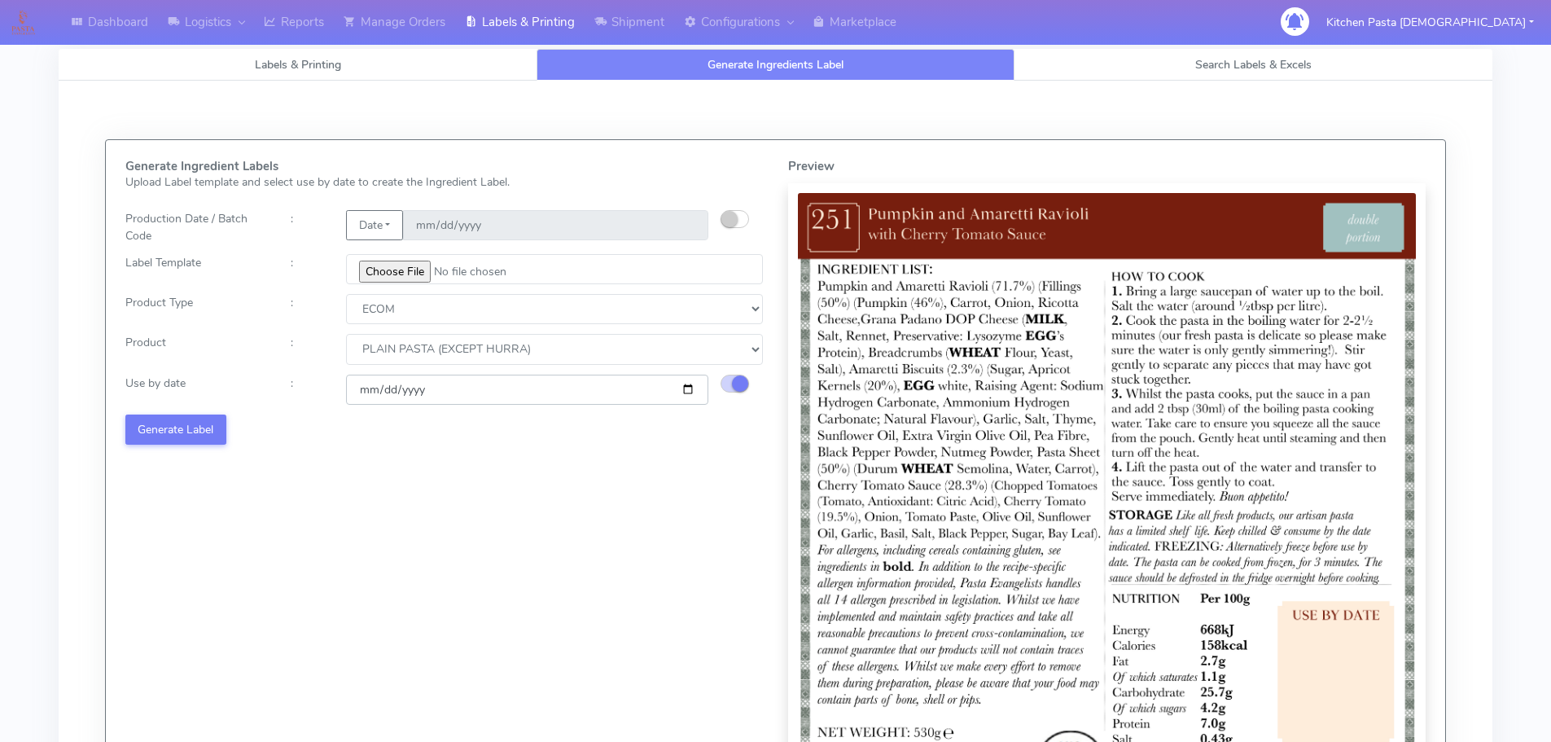
click at [687, 390] on input "[DATE]" at bounding box center [527, 389] width 362 height 30
type input "2025-10-20"
click at [194, 431] on button "Generate Label" at bounding box center [175, 429] width 101 height 30
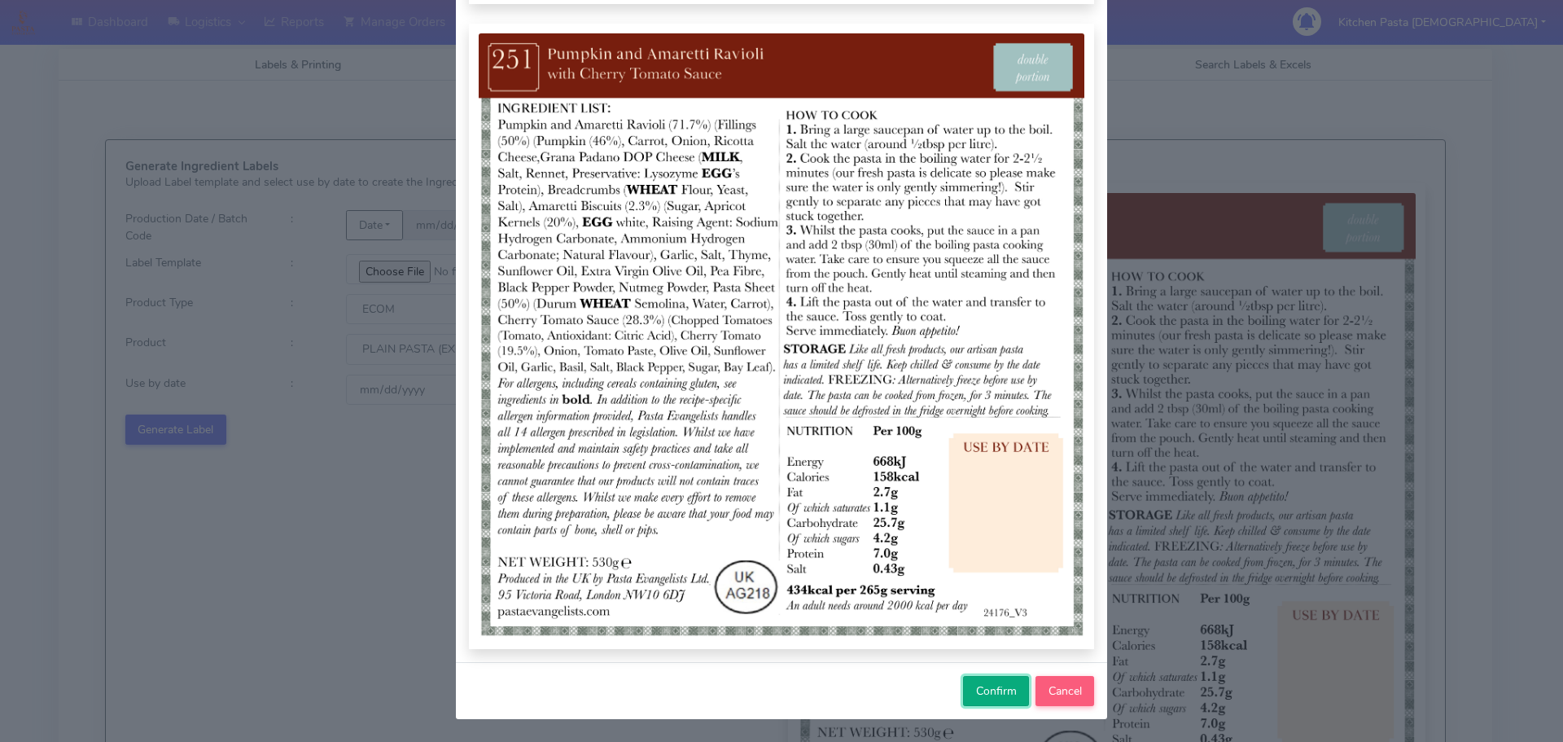
click at [986, 681] on button "Confirm" at bounding box center [996, 691] width 66 height 30
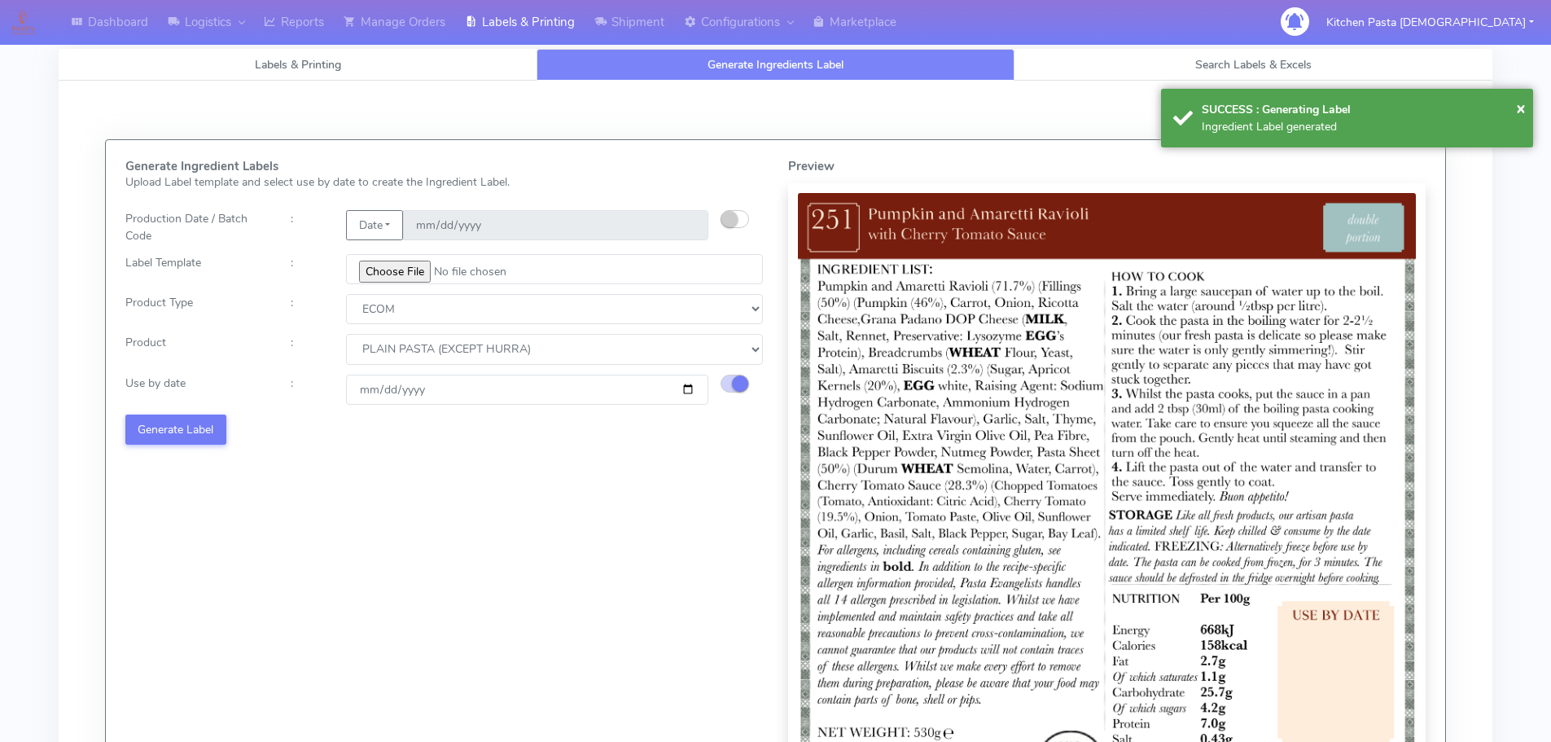
select select
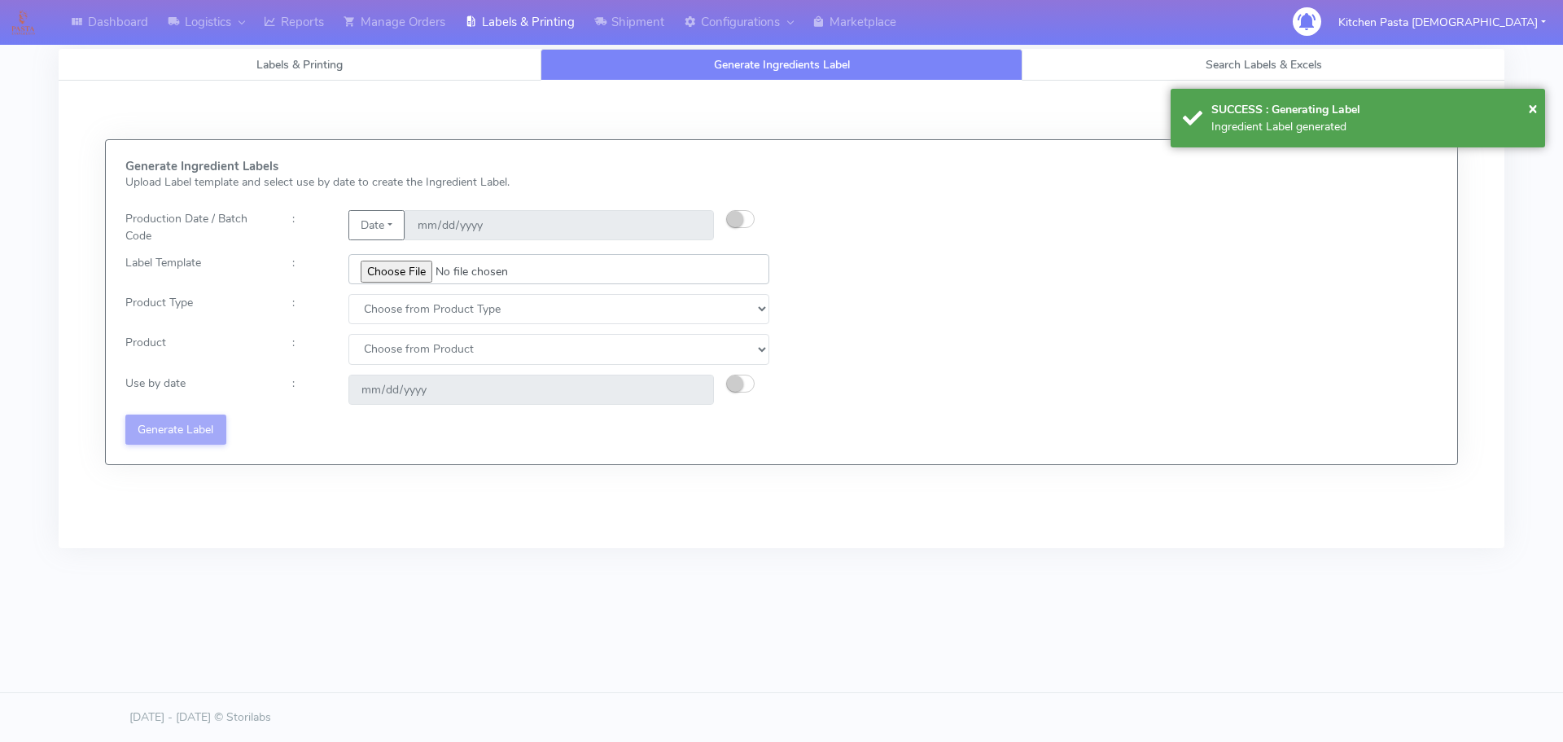
click at [409, 273] on input "file" at bounding box center [558, 269] width 421 height 30
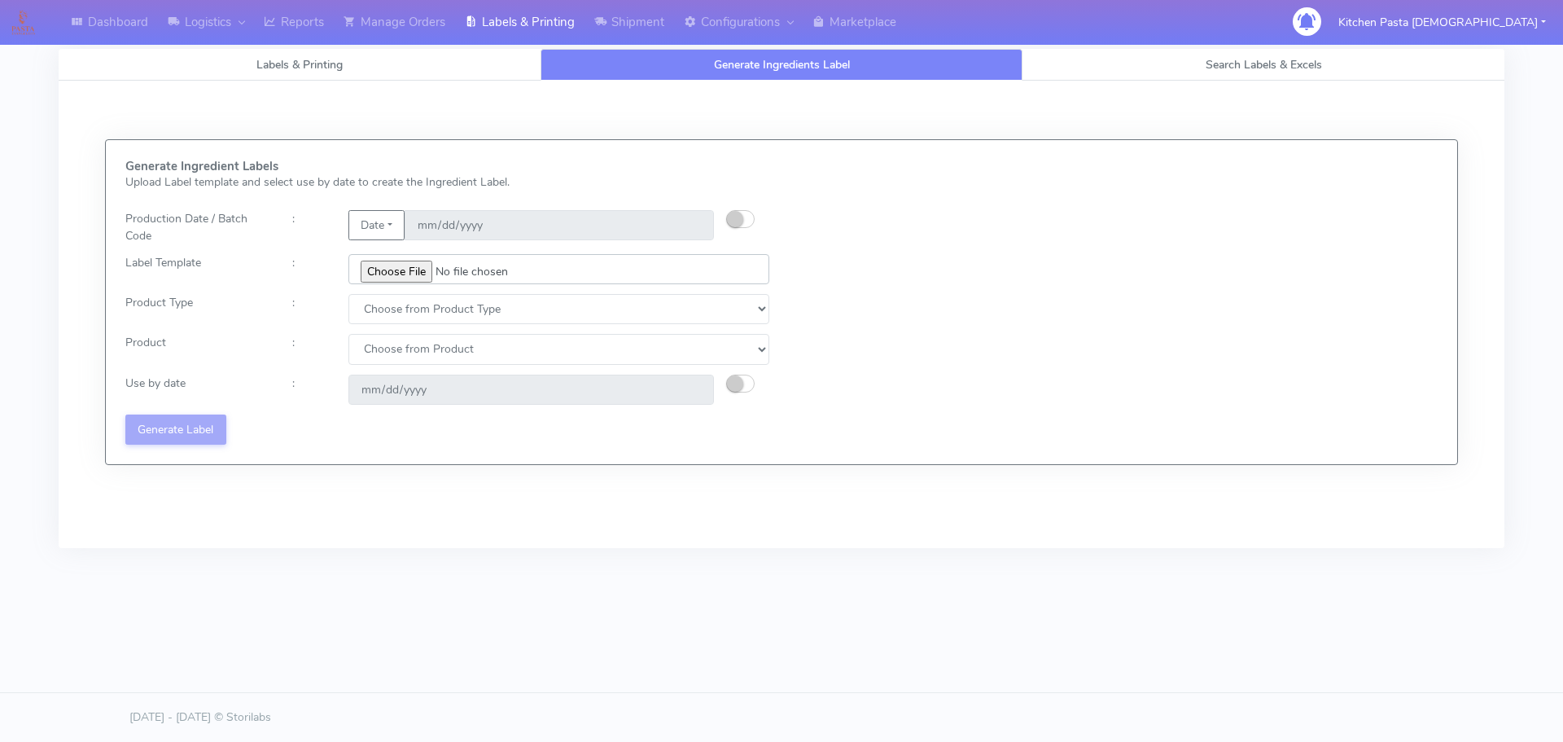
type input "C:\fakepath\Ecom_300_V2.jpg"
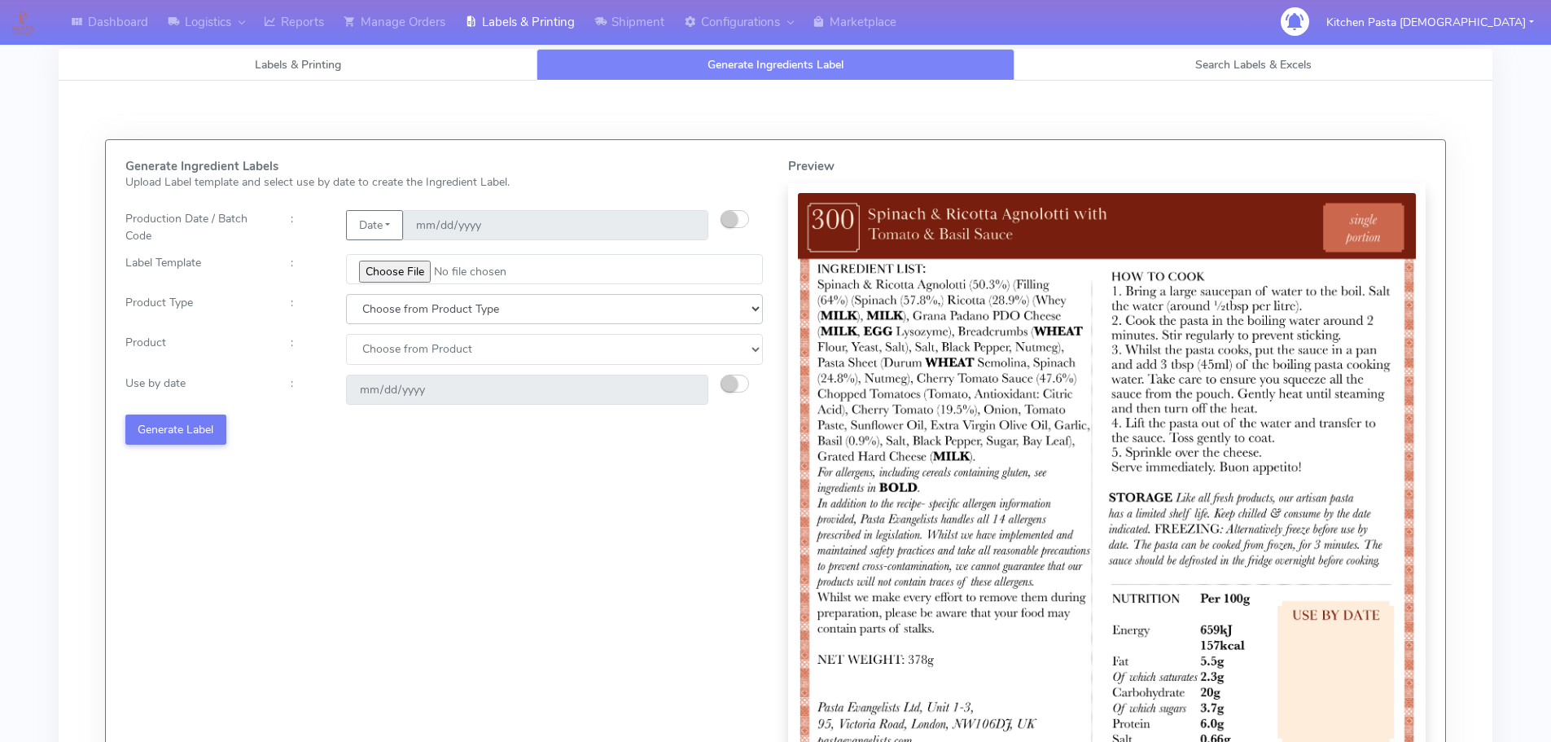
drag, startPoint x: 423, startPoint y: 309, endPoint x: 399, endPoint y: 322, distance: 27.0
click at [423, 309] on select "Choose from Product Type ECOM ERETAIL CIRCULAR CIRC_DESERTS LASAGNE" at bounding box center [554, 309] width 417 height 30
select select "0"
click at [346, 294] on select "Choose from Product Type ECOM ERETAIL CIRCULAR CIRC_DESERTS LASAGNE" at bounding box center [554, 309] width 417 height 30
click at [399, 353] on select "Choose from Product PLAIN PASTA (EXCEPT HURRA) HURRA FILLED PASTA BUTTER (INTER…" at bounding box center [554, 349] width 417 height 30
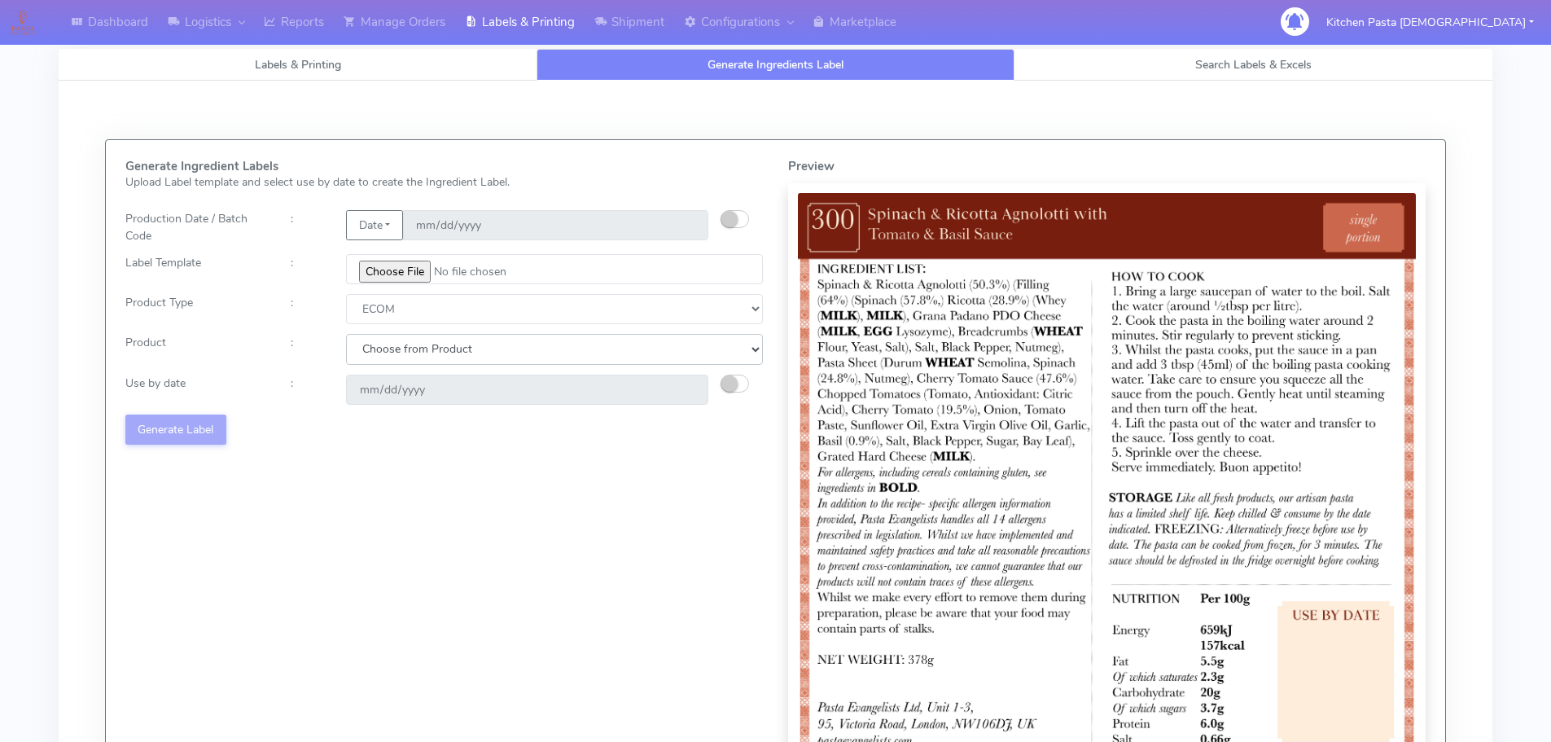
select select "0"
click at [346, 334] on select "Choose from Product PLAIN PASTA (EXCEPT HURRA) HURRA FILLED PASTA BUTTER (INTER…" at bounding box center [554, 349] width 417 height 30
click at [725, 377] on small "button" at bounding box center [729, 383] width 16 height 16
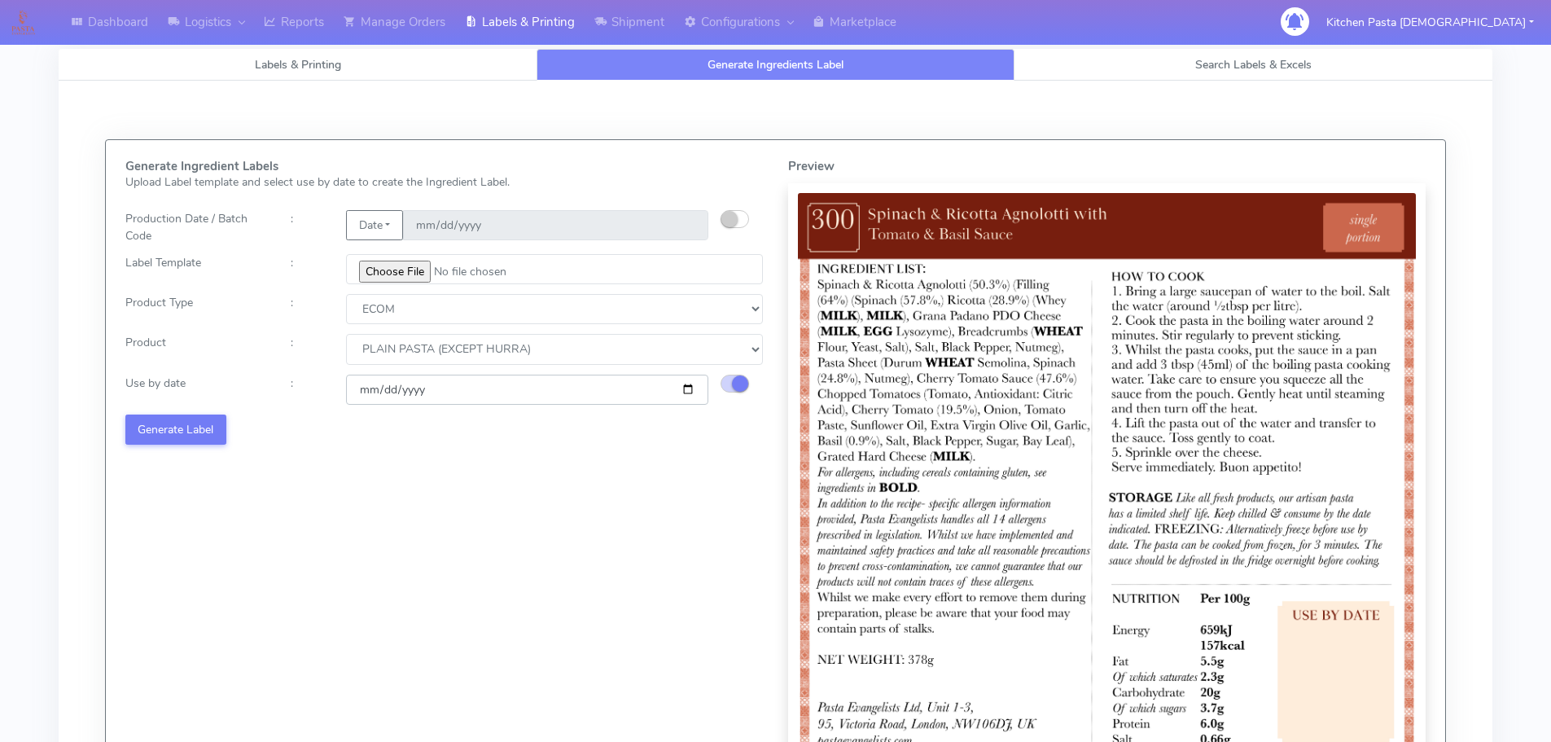
click at [686, 392] on input "2025-10-06" at bounding box center [527, 389] width 362 height 30
type input "2025-10-13"
click at [170, 421] on button "Generate Label" at bounding box center [175, 429] width 101 height 30
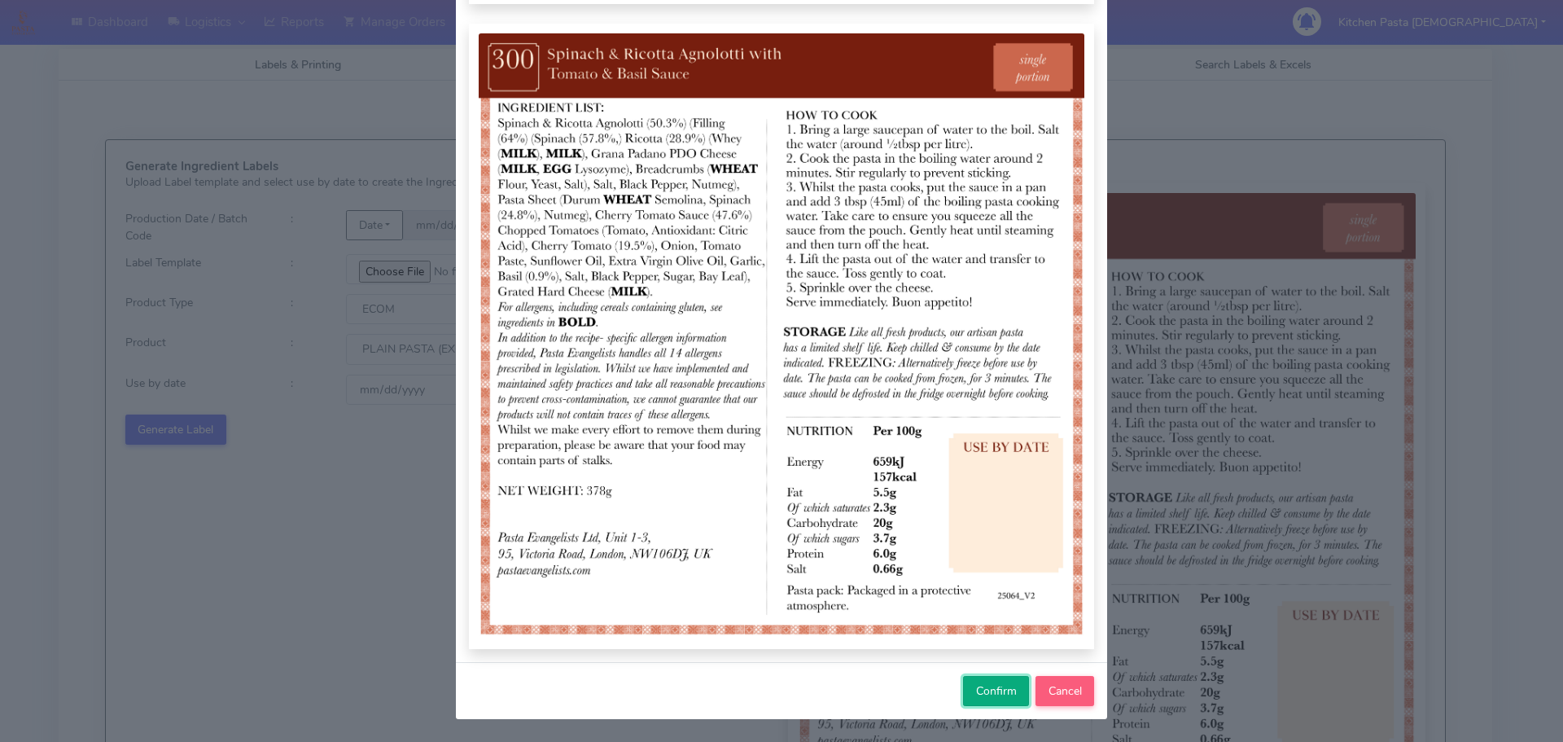
click at [968, 692] on button "Confirm" at bounding box center [996, 691] width 66 height 30
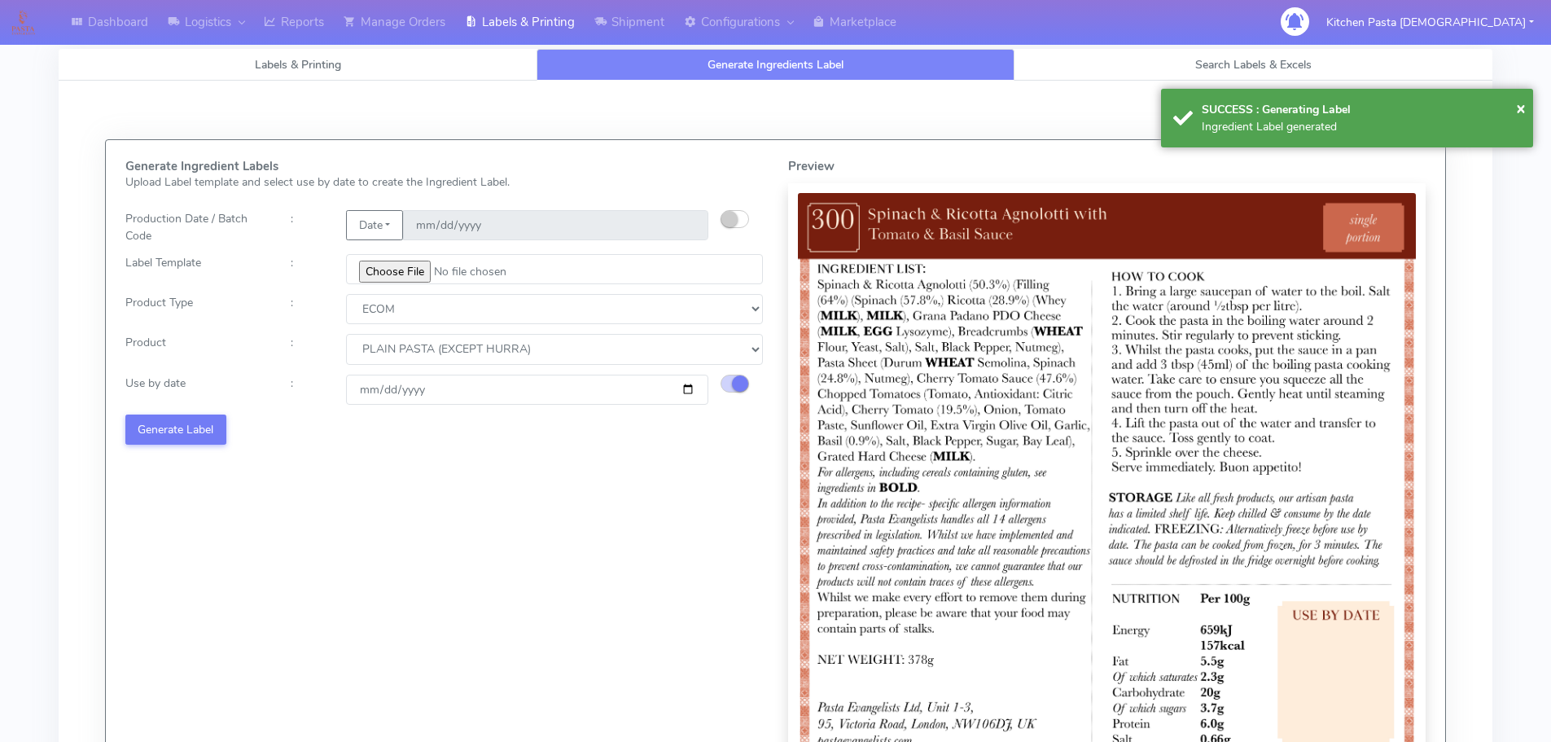
select select
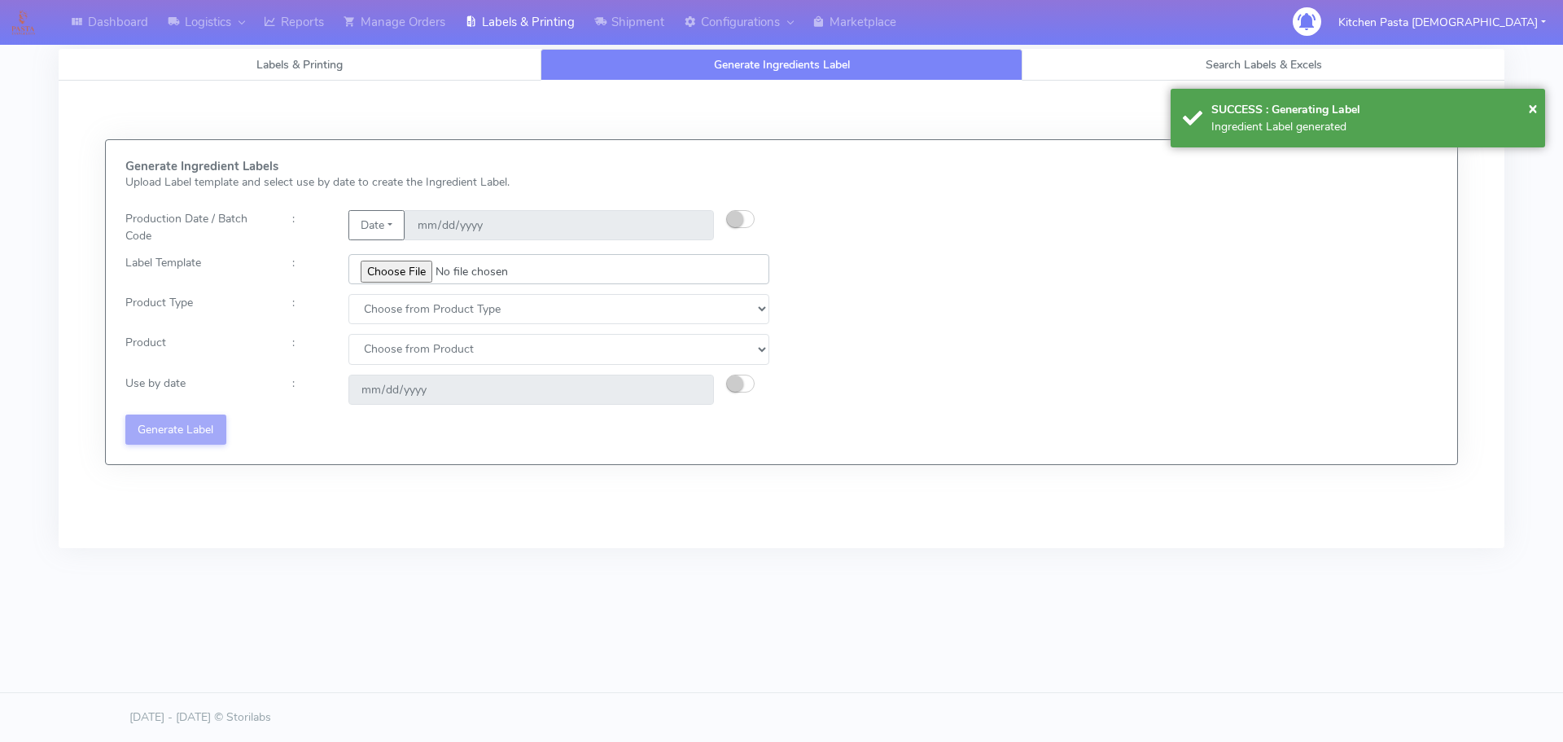
click at [408, 273] on input "file" at bounding box center [558, 269] width 421 height 30
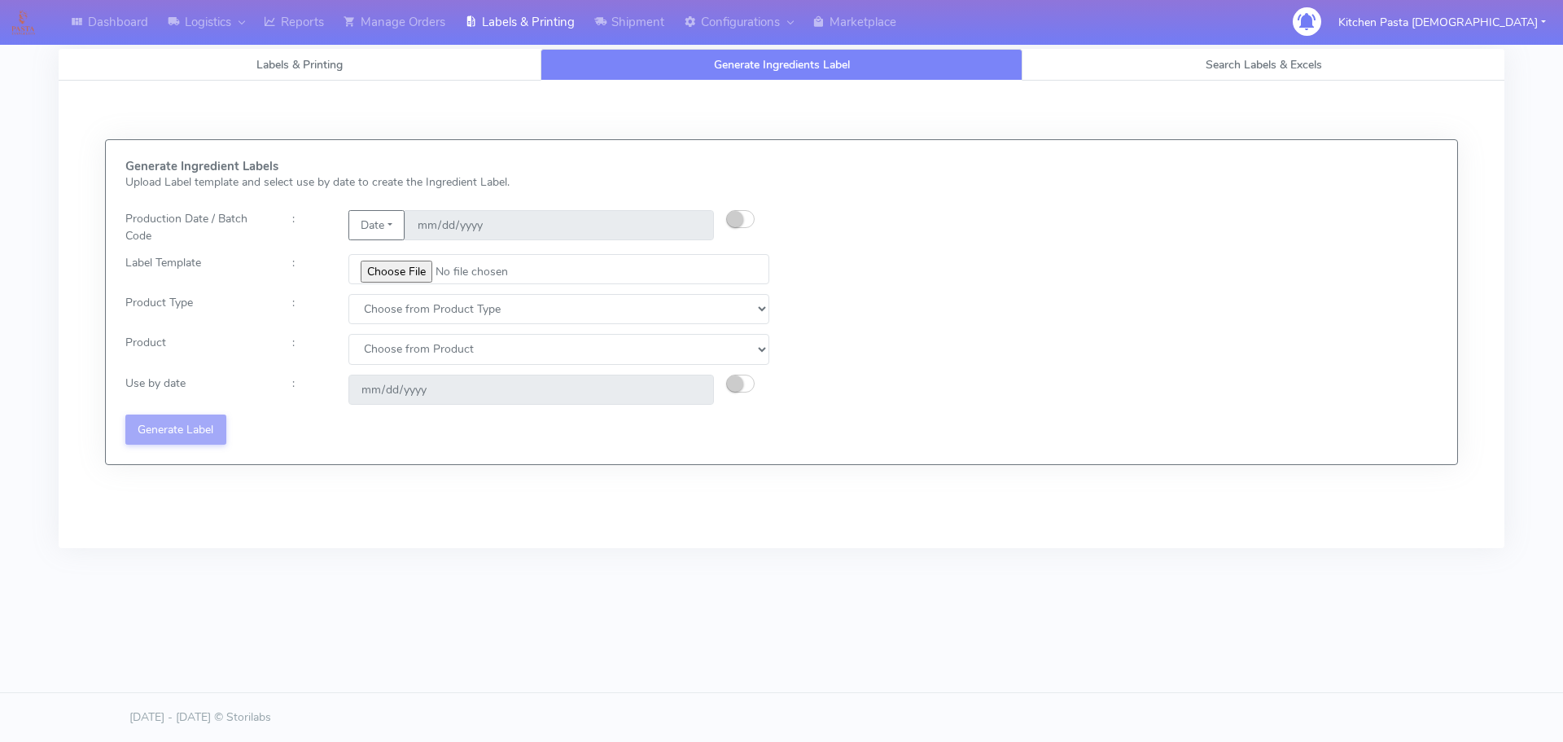
type input "C:\fakepath\Ecom_301_V2.jpg"
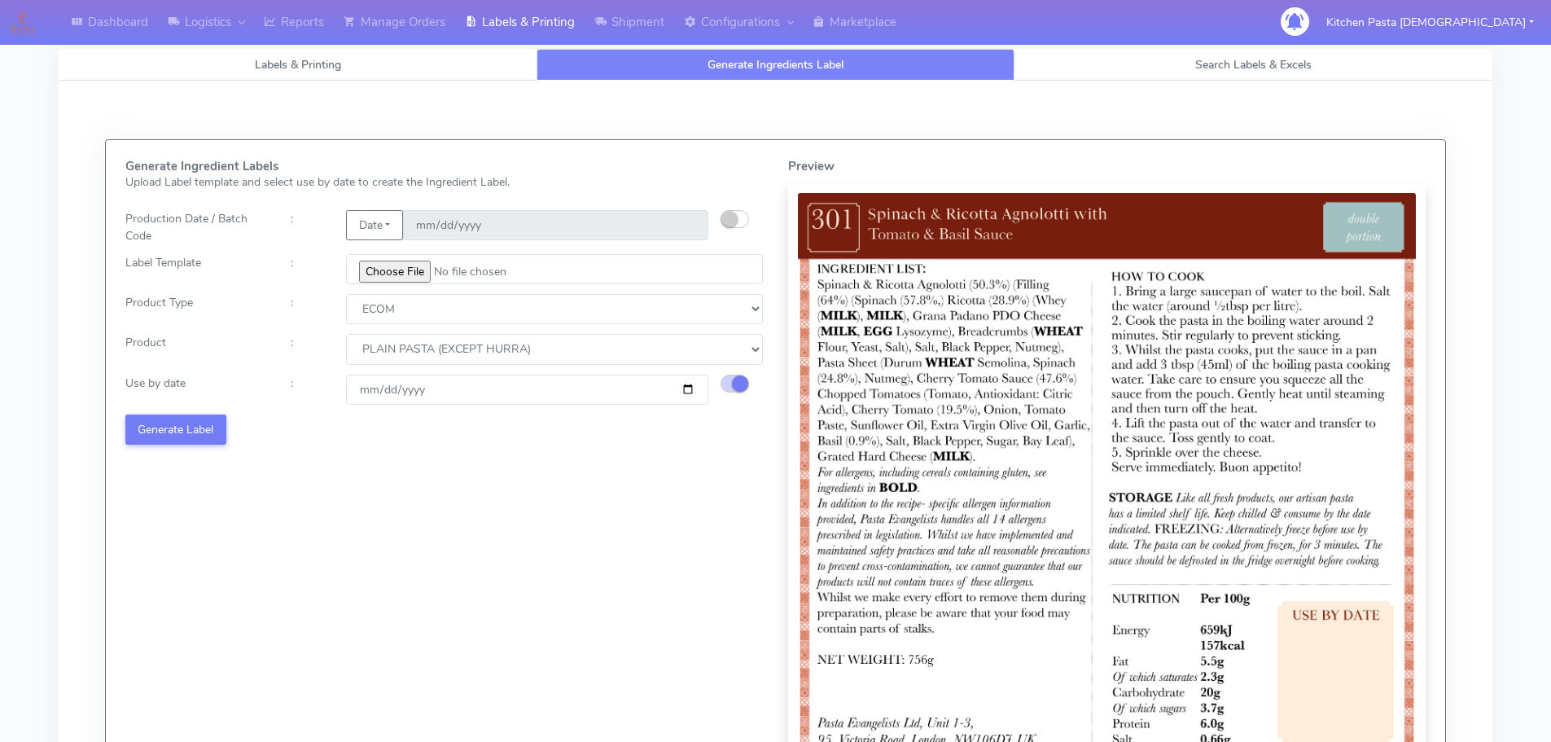
select select "0"
type input "[DATE]"
click at [160, 409] on div "Generate Ingredient Labels Upload Label template and select use by date to crea…" at bounding box center [444, 490] width 663 height 661
click at [173, 436] on button "Generate Label" at bounding box center [175, 429] width 101 height 30
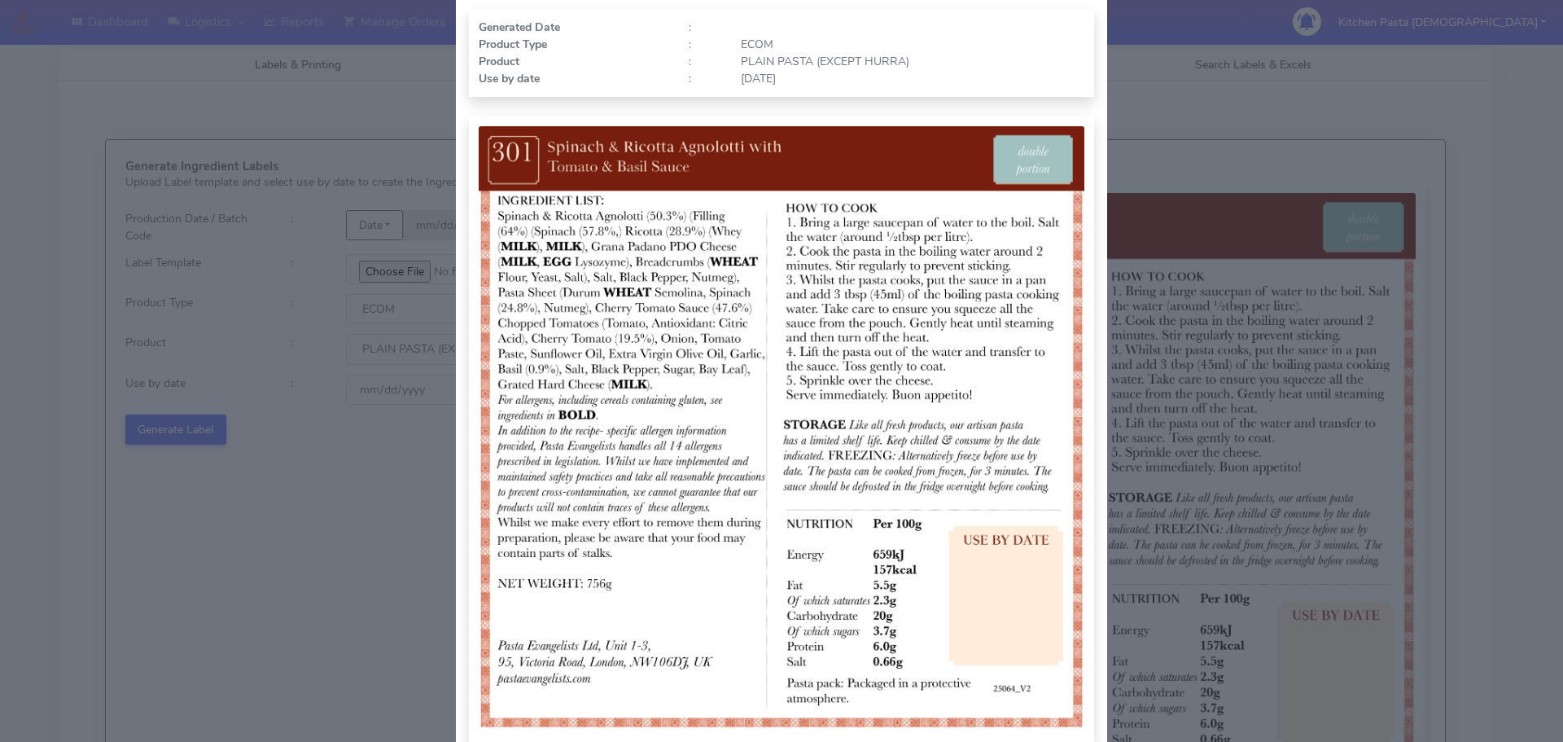
scroll to position [169, 0]
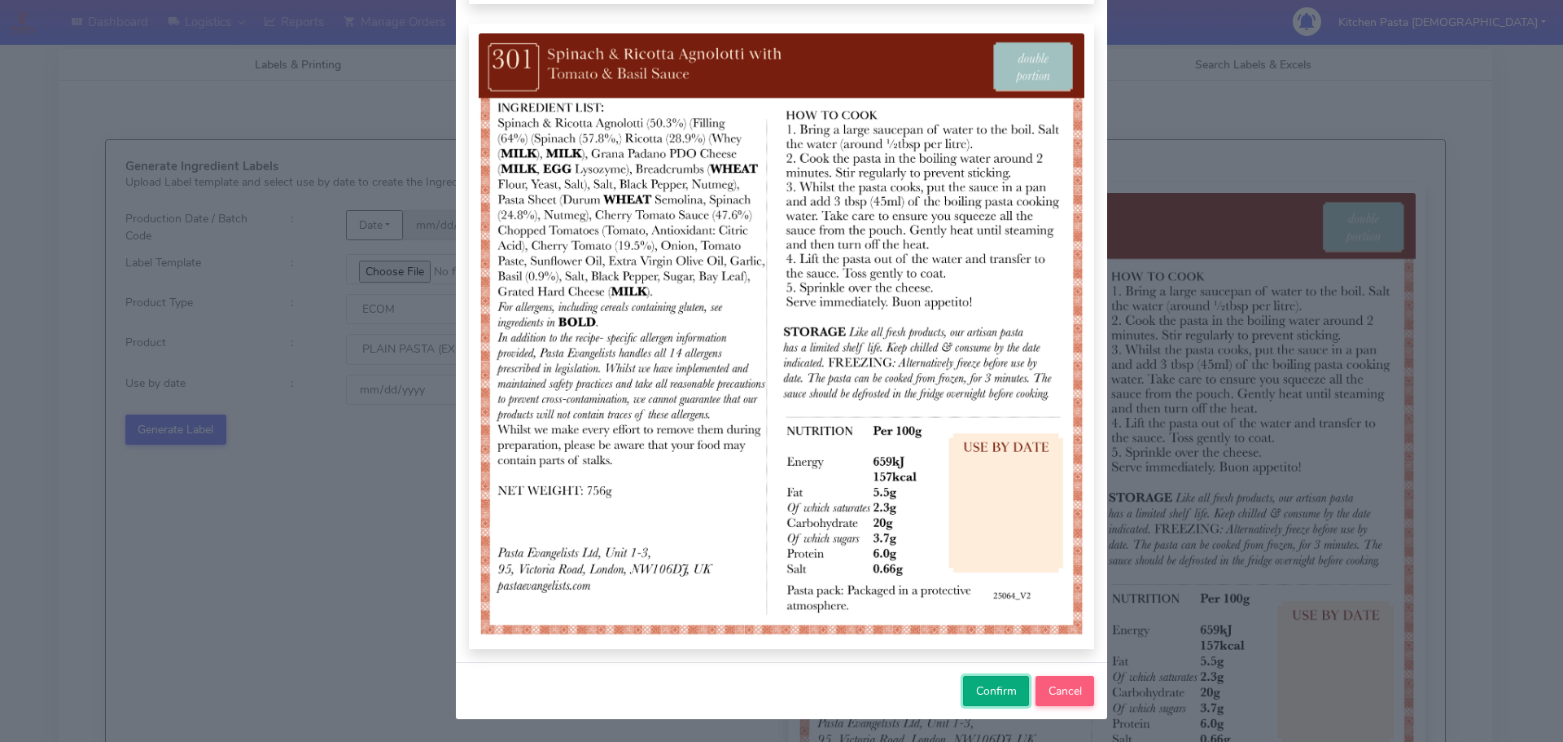
click at [984, 686] on span "Confirm" at bounding box center [996, 690] width 41 height 15
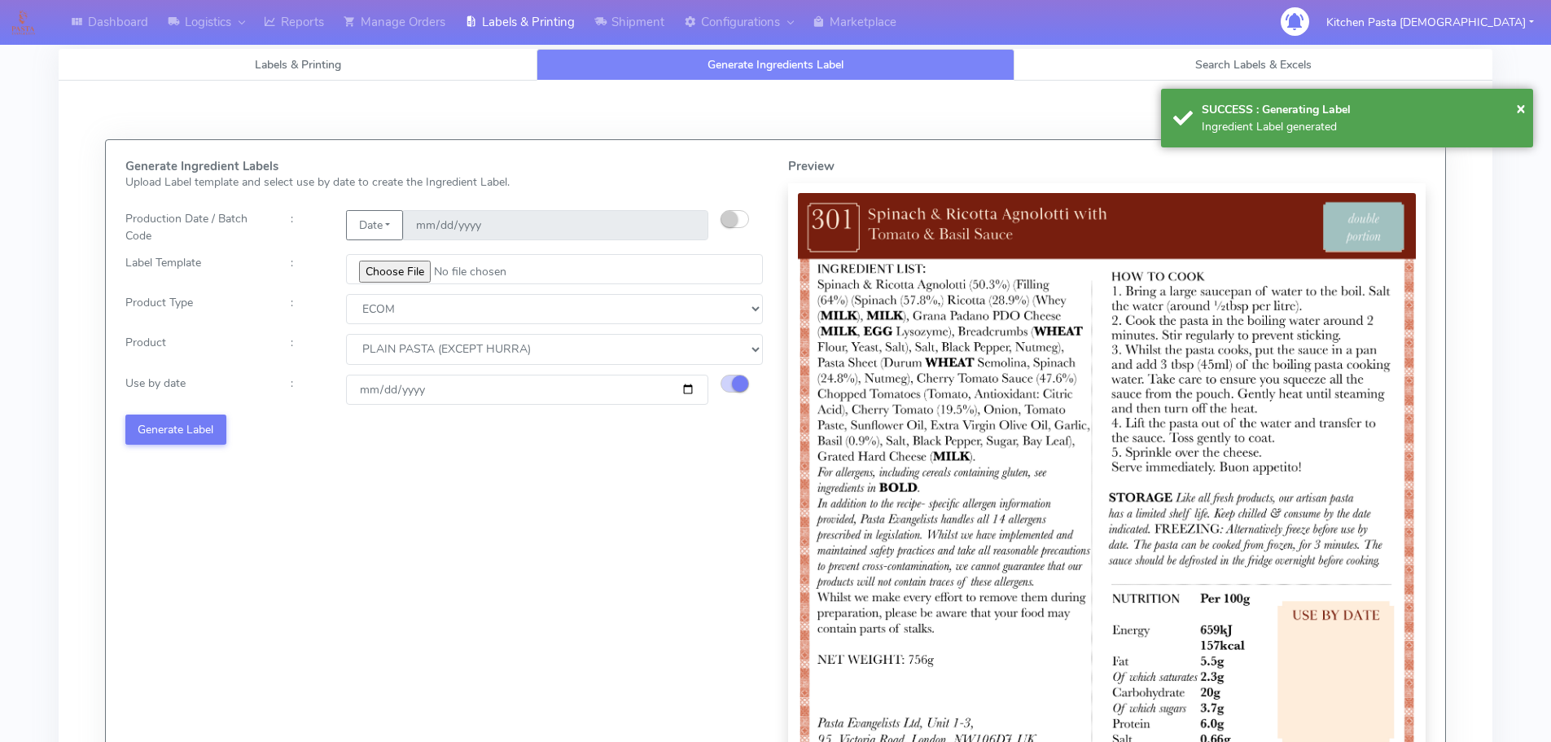
select select
